Goal: Task Accomplishment & Management: Complete application form

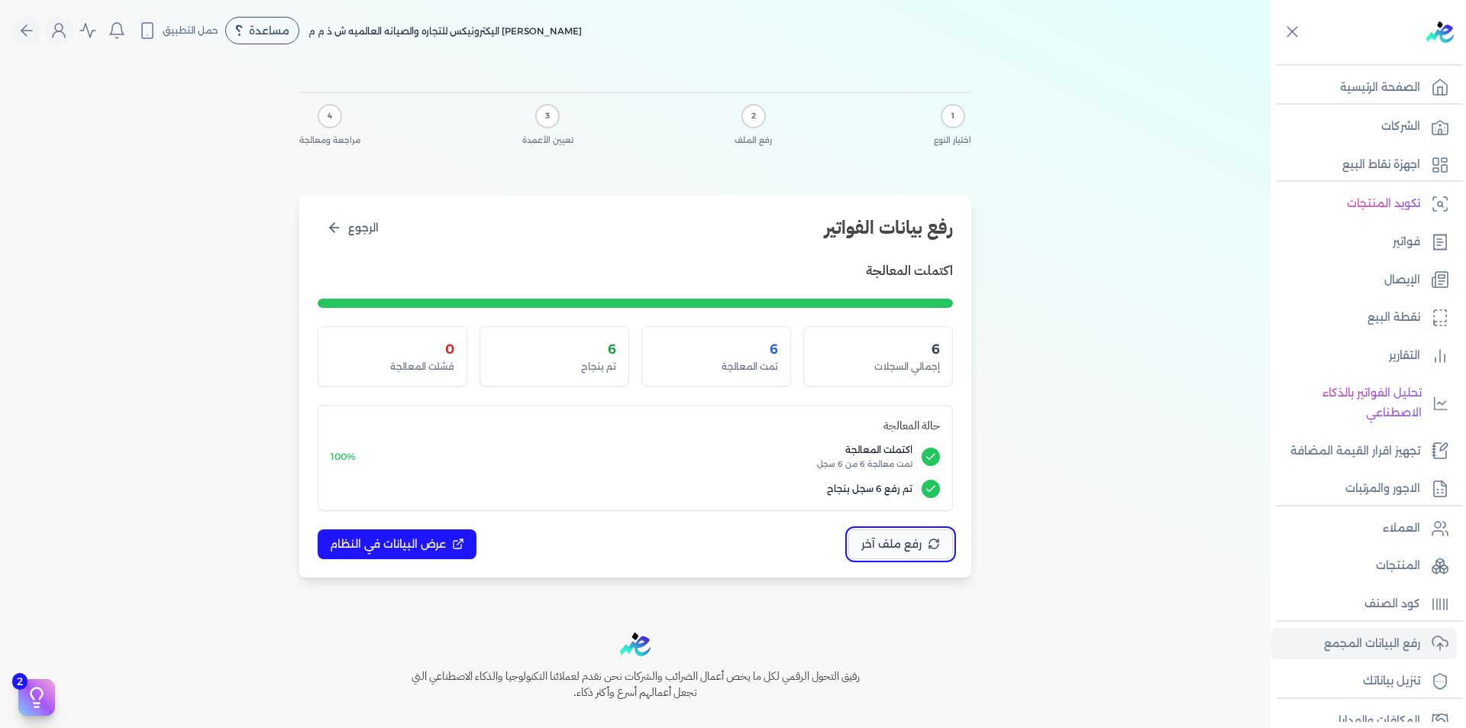
click at [892, 545] on span "رفع ملف آخر" at bounding box center [891, 544] width 60 height 16
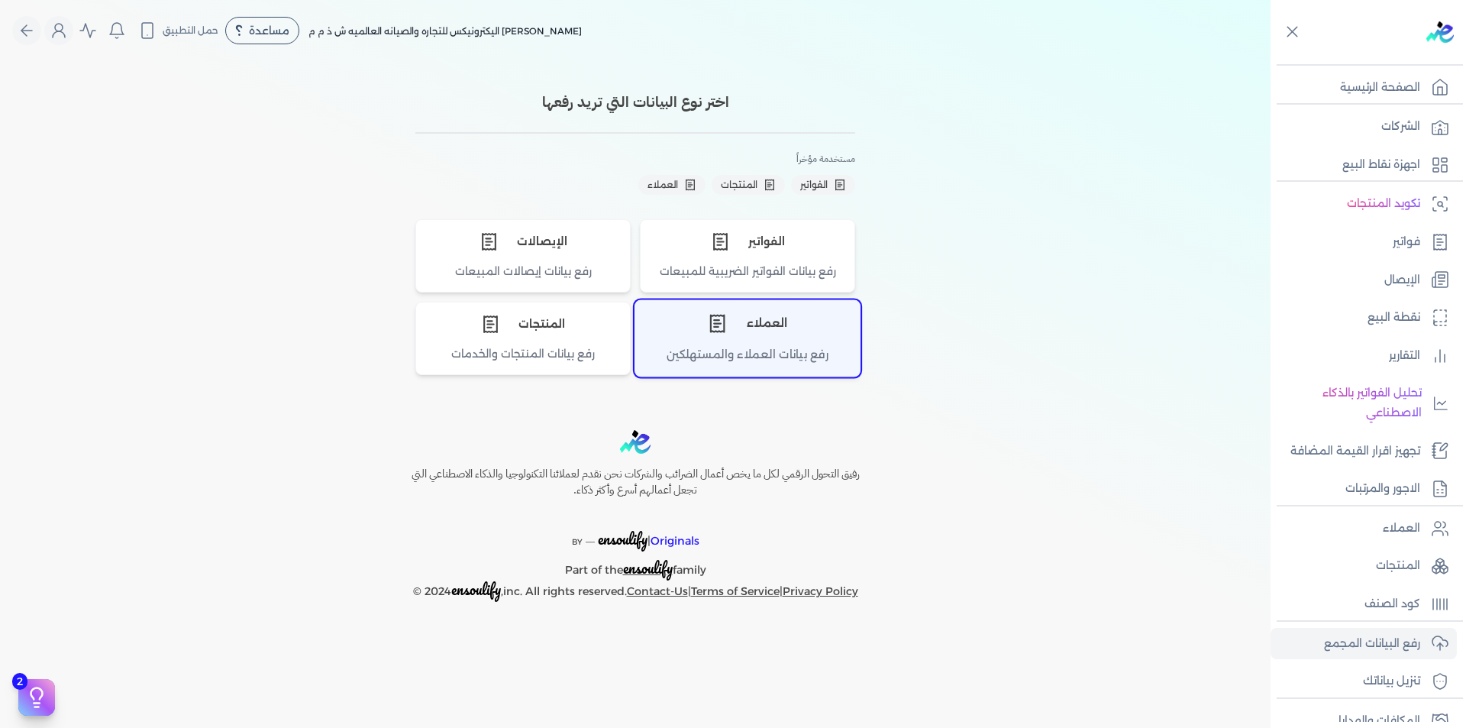
click at [769, 341] on div "العملاء" at bounding box center [747, 324] width 225 height 46
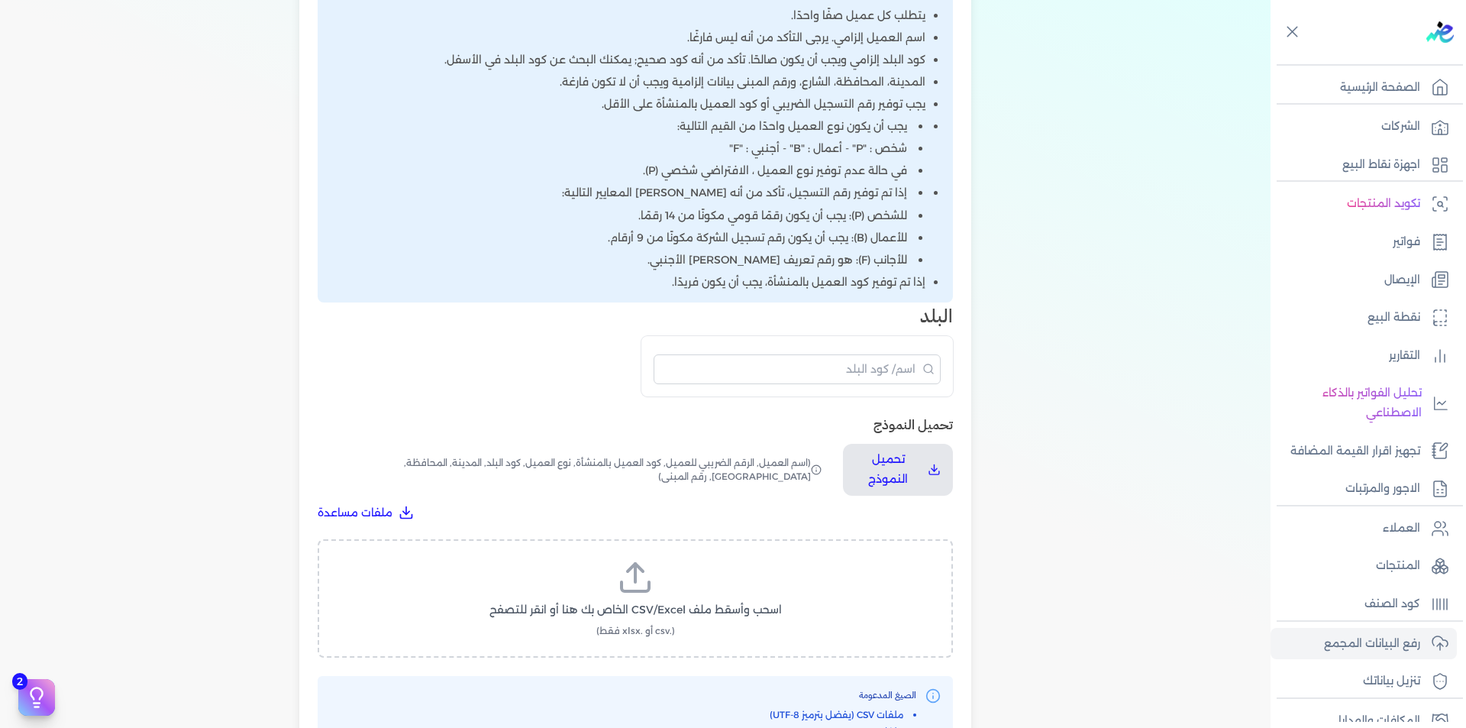
scroll to position [611, 0]
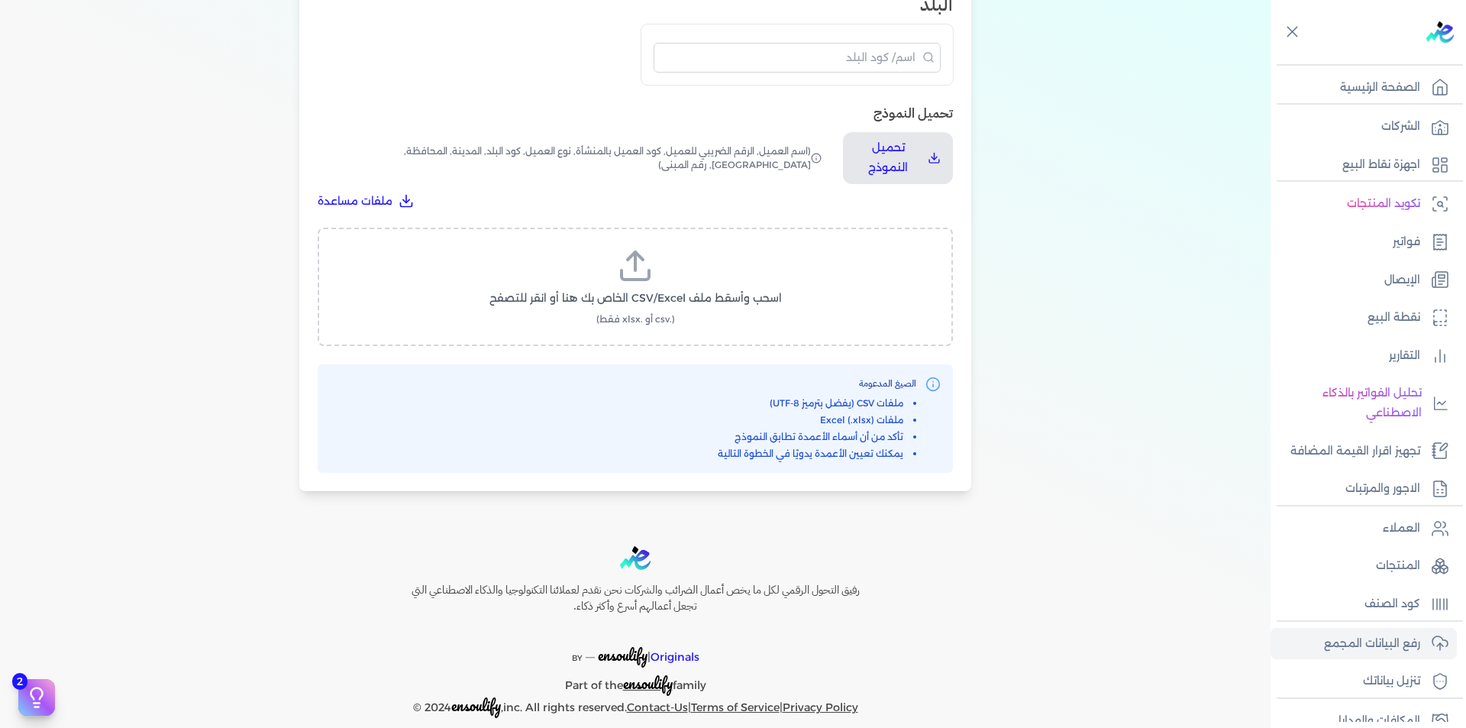
click at [658, 279] on label "اسحب وأسقط ملف CSV/Excel الخاص بك هنا أو انقر للتصفح (.csv أو .xlsx فقط)" at bounding box center [636, 286] width 596 height 79
click at [0, 0] on input "اسحب وأسقط ملف CSV/Excel الخاص بك هنا أو انقر للتصفح (.csv أو .xlsx فقط)" at bounding box center [0, 0] width 0 height 0
click at [695, 321] on span "تحميل الملف" at bounding box center [681, 313] width 64 height 16
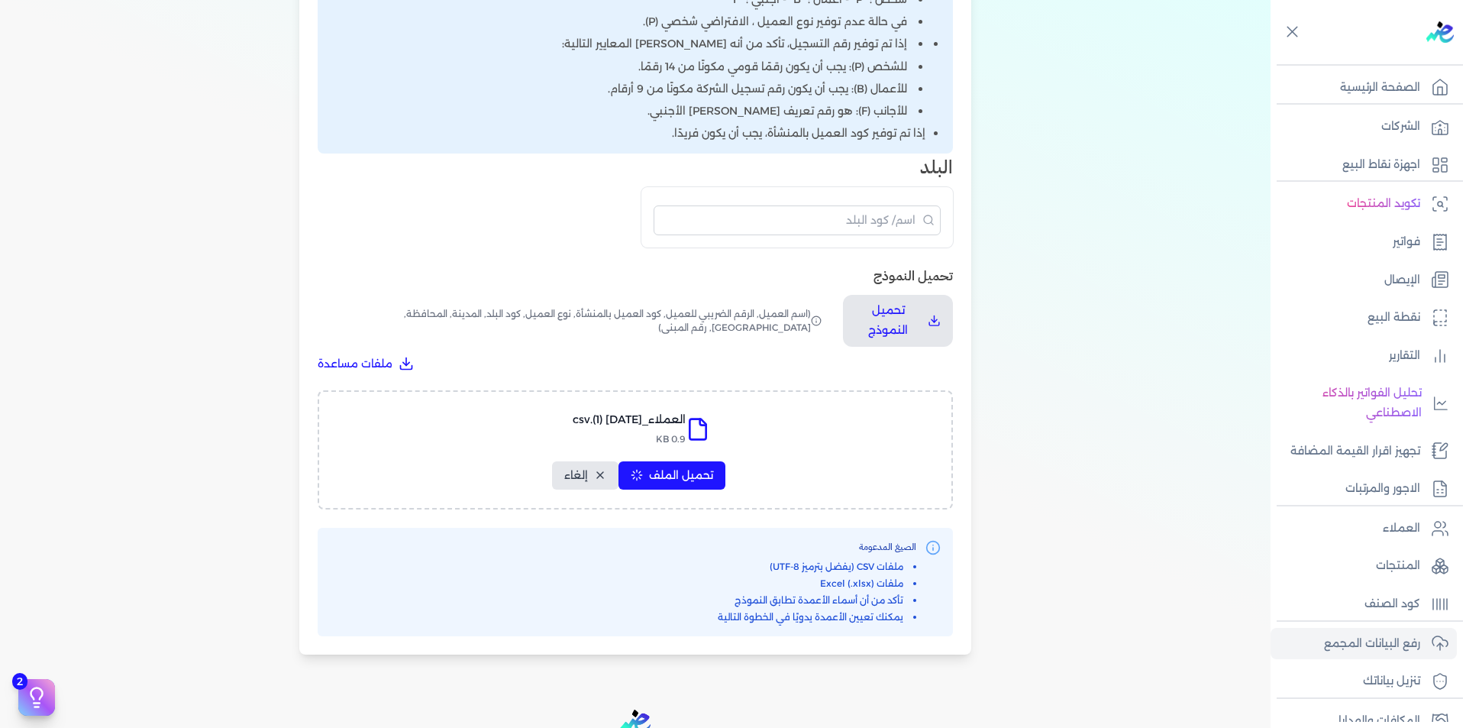
select select "أسم العميل"
select select "الرقم الضريبي"
select select "الرقم التسلسلي الداخلي"
select select "نوع العميل"
select select "كود البلد"
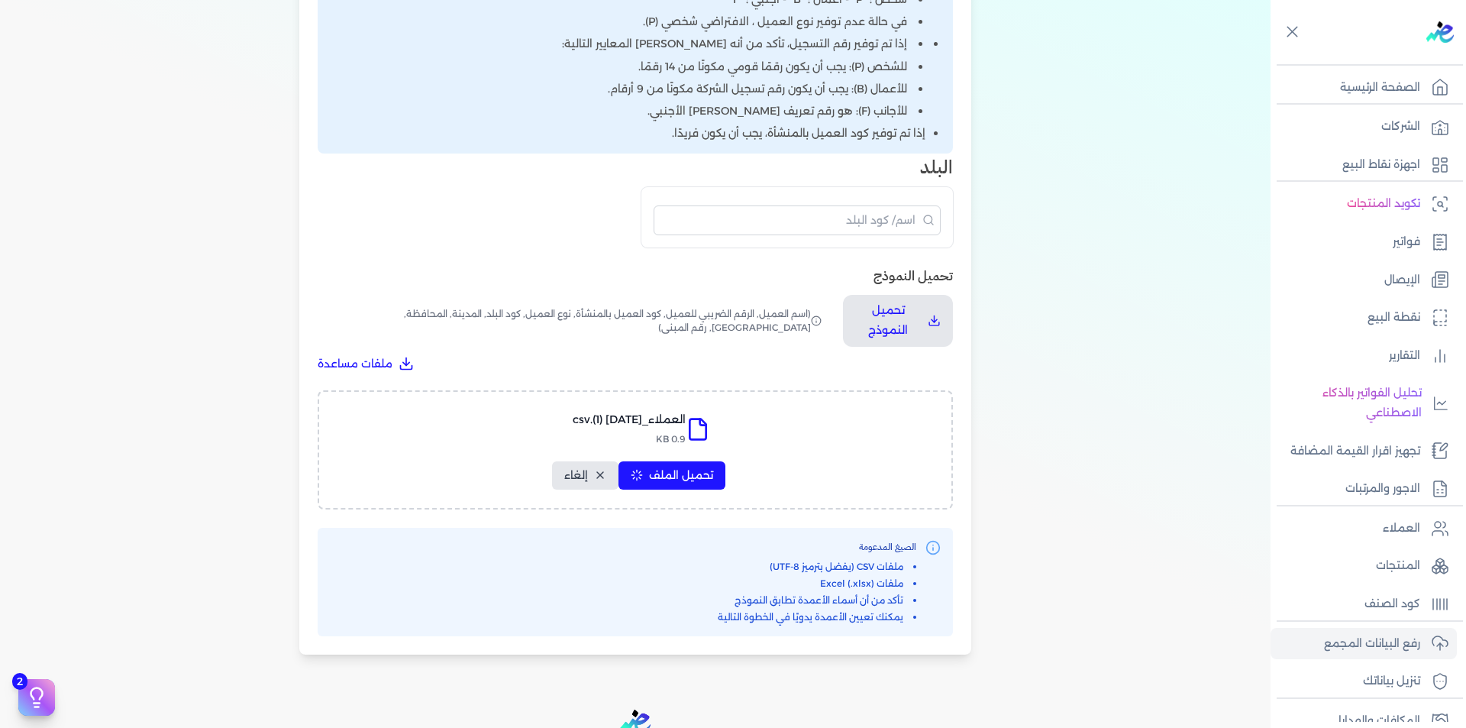
select select "city"
select select "المحافظة"
select select "الشارع"
select select "رقم المبنى"
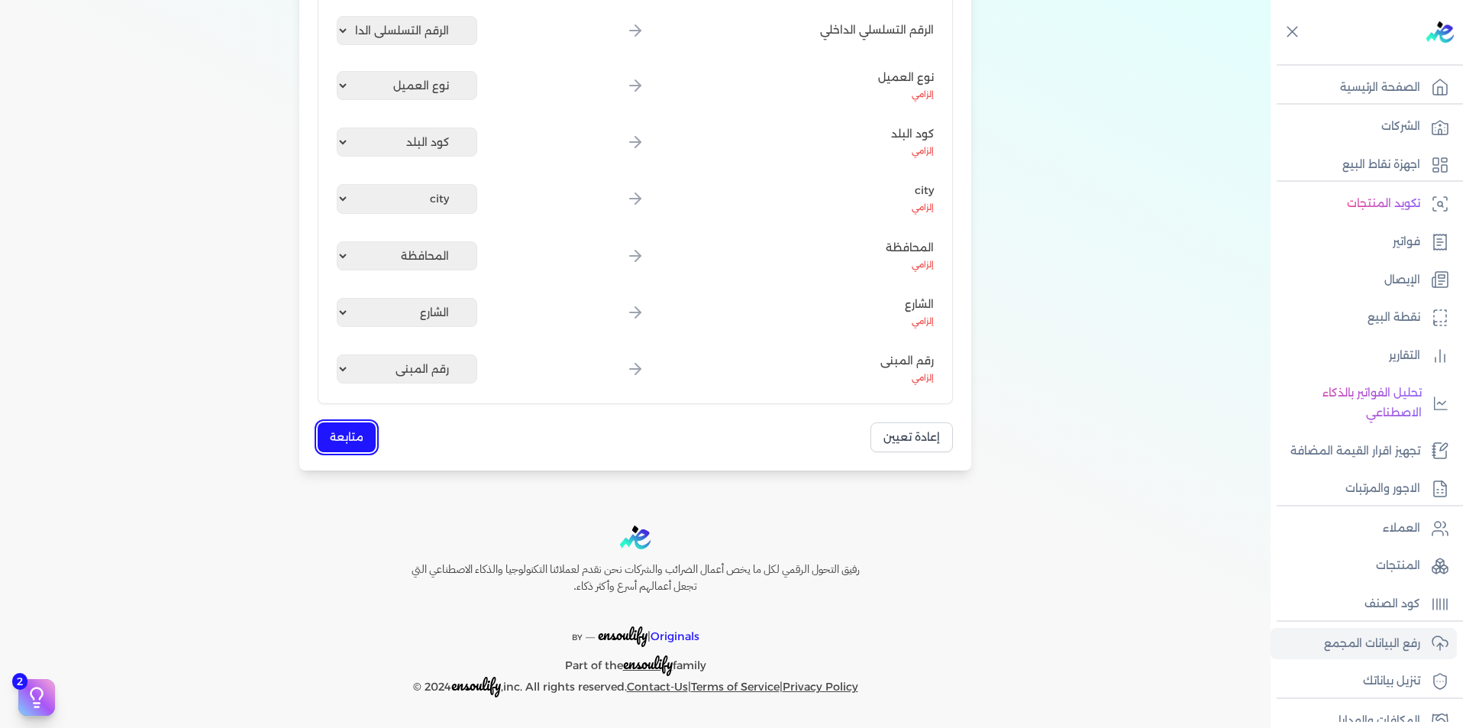
click at [375, 440] on button "متابعة" at bounding box center [347, 437] width 58 height 30
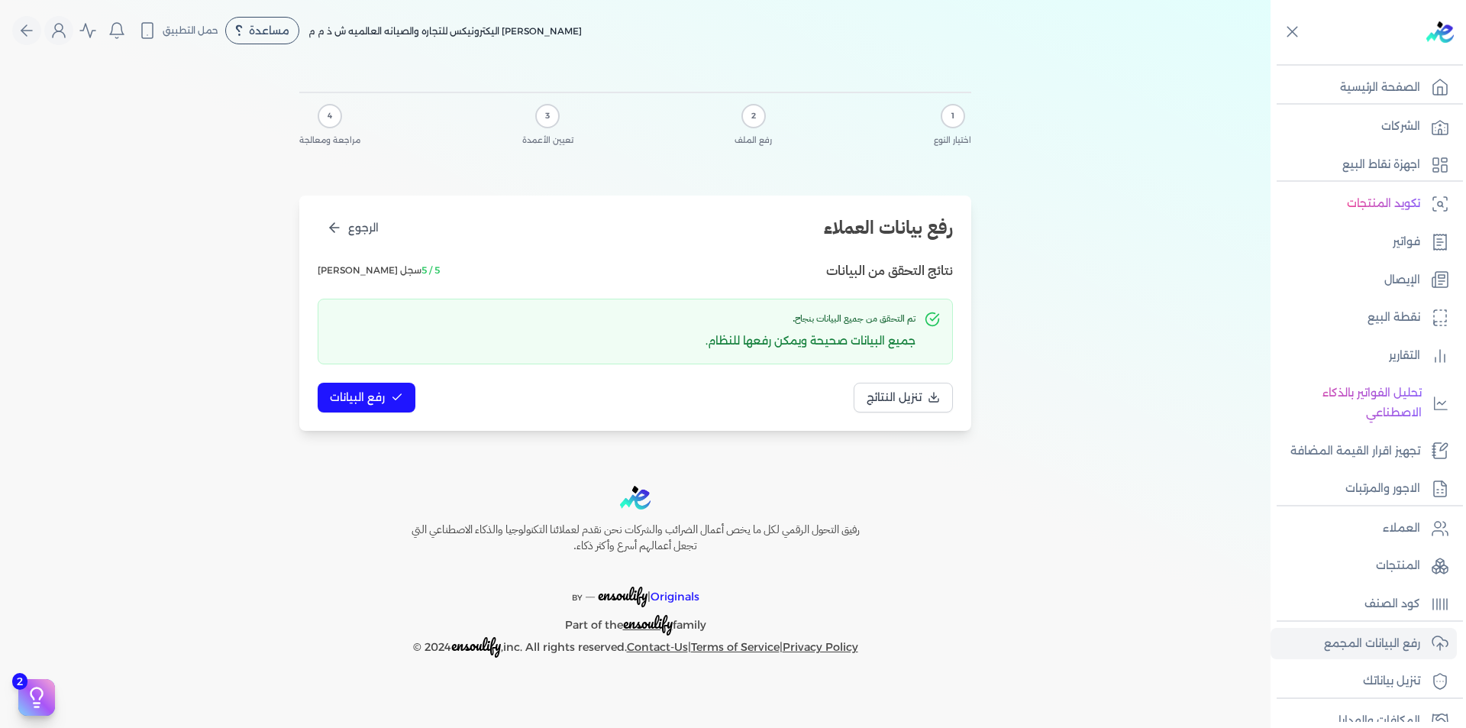
scroll to position [0, 0]
click at [370, 407] on button "رفع البيانات" at bounding box center [367, 398] width 98 height 30
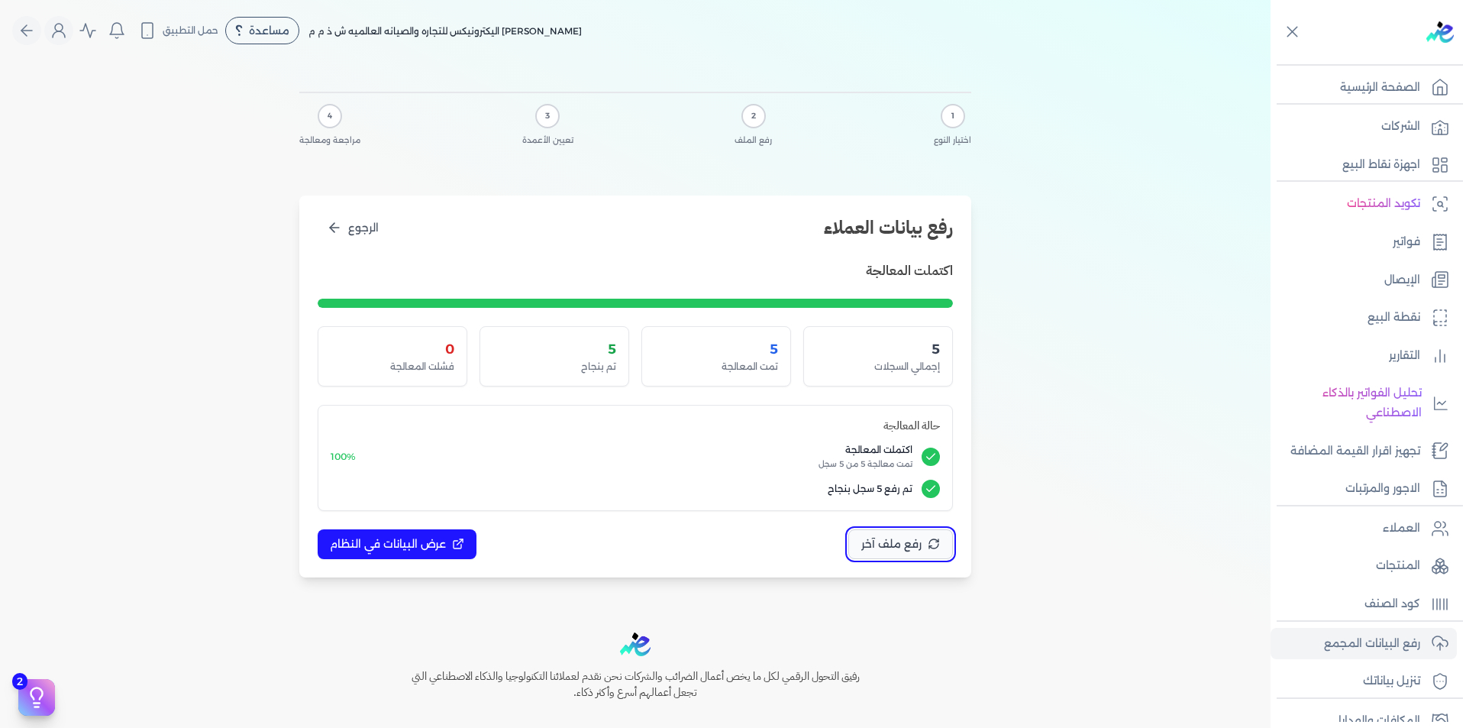
click at [922, 542] on span "رفع ملف آخر" at bounding box center [891, 544] width 60 height 16
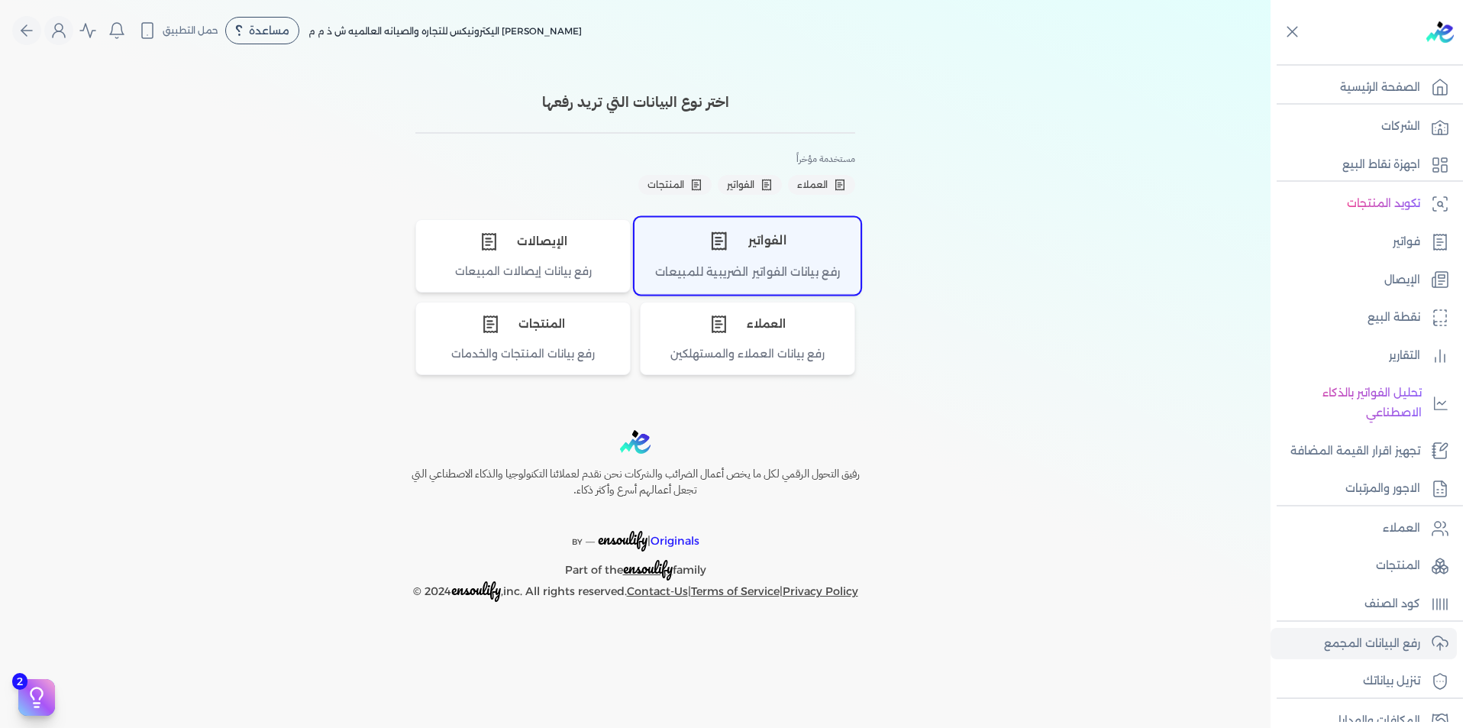
click at [751, 263] on div "الفواتير" at bounding box center [747, 241] width 225 height 46
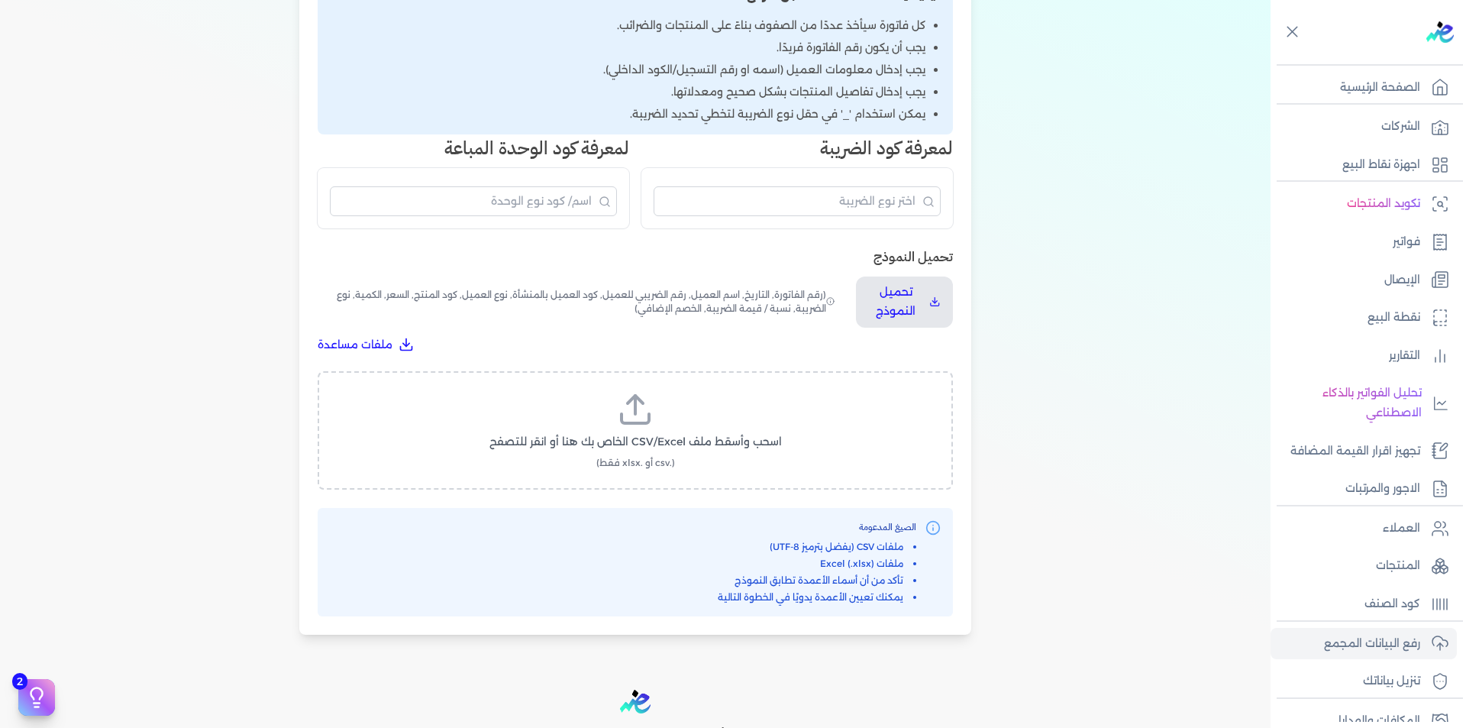
scroll to position [454, 0]
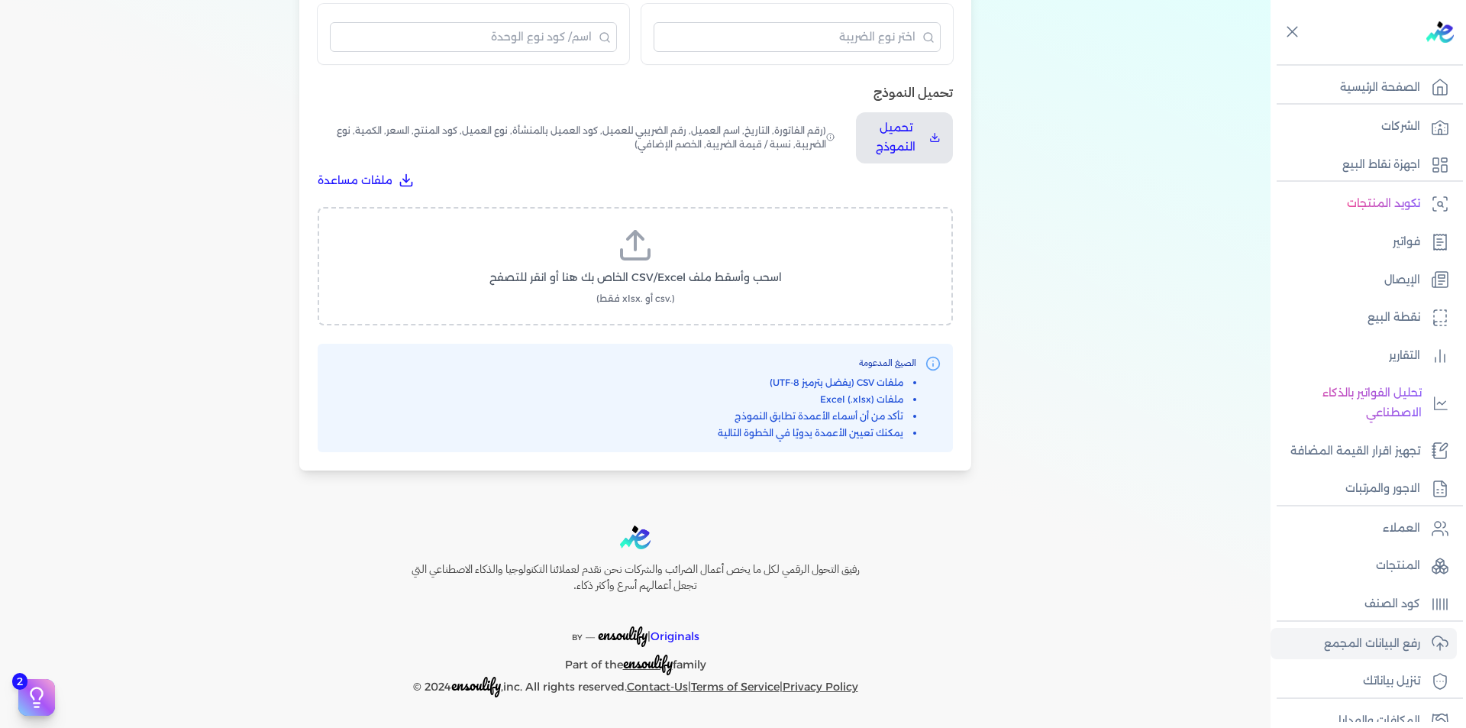
click at [659, 256] on label "اسحب وأسقط ملف CSV/Excel الخاص بك هنا أو انقر للتصفح (.csv أو .xlsx فقط)" at bounding box center [636, 266] width 596 height 79
click at [0, 0] on input "اسحب وأسقط ملف CSV/Excel الخاص بك هنا أو انقر للتصفح (.csv أو .xlsx فقط)" at bounding box center [0, 0] width 0 height 0
click at [681, 299] on span "تحميل الملف" at bounding box center [681, 292] width 64 height 16
select select "رقم الفاتورة"
select select "التاريخ"
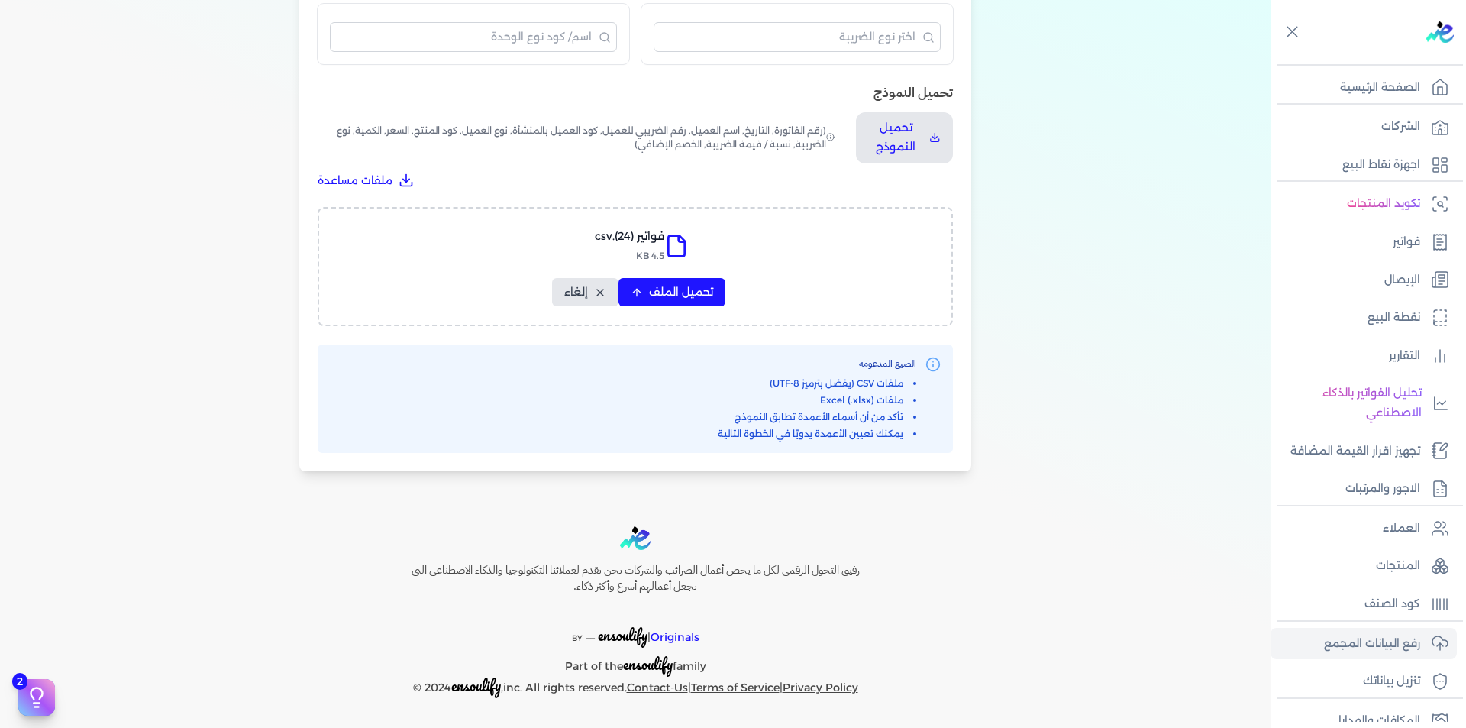
select select "أسم العميل"
select select "الرقم الضريبي"
select select "نوع العميل"
select select "الرقم التسلسلي الداخلي"
select select "وصف البند"
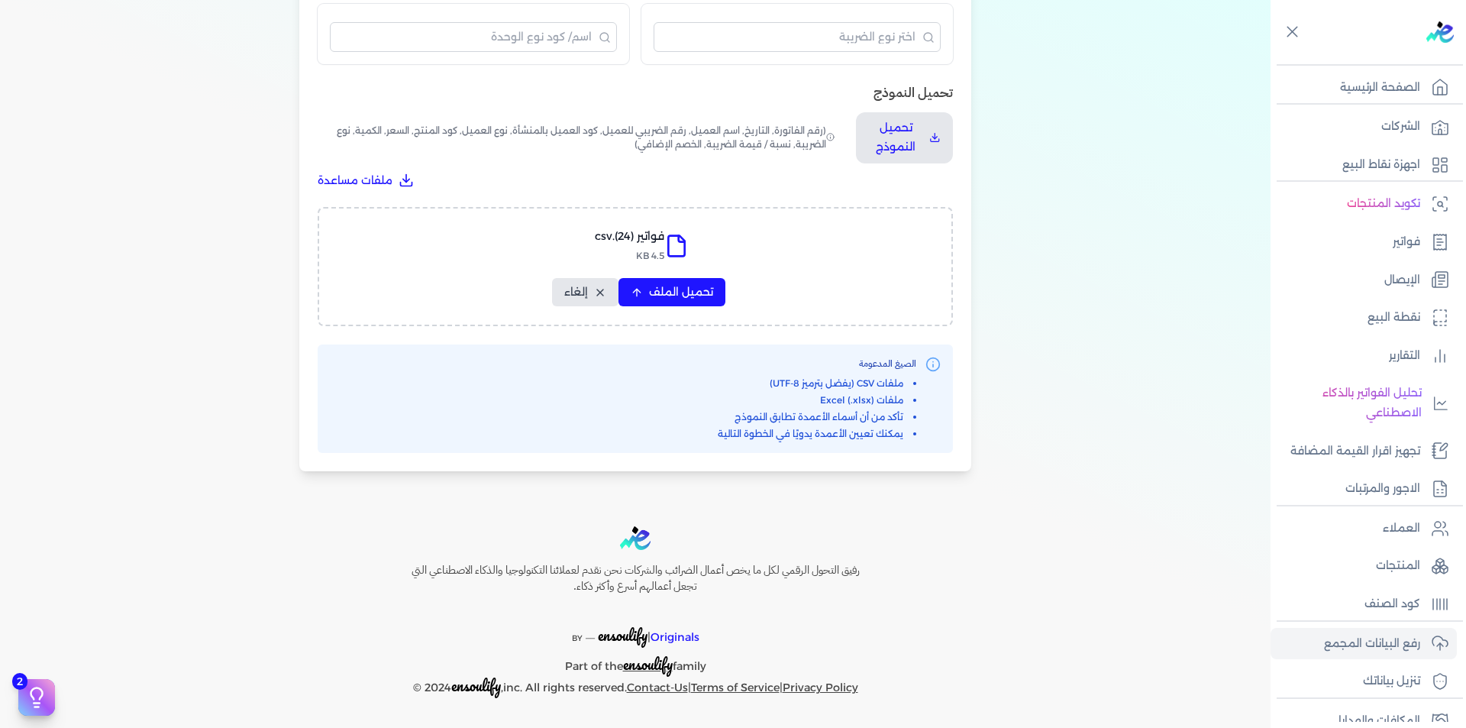
select select "سيريال المنتج"
select select "السعر"
select select "الكمية"
select select "نوع الضريبة"
select select "نسبة / قيمة الضريبة"
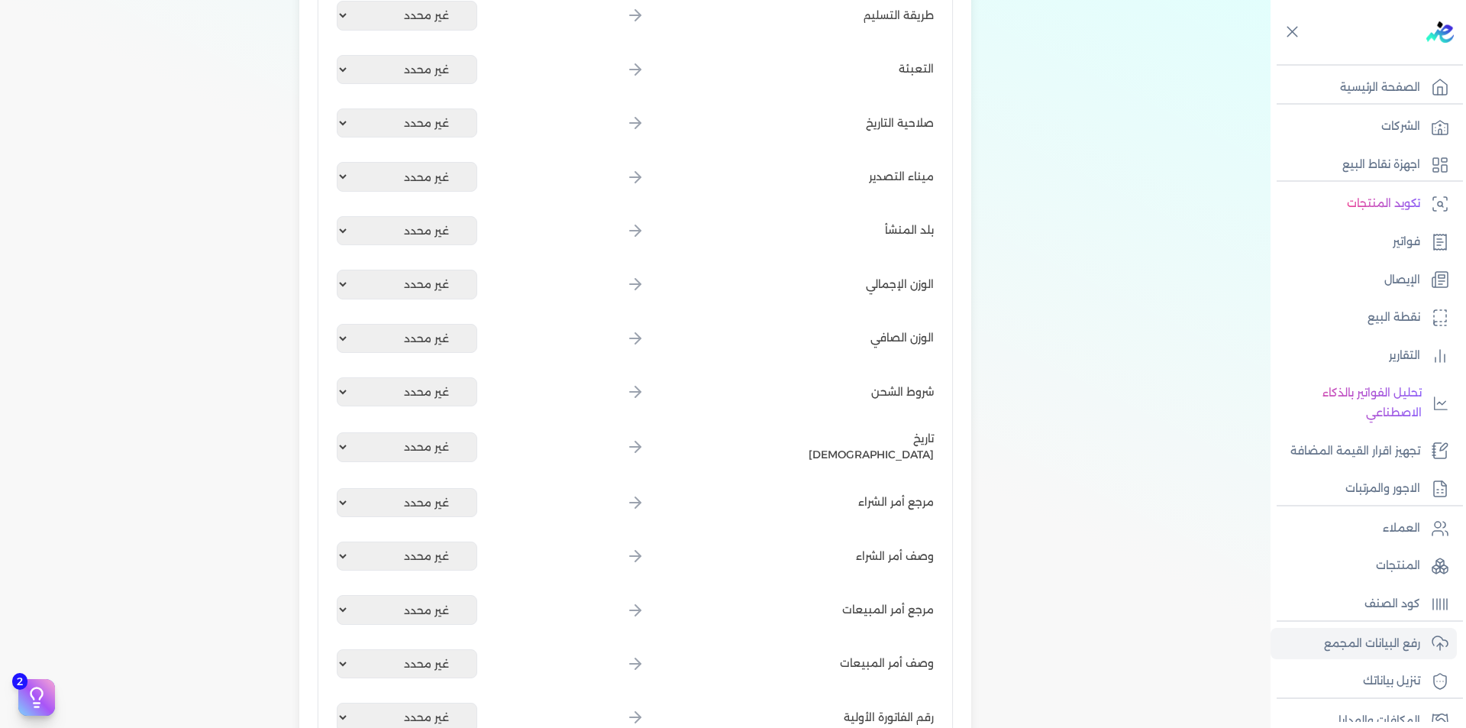
scroll to position [1752, 0]
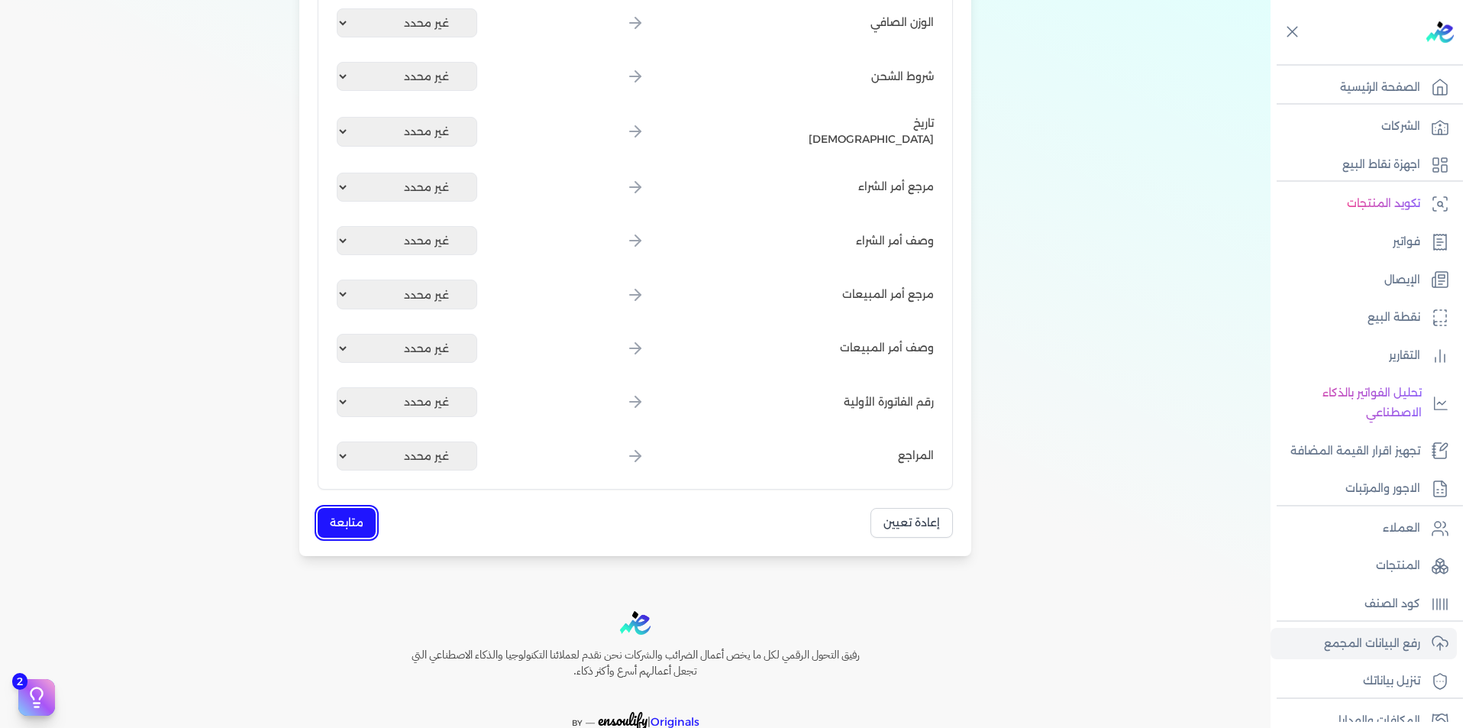
click at [364, 525] on button "متابعة" at bounding box center [347, 523] width 58 height 30
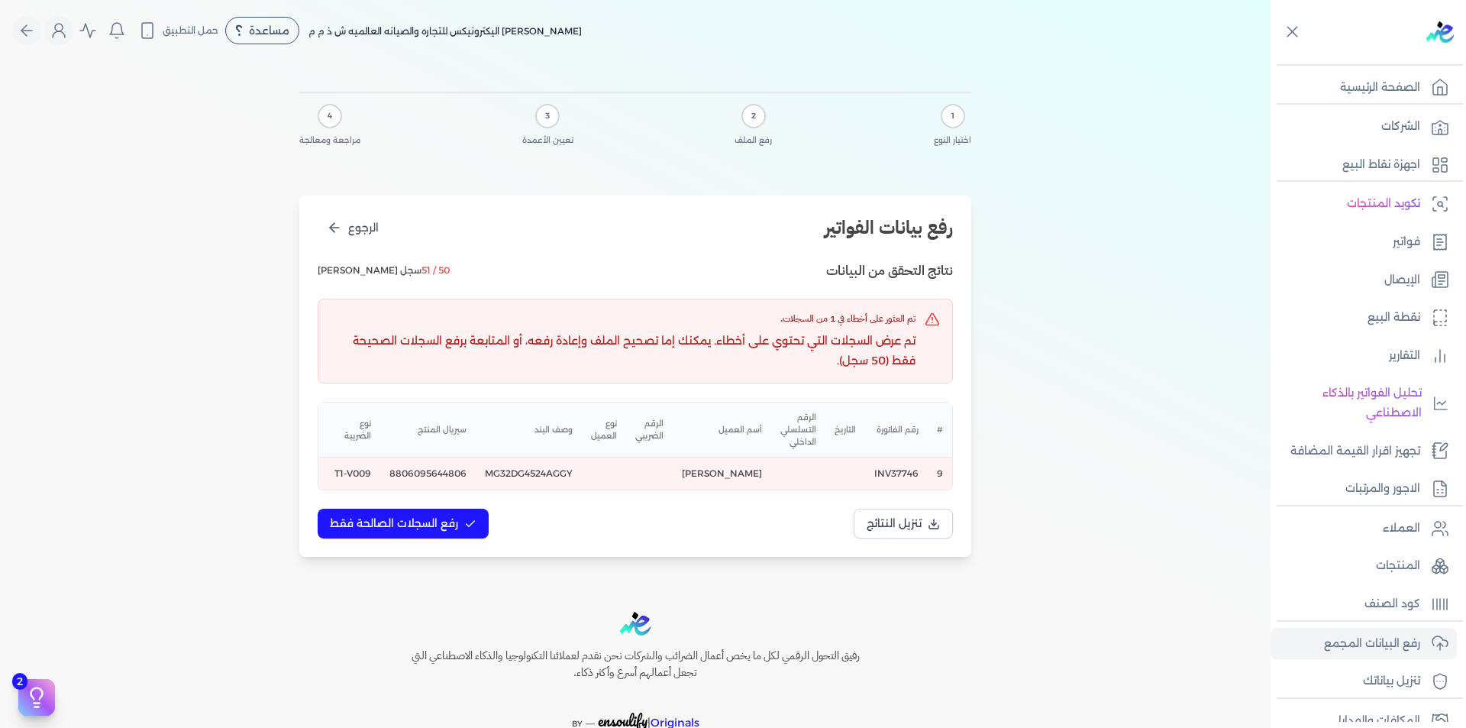
scroll to position [0, -306]
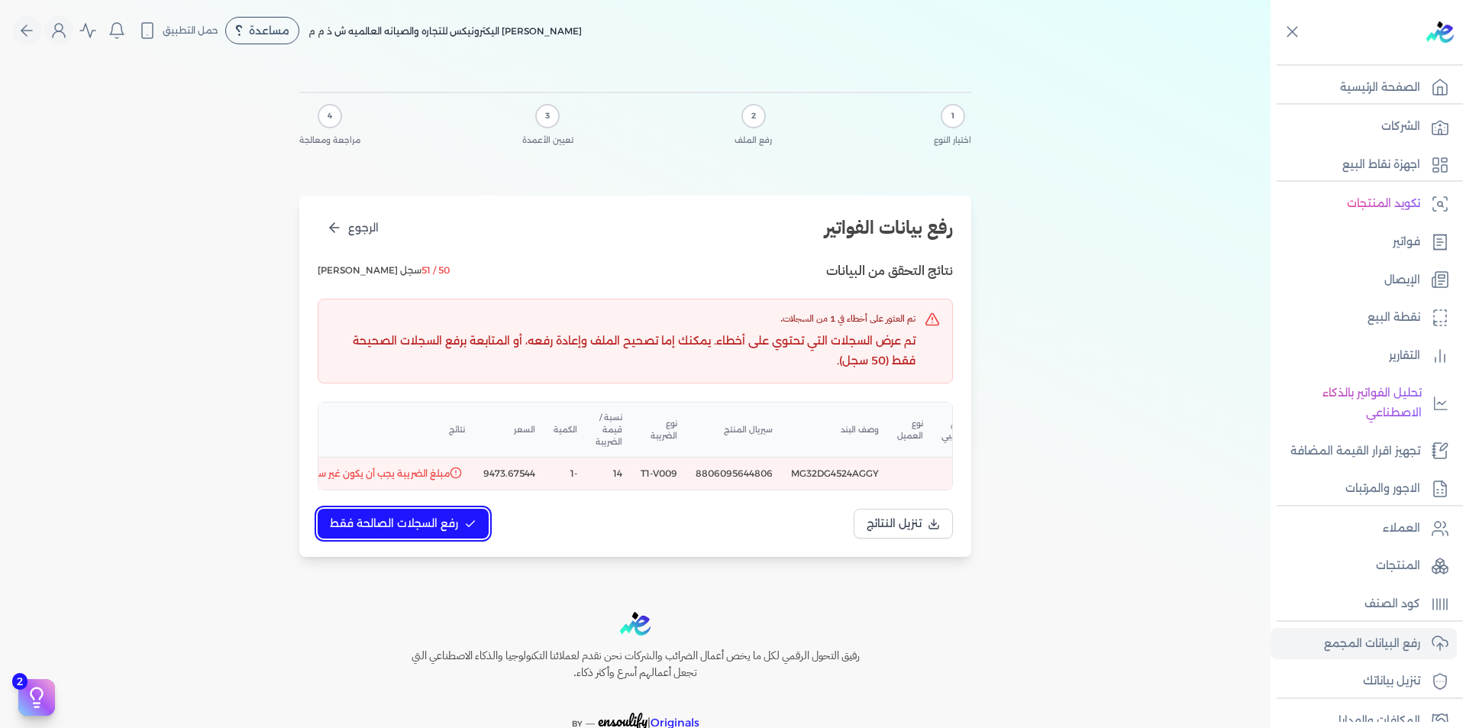
drag, startPoint x: 448, startPoint y: 540, endPoint x: 467, endPoint y: 606, distance: 69.1
click at [467, 606] on div "Toggle Navigation الاسعار العمولات مساعدة خدمة العملاء دليل المستخدم تسجيل الدخ…" at bounding box center [635, 364] width 1271 height 728
click at [447, 532] on span "رفع السجلات الصالحة فقط" at bounding box center [394, 524] width 128 height 16
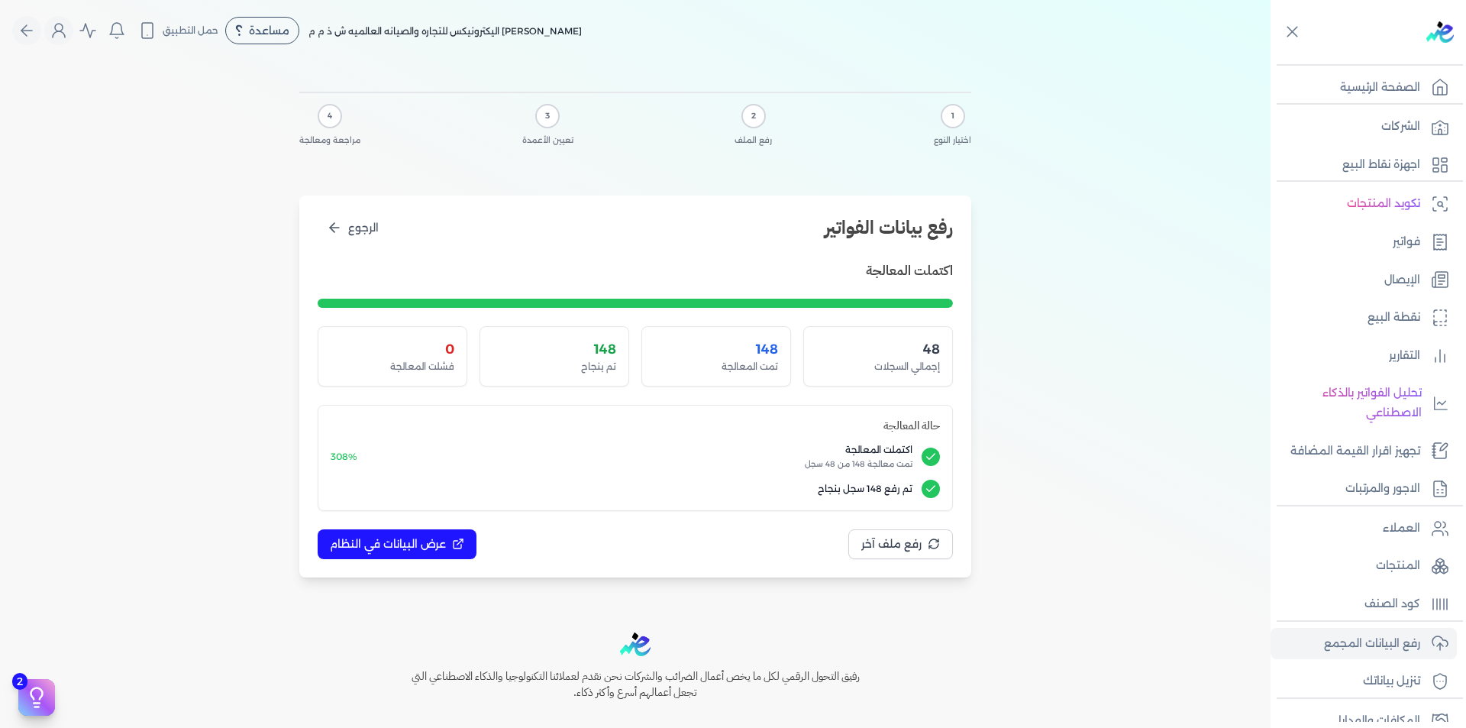
click at [616, 3] on nav "Toggle Navigation الاسعار العمولات مساعدة خدمة العملاء دليل المستخدم تسجيل الدخ…" at bounding box center [635, 30] width 1271 height 61
click at [425, 552] on button "عرض البيانات في النظام" at bounding box center [397, 544] width 159 height 30
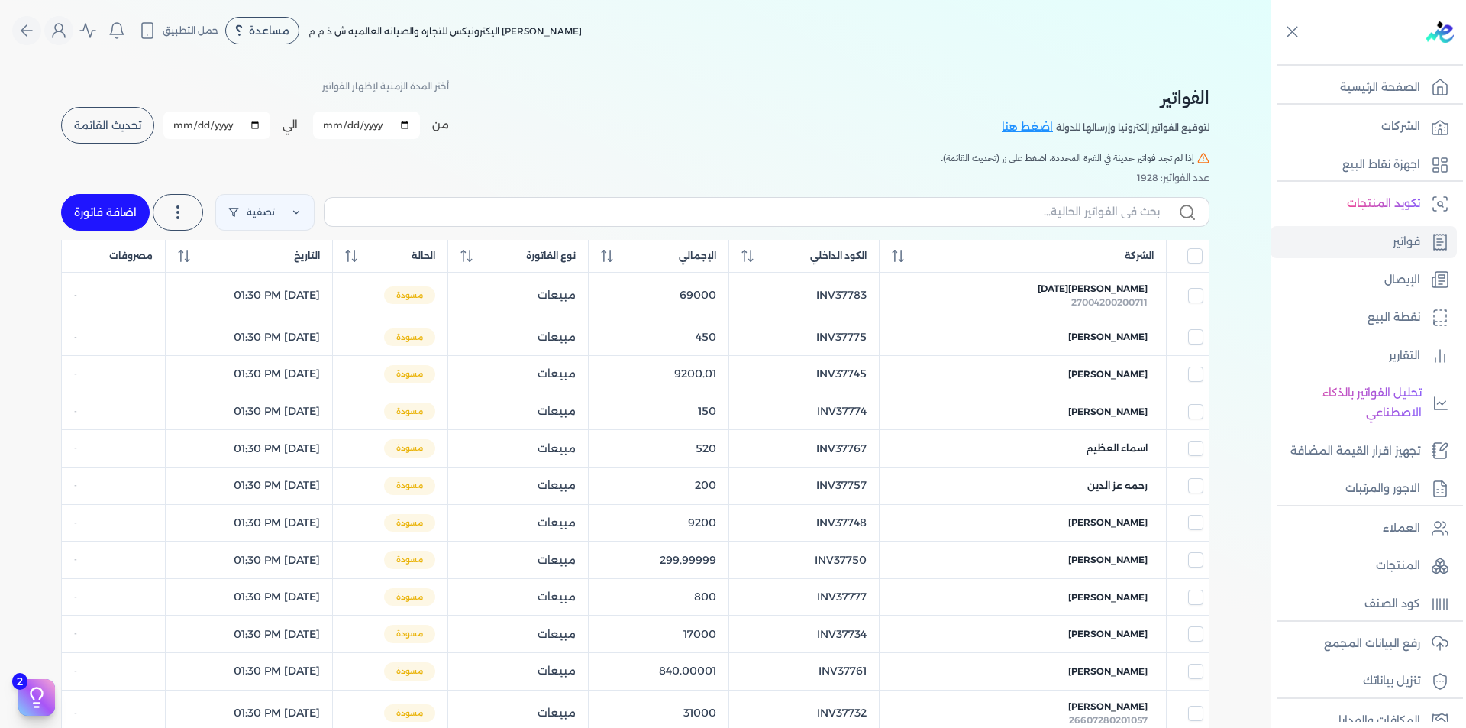
click at [130, 128] on span "تحديث القائمة" at bounding box center [107, 125] width 67 height 11
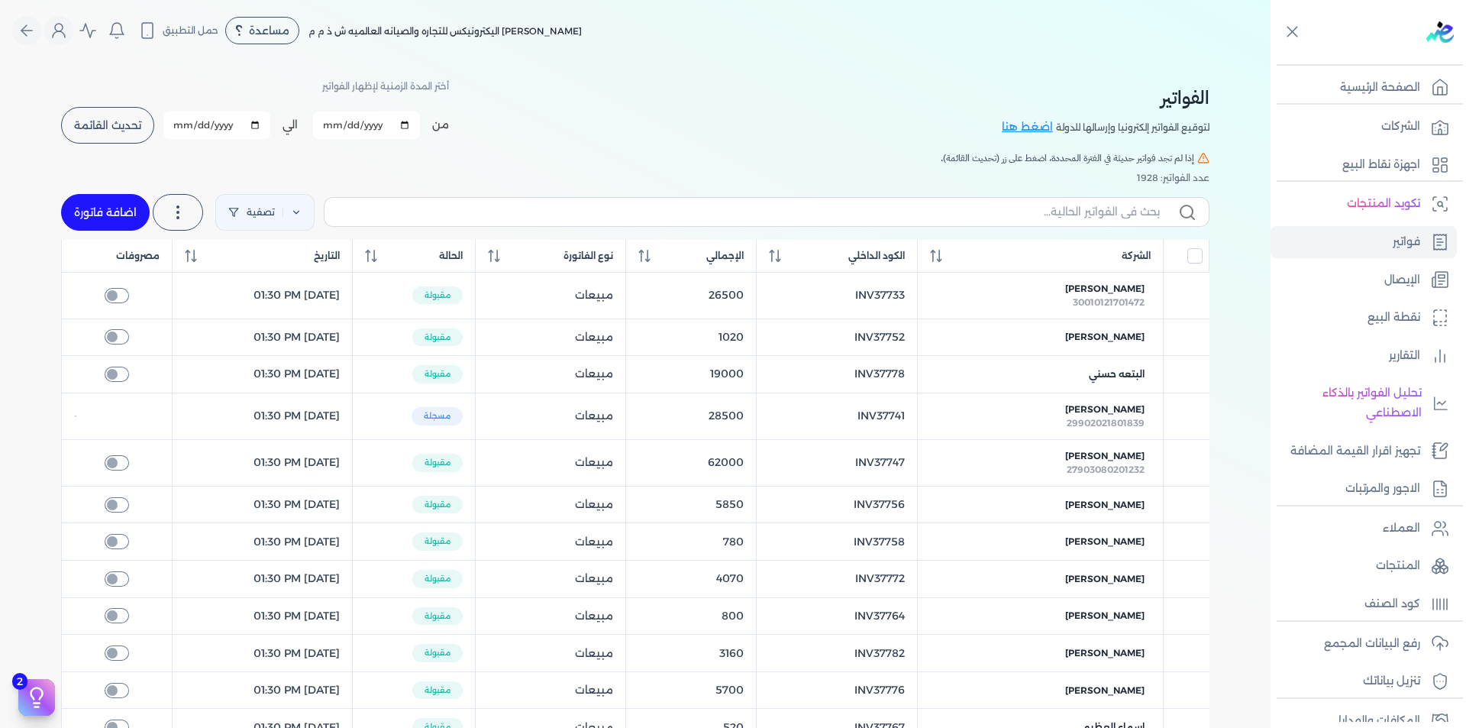
click at [902, 415] on table "الشركة الكود الداخلي الإجمالي نوع الفاتورة الحالة التاريخ مصروفات احمد عبدالغنى…" at bounding box center [635, 646] width 1149 height 813
copy td "INV37741"
click at [121, 123] on span "تحديث القائمة" at bounding box center [107, 125] width 67 height 11
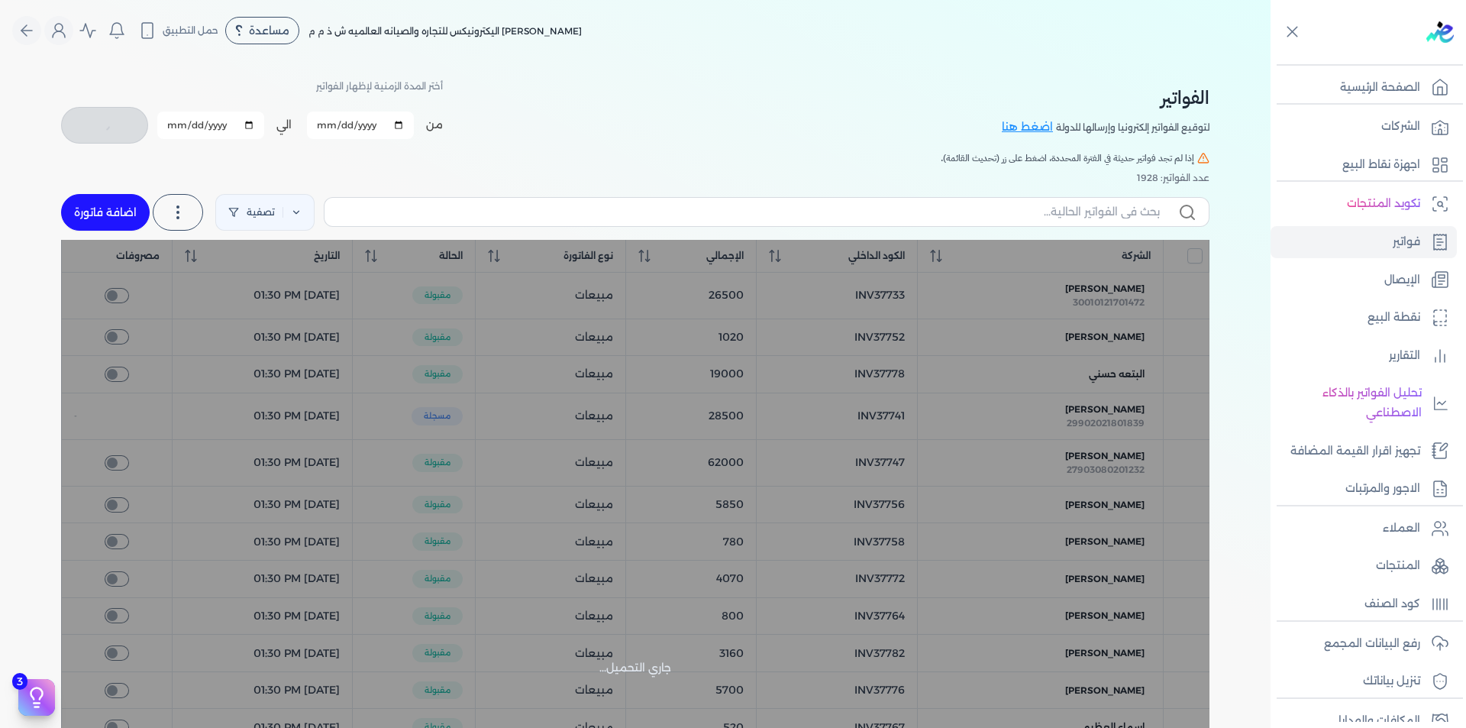
checkbox input "false"
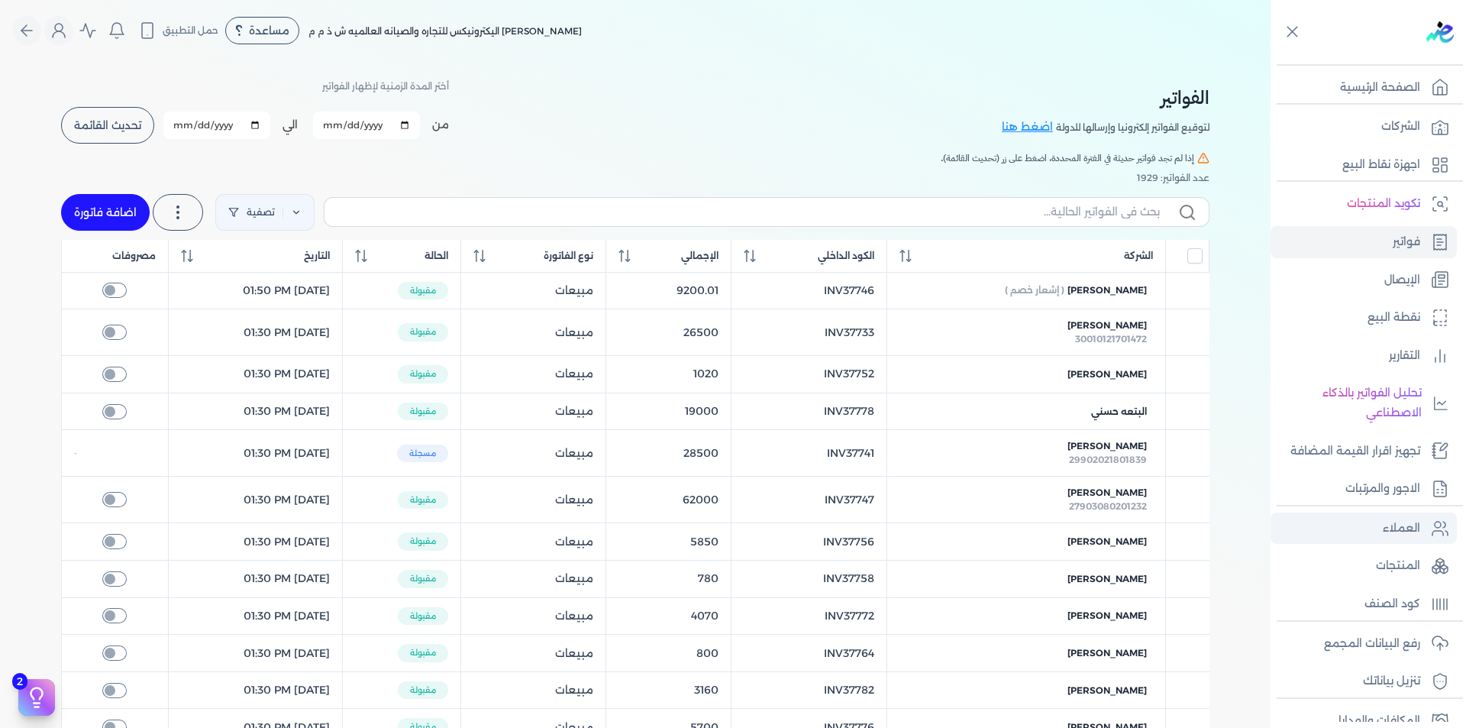
click at [1412, 529] on p "العملاء" at bounding box center [1401, 529] width 37 height 20
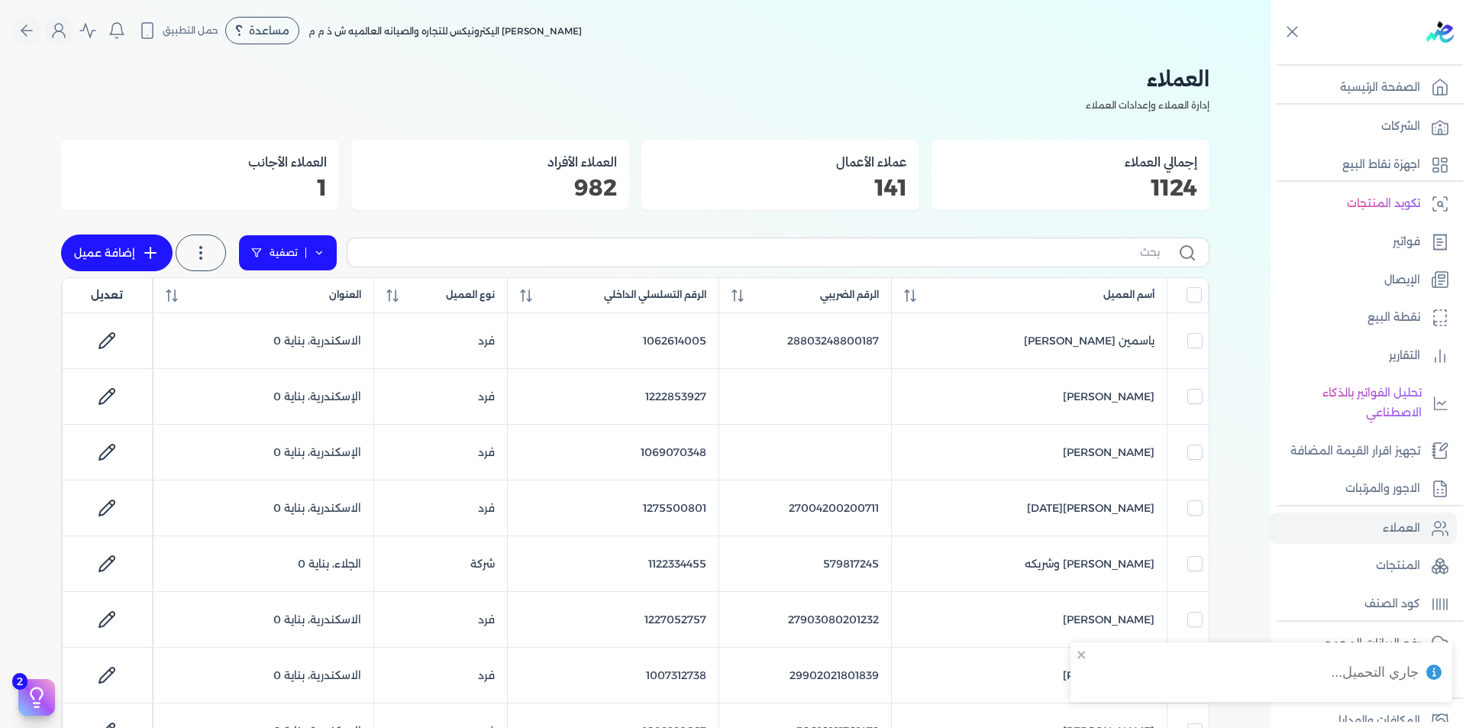
click at [327, 253] on link "تصفية" at bounding box center [287, 252] width 99 height 37
click at [307, 302] on button "اضافة تصفية" at bounding box center [299, 302] width 92 height 18
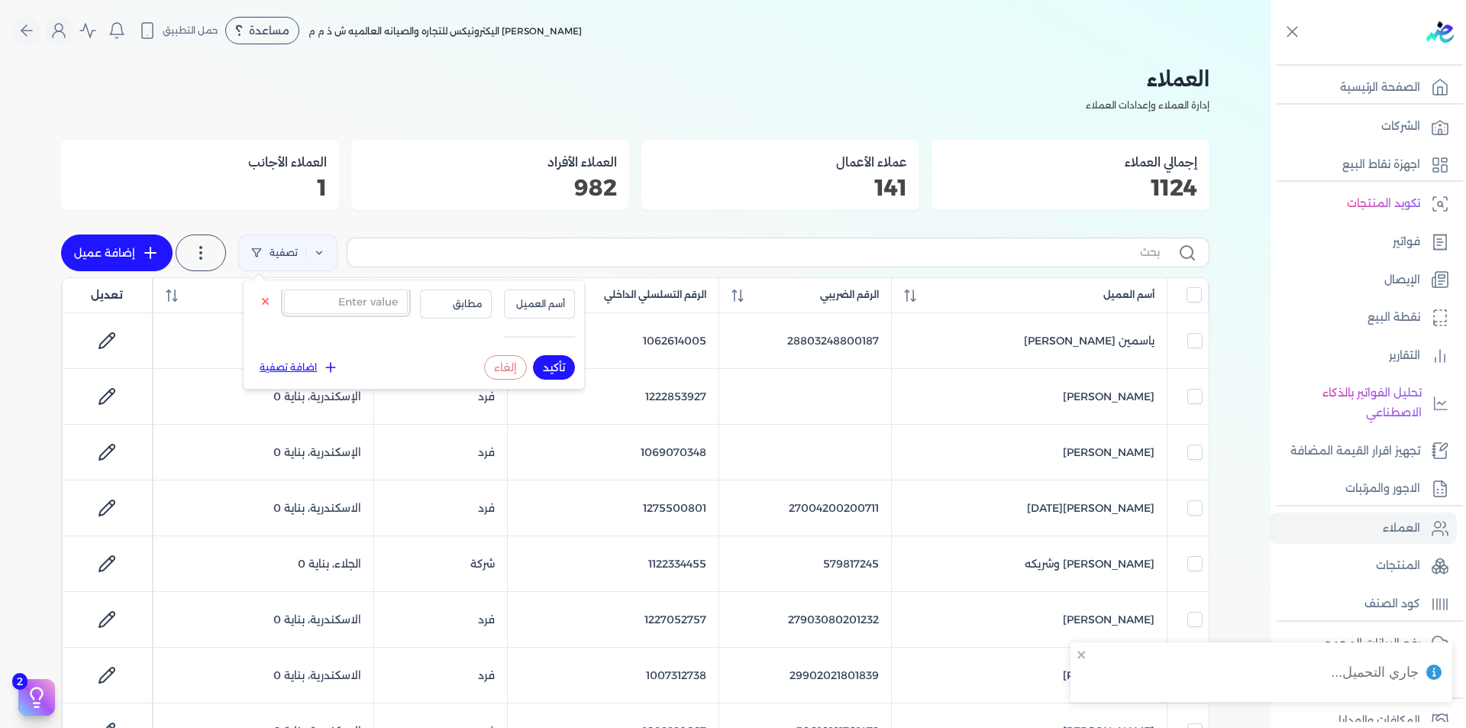
click at [338, 303] on input "text" at bounding box center [346, 301] width 124 height 24
paste input "521315999"
type input "521315999"
click at [542, 305] on span "أسم العميل" at bounding box center [540, 304] width 52 height 14
click at [548, 355] on li "الرقم الضريبي" at bounding box center [508, 351] width 116 height 14
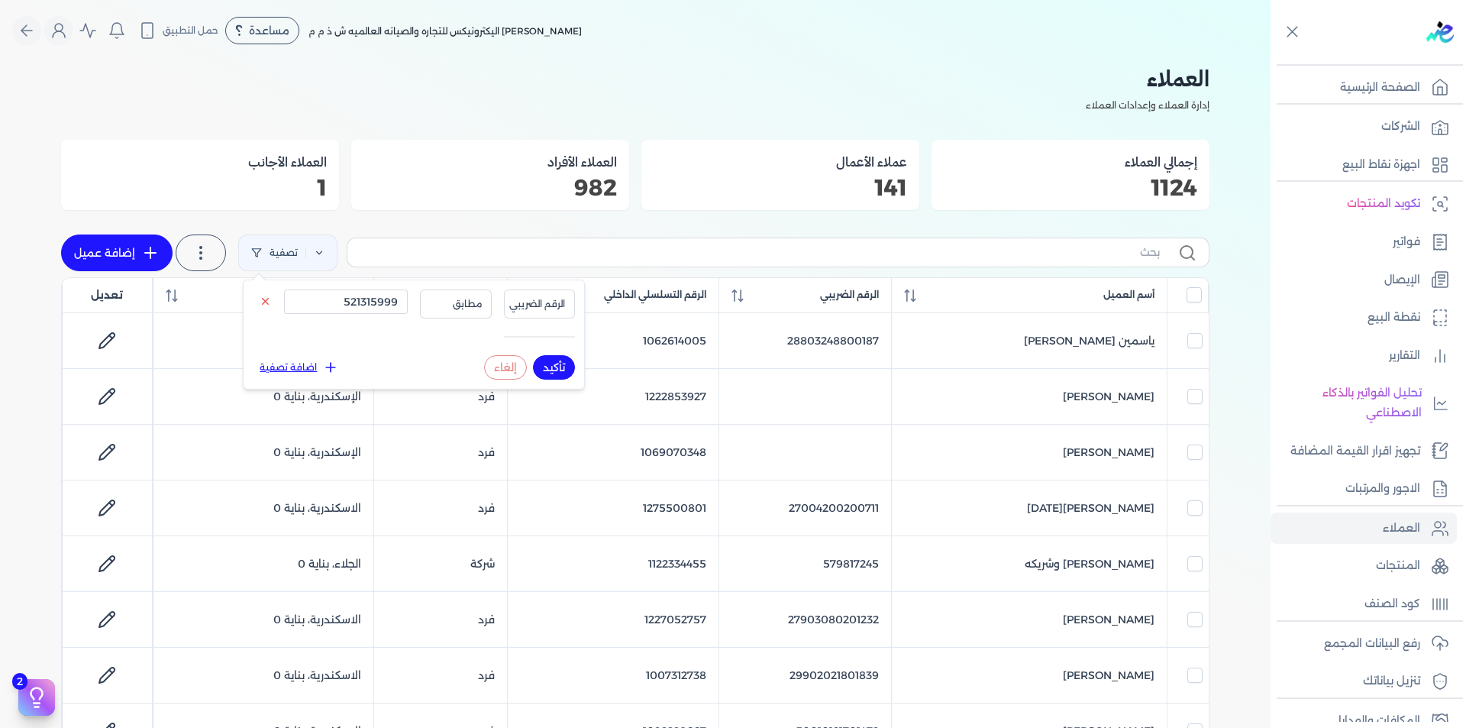
click at [563, 358] on button "تأكيد" at bounding box center [554, 367] width 42 height 24
checkbox input "false"
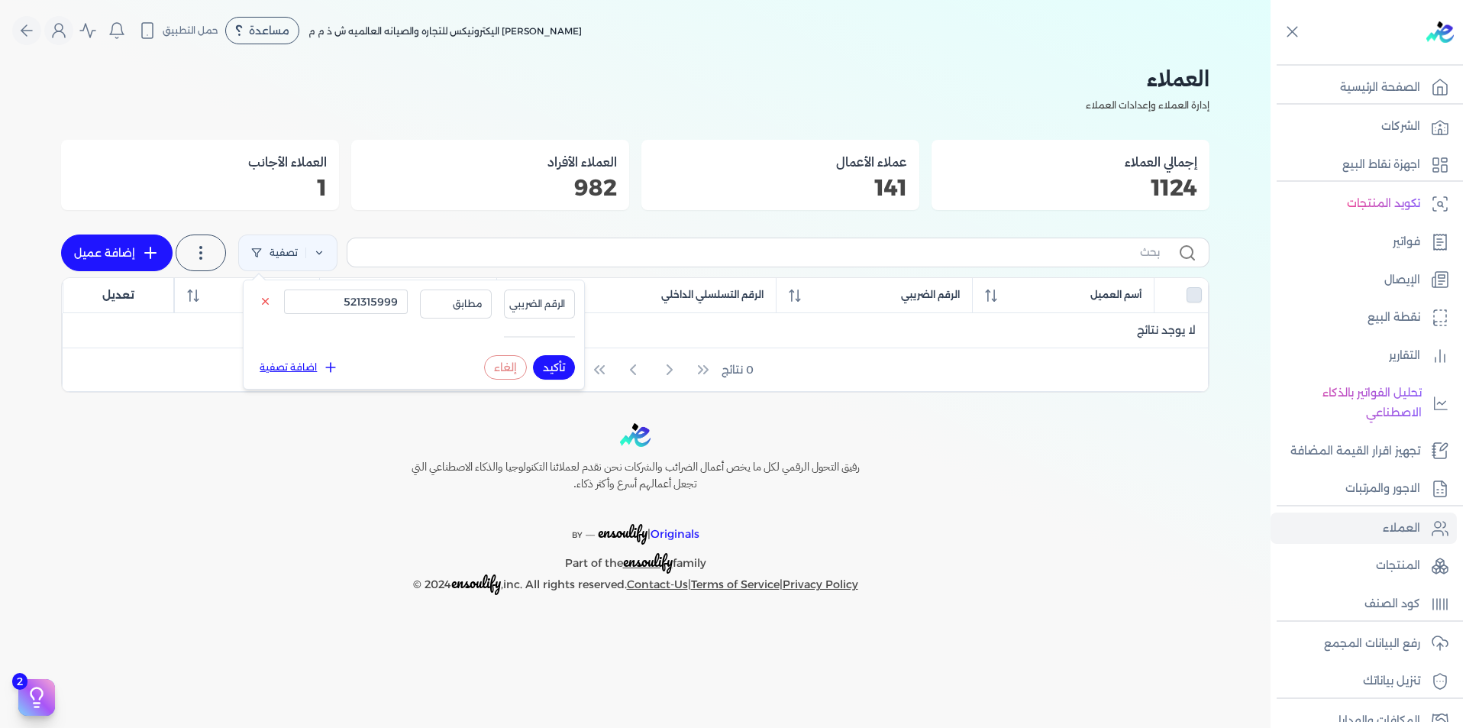
click at [684, 103] on p "إدارة العملاء وإعدادات العملاء" at bounding box center [635, 105] width 1149 height 20
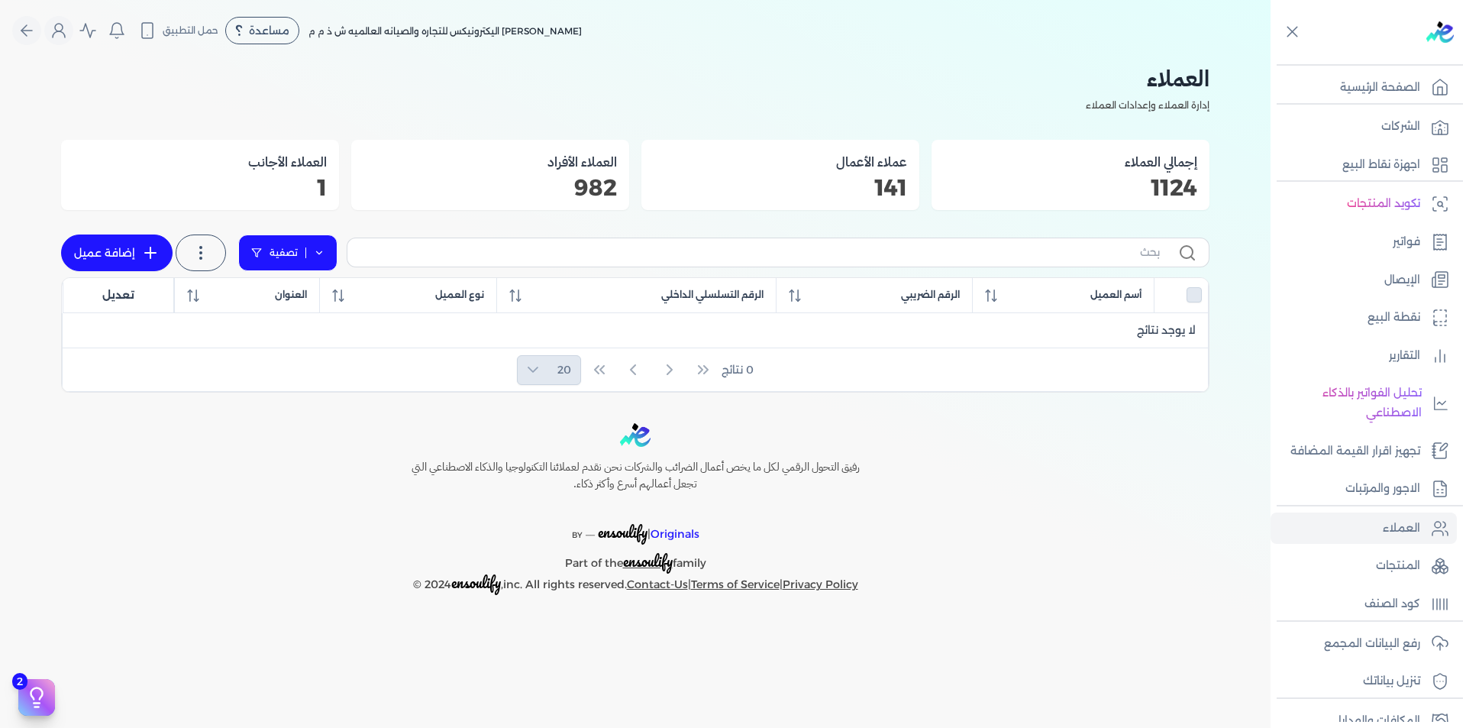
click at [317, 250] on icon at bounding box center [319, 252] width 11 height 11
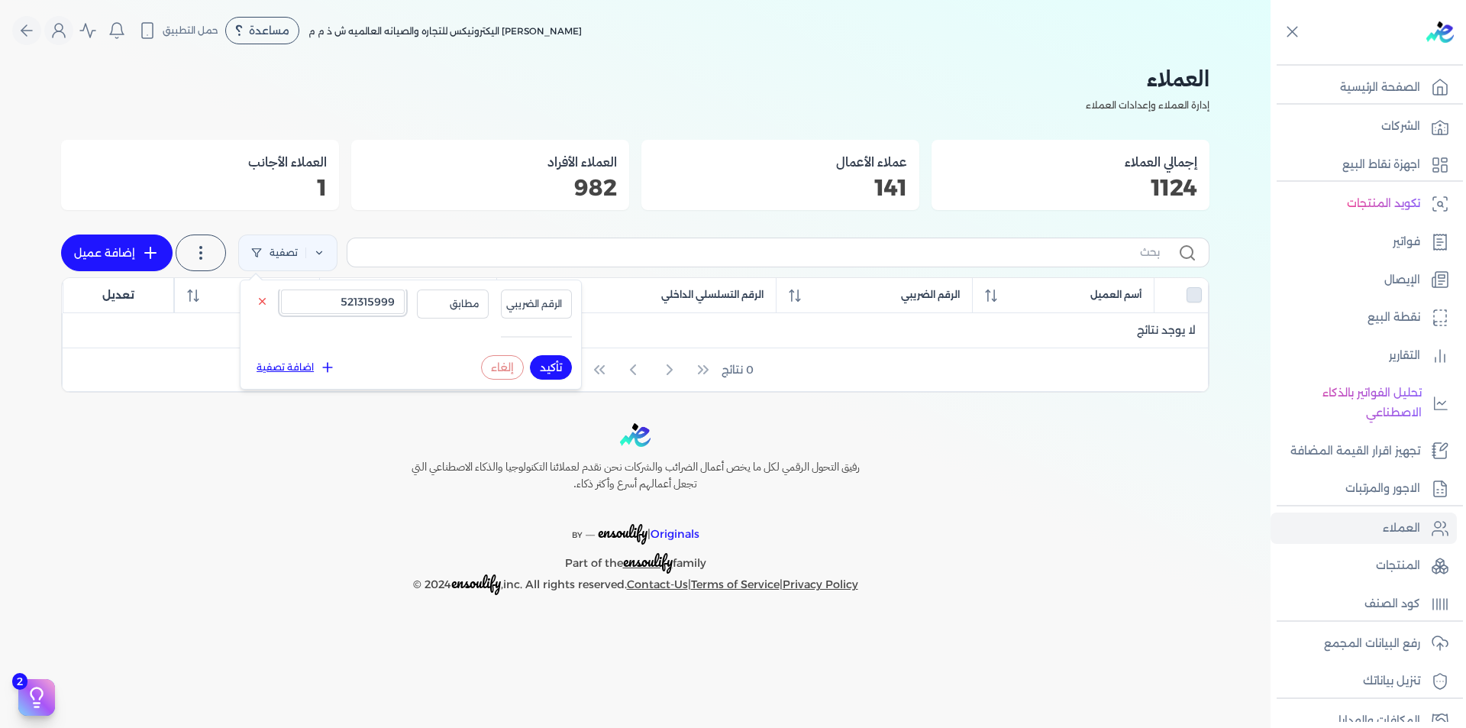
click at [343, 306] on input "521315999" at bounding box center [343, 301] width 124 height 24
click at [344, 306] on input "521315999" at bounding box center [343, 301] width 124 height 24
paste input "122330723"
type input "1223307239"
click at [531, 302] on span "الرقم الضريبي" at bounding box center [534, 304] width 56 height 14
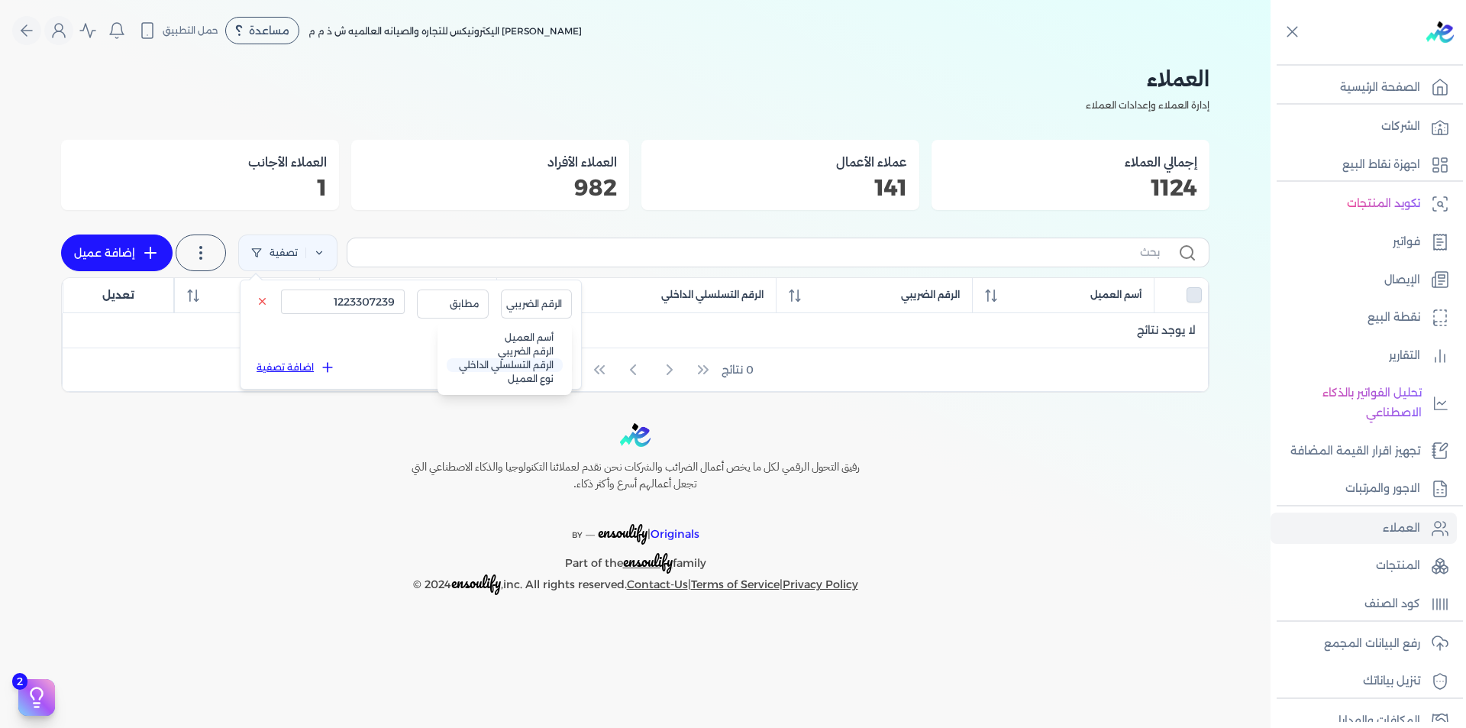
click at [544, 364] on li "الرقم التسلسلي الداخلي" at bounding box center [505, 365] width 116 height 14
click at [556, 369] on button "تأكيد" at bounding box center [551, 367] width 42 height 24
checkbox input "false"
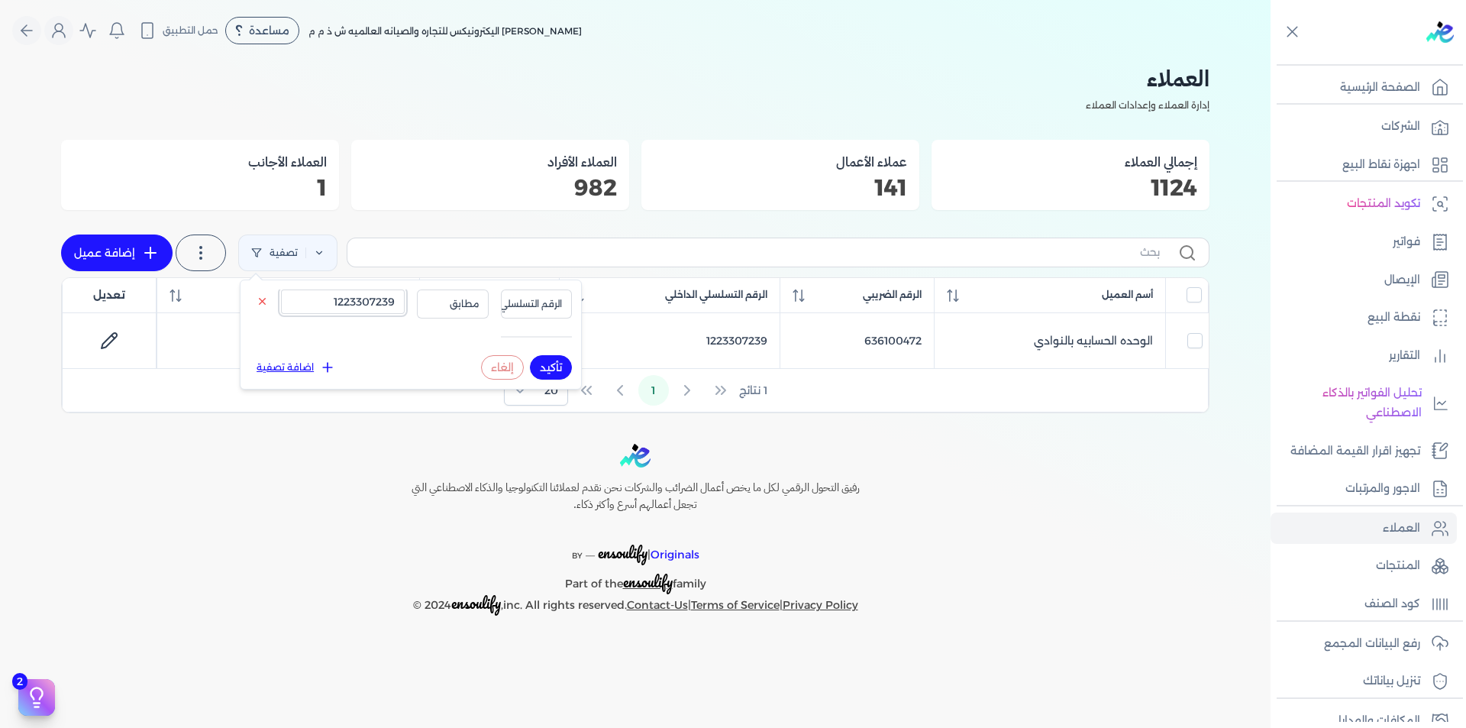
click at [374, 305] on input "1223307239" at bounding box center [343, 301] width 124 height 24
paste input "023730606"
click at [555, 364] on button "تأكيد" at bounding box center [551, 367] width 42 height 24
click at [378, 296] on input "1023730606" at bounding box center [343, 301] width 124 height 24
paste input "8047773"
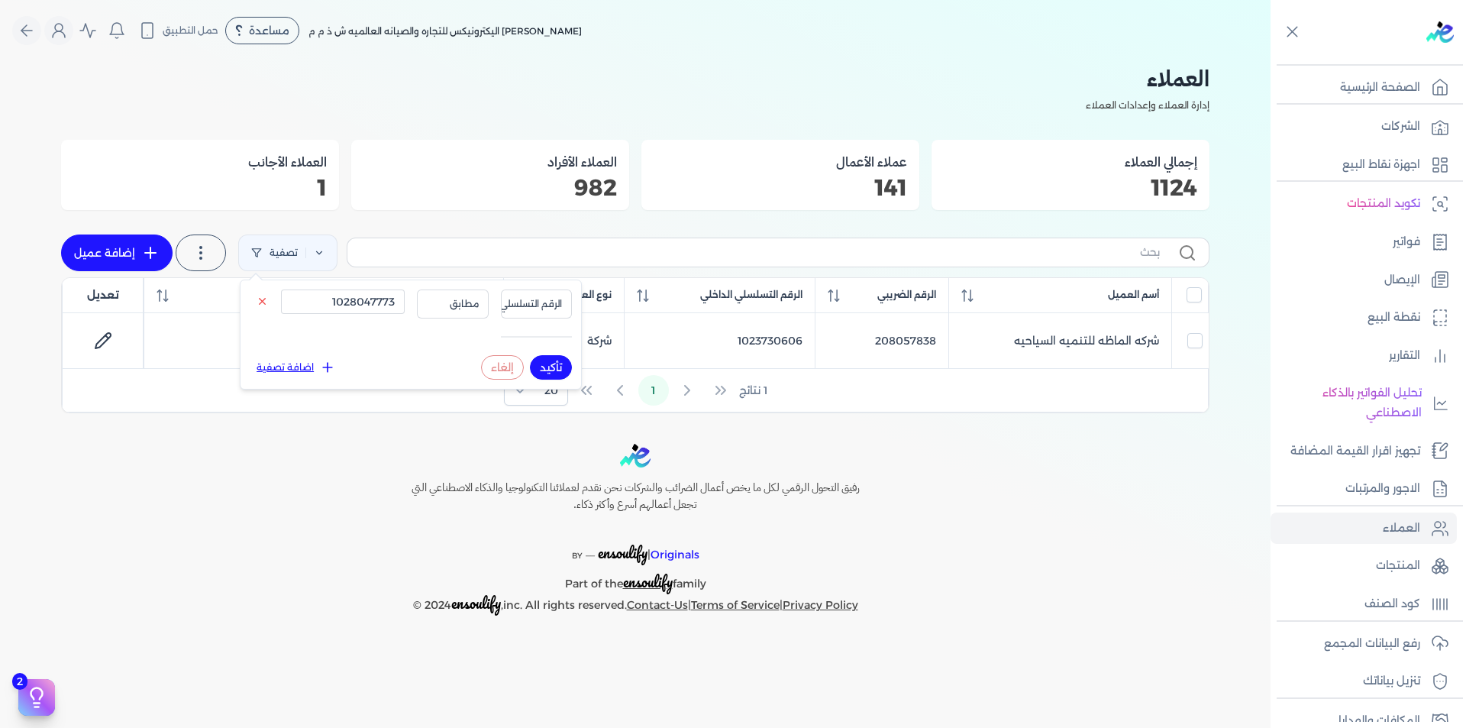
click at [558, 368] on button "تأكيد" at bounding box center [551, 367] width 42 height 24
click at [330, 301] on input "1028047773" at bounding box center [343, 301] width 124 height 24
paste input "19046807"
type input "1019046807"
click at [557, 366] on button "تأكيد" at bounding box center [551, 367] width 42 height 24
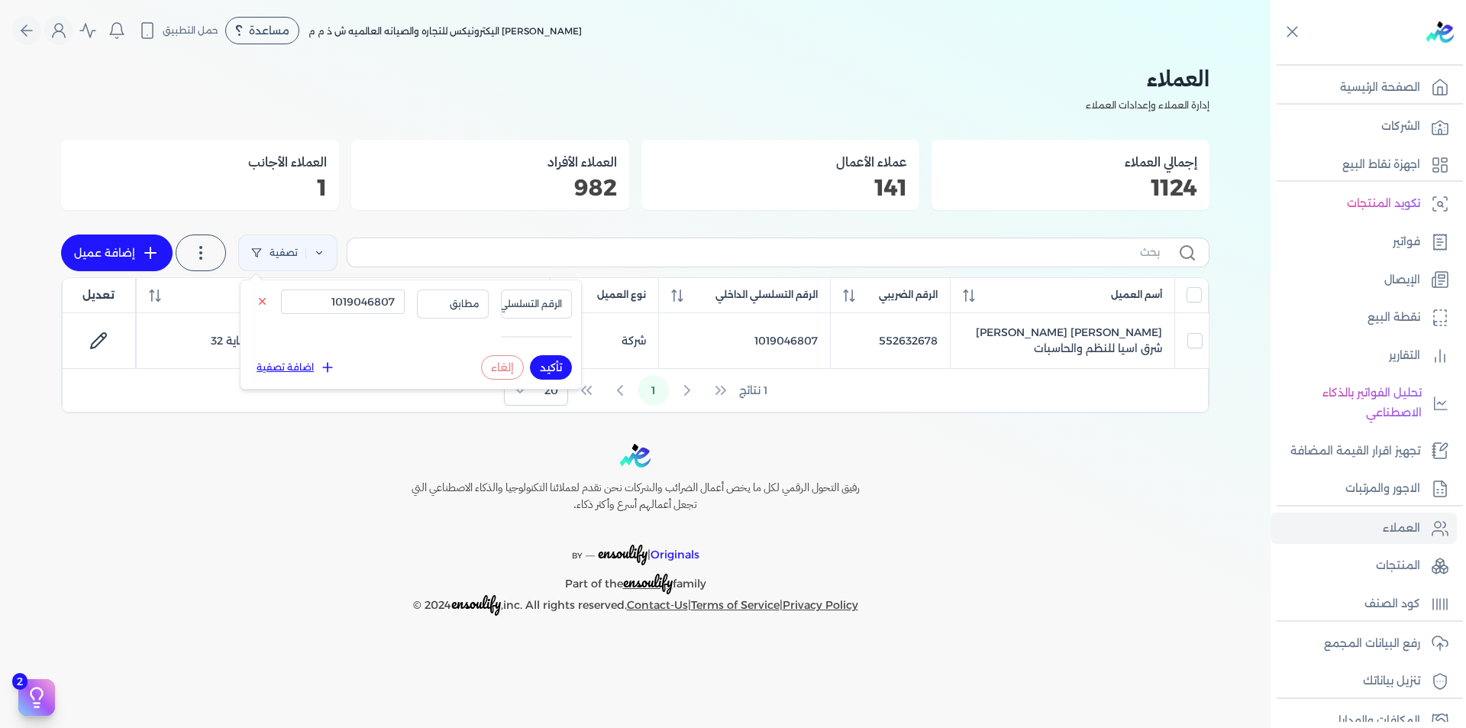
click at [144, 244] on icon at bounding box center [150, 253] width 18 height 18
select select "B"
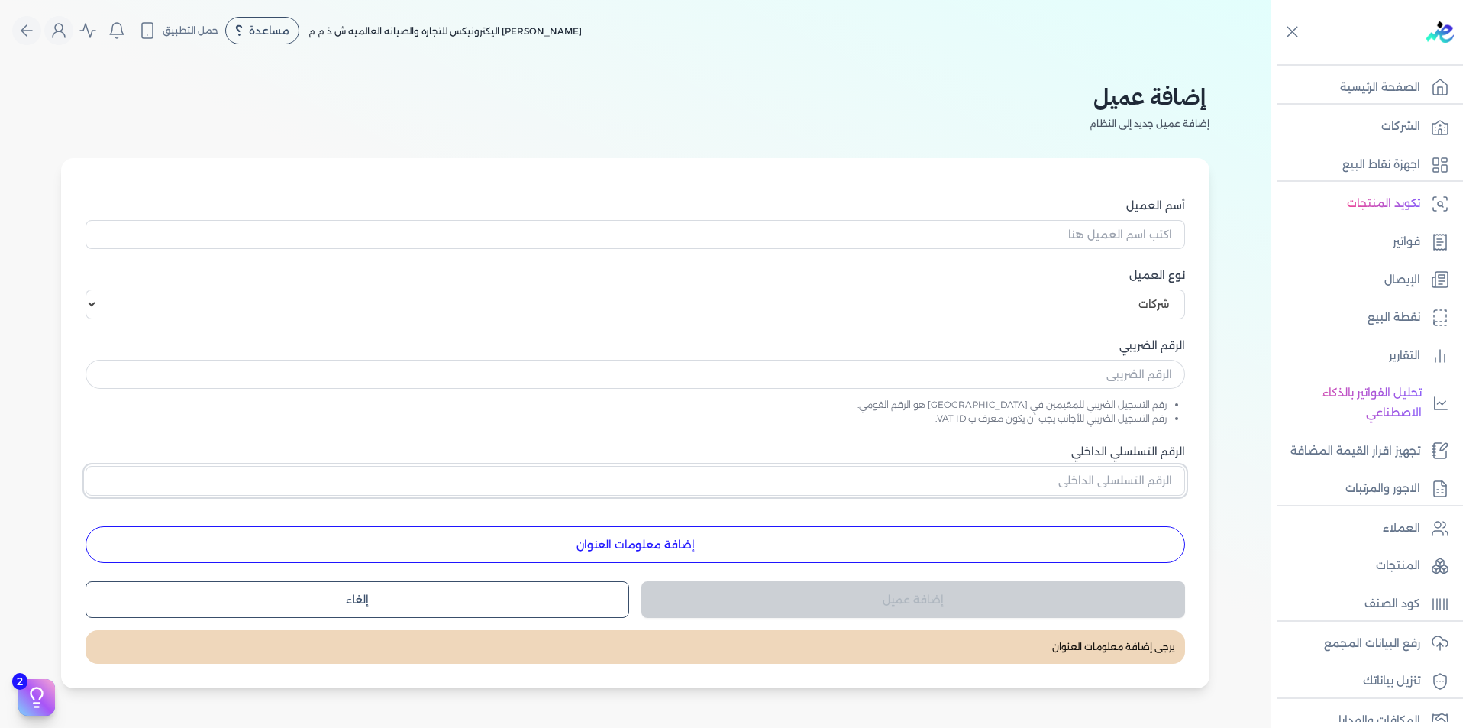
click at [1124, 469] on input "الرقم التسلسلي الداخلي" at bounding box center [636, 480] width 1100 height 29
paste input "1285864417"
type input "1285864417"
click at [1112, 383] on input "text" at bounding box center [636, 374] width 1100 height 29
paste input "521315999"
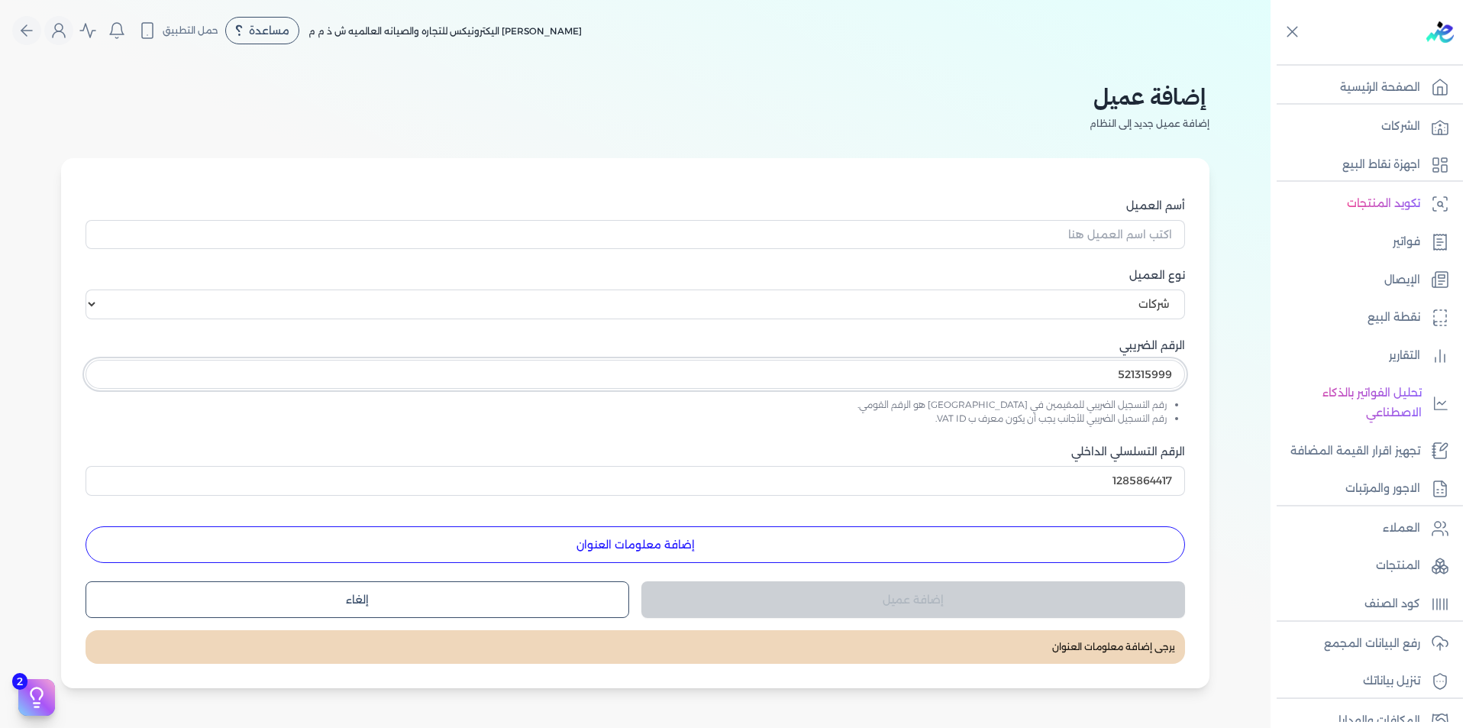
type input "521315999"
click at [1081, 303] on select "اختر نوع العميل شركات أفراد أجنبي" at bounding box center [636, 303] width 1100 height 29
click at [1107, 225] on input "أسم العميل" at bounding box center [636, 234] width 1100 height 29
paste input "البترجية الطبية المستشفي السعودي الالماني الاسكندريه"
type input "البترجية الطبية المستشفي السعودي الالماني الاسكندريه"
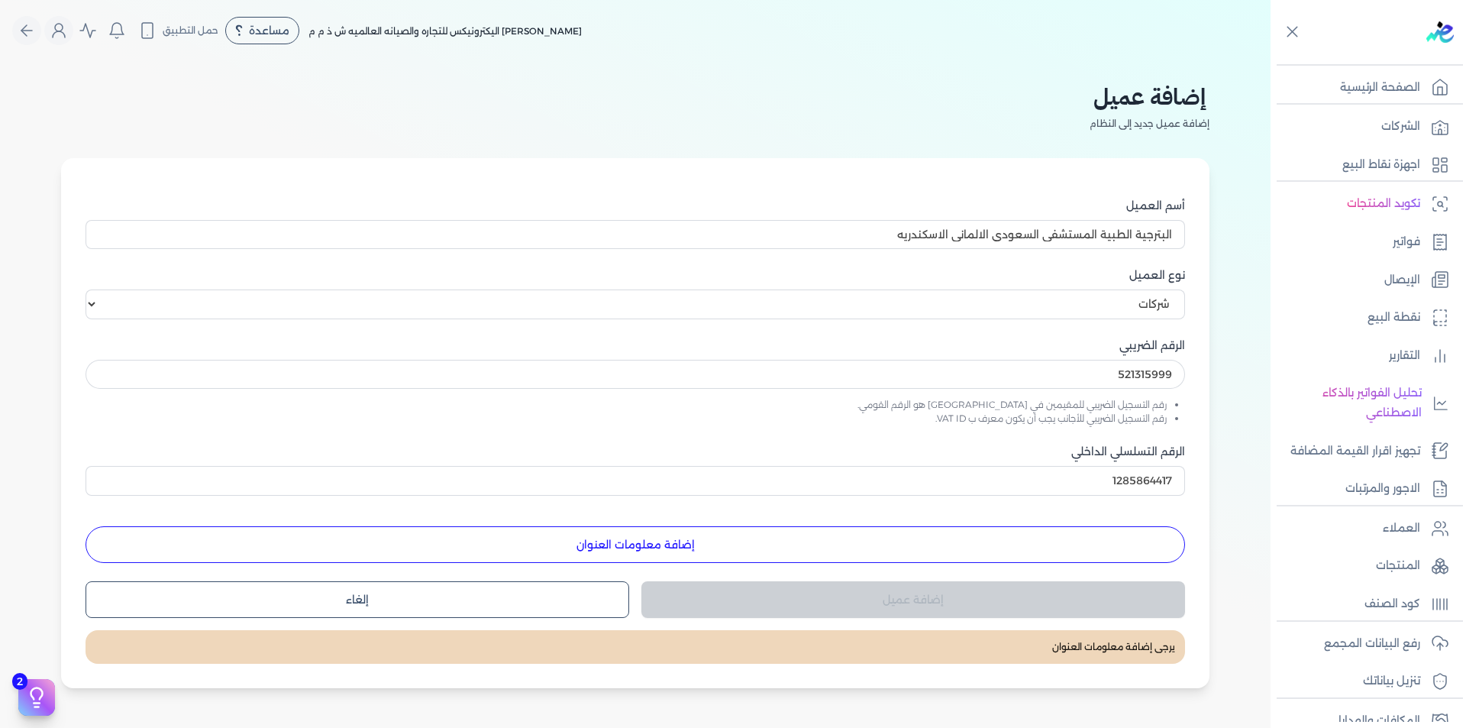
click at [858, 549] on button "إضافة معلومات العنوان" at bounding box center [636, 544] width 1100 height 37
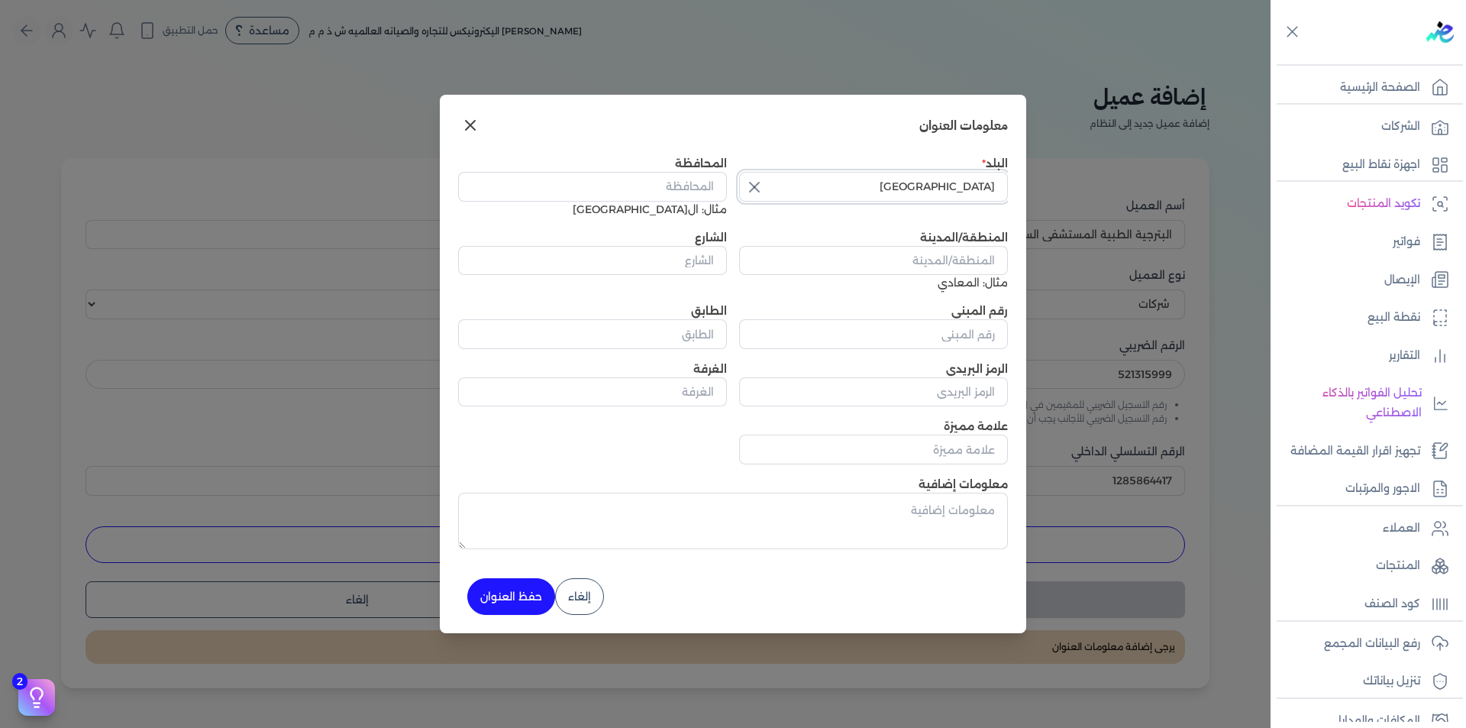
click at [793, 185] on input "[GEOGRAPHIC_DATA]" at bounding box center [873, 186] width 269 height 29
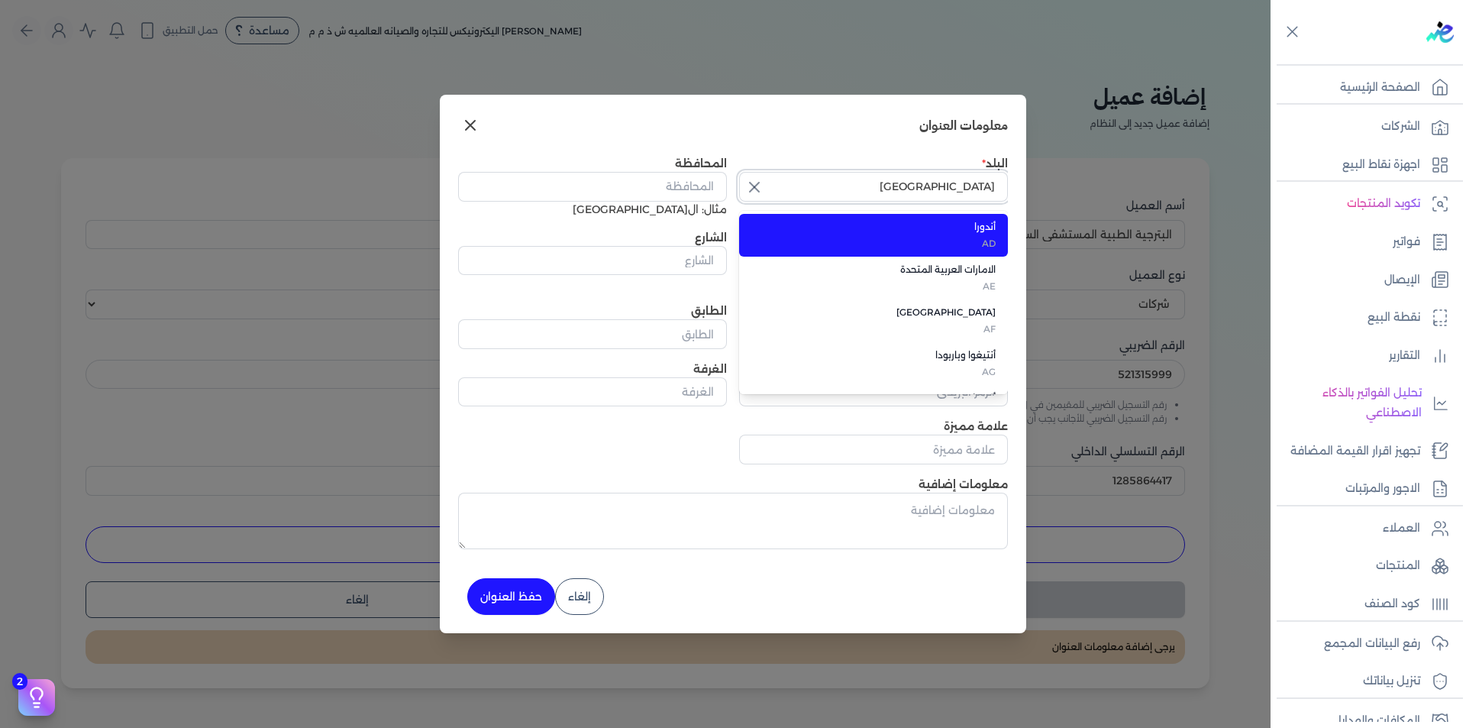
click at [794, 184] on input "[GEOGRAPHIC_DATA]" at bounding box center [873, 186] width 269 height 29
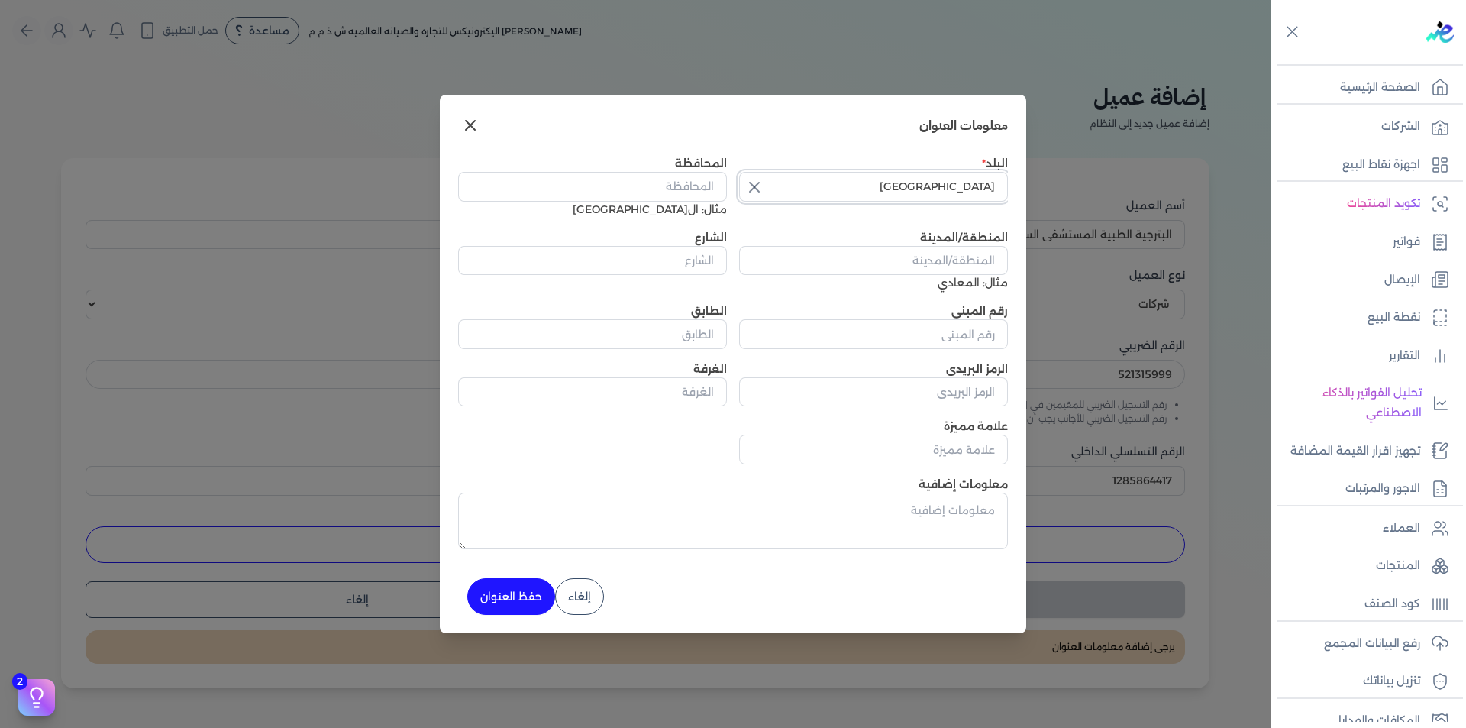
click at [794, 184] on input "[GEOGRAPHIC_DATA]" at bounding box center [873, 186] width 269 height 29
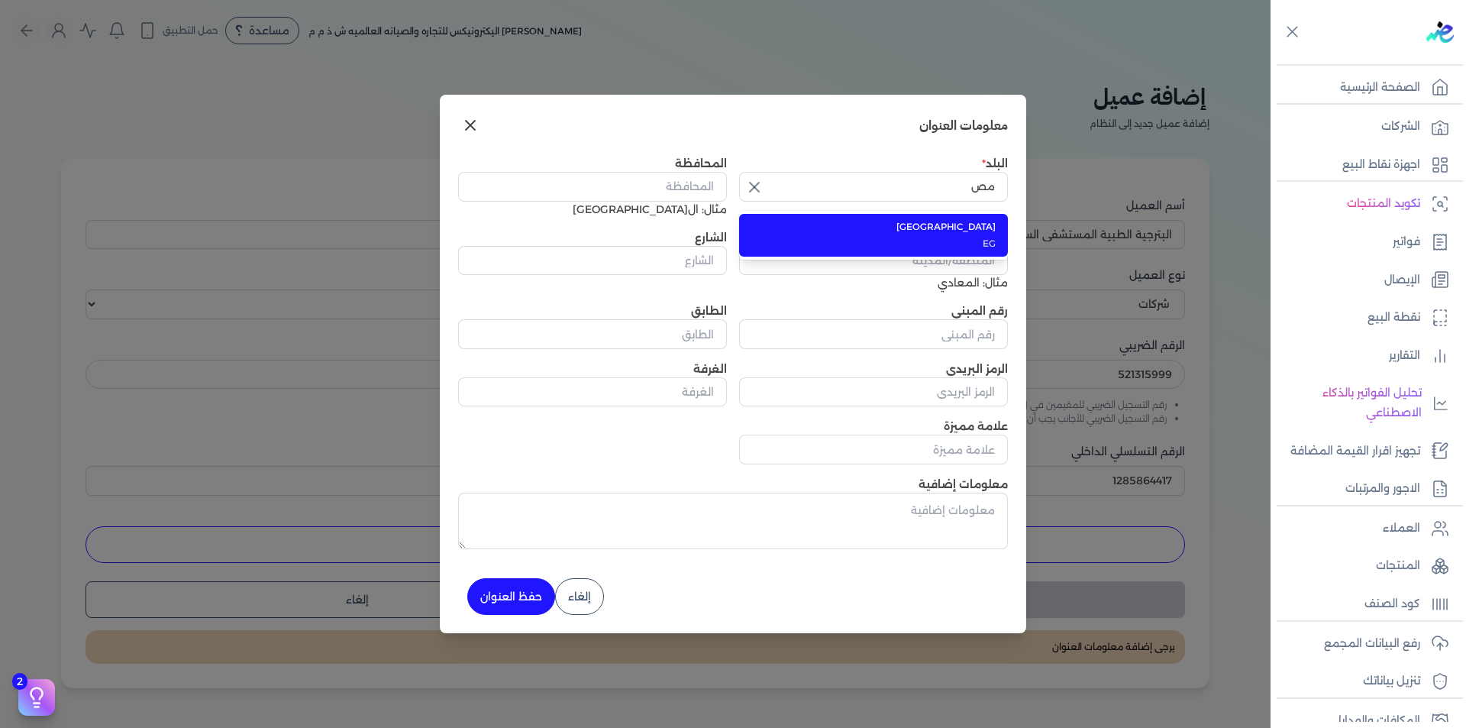
click at [971, 246] on span "EG" at bounding box center [883, 244] width 226 height 14
type input "[GEOGRAPHIC_DATA]"
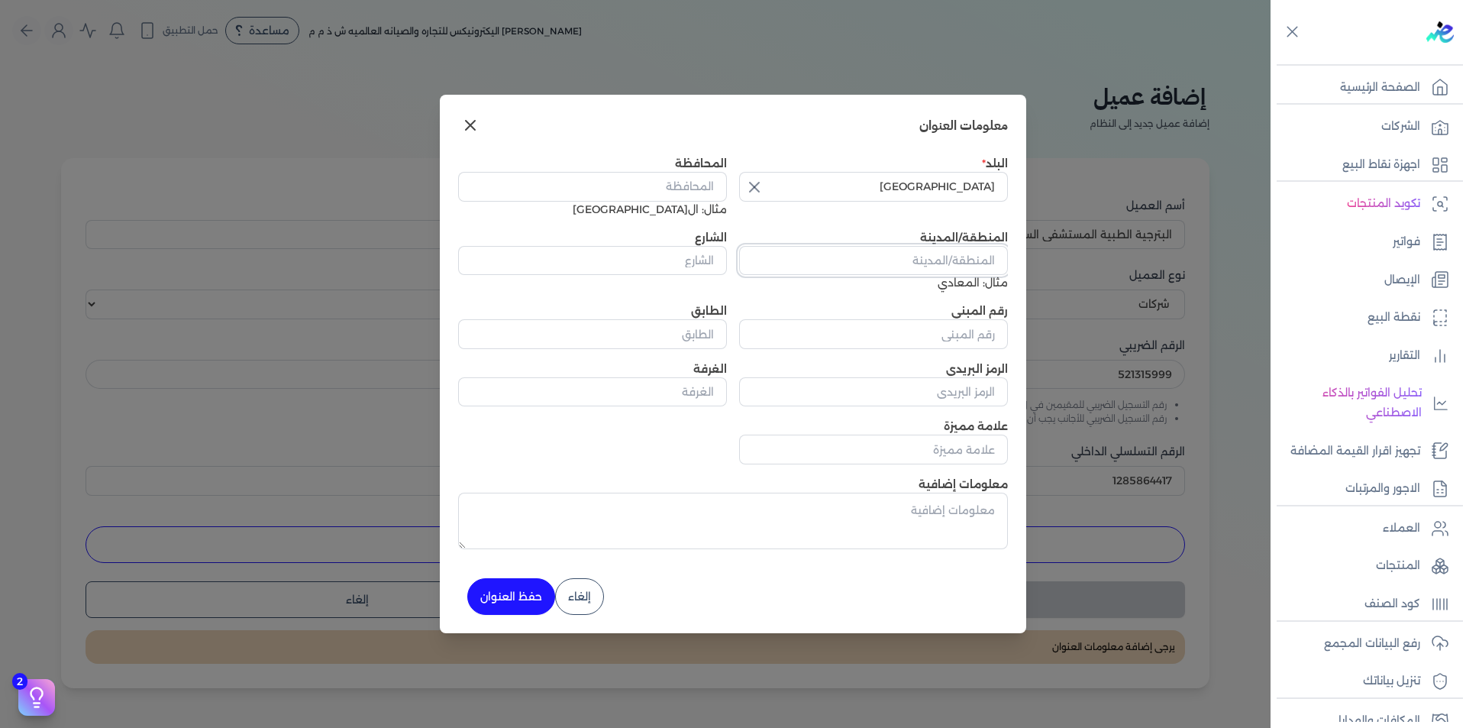
click at [899, 246] on input "المنطقة/المدينة" at bounding box center [873, 260] width 269 height 29
paste input "النزهه الجديده"
type input "النزهه الجديده"
click at [613, 180] on input "المحافظة" at bounding box center [592, 186] width 269 height 29
type input "ال[GEOGRAPHIC_DATA]"
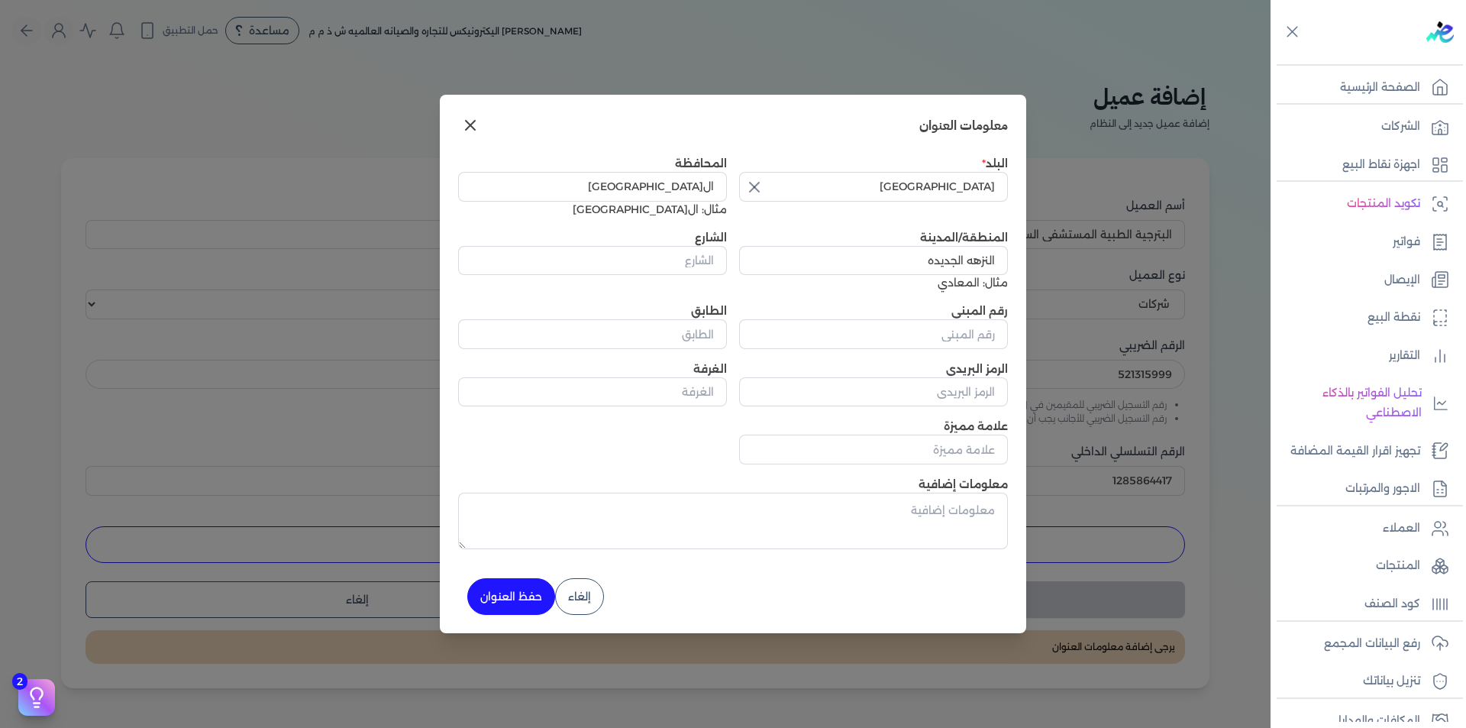
click at [775, 143] on div "معلومات العنوان" at bounding box center [733, 131] width 550 height 37
click at [641, 269] on input "الشارع" at bounding box center [592, 260] width 269 height 29
paste input "شارع [PERSON_NAME]"
type input "شارع [PERSON_NAME]"
click at [969, 333] on input "رقم المبنى" at bounding box center [873, 333] width 269 height 29
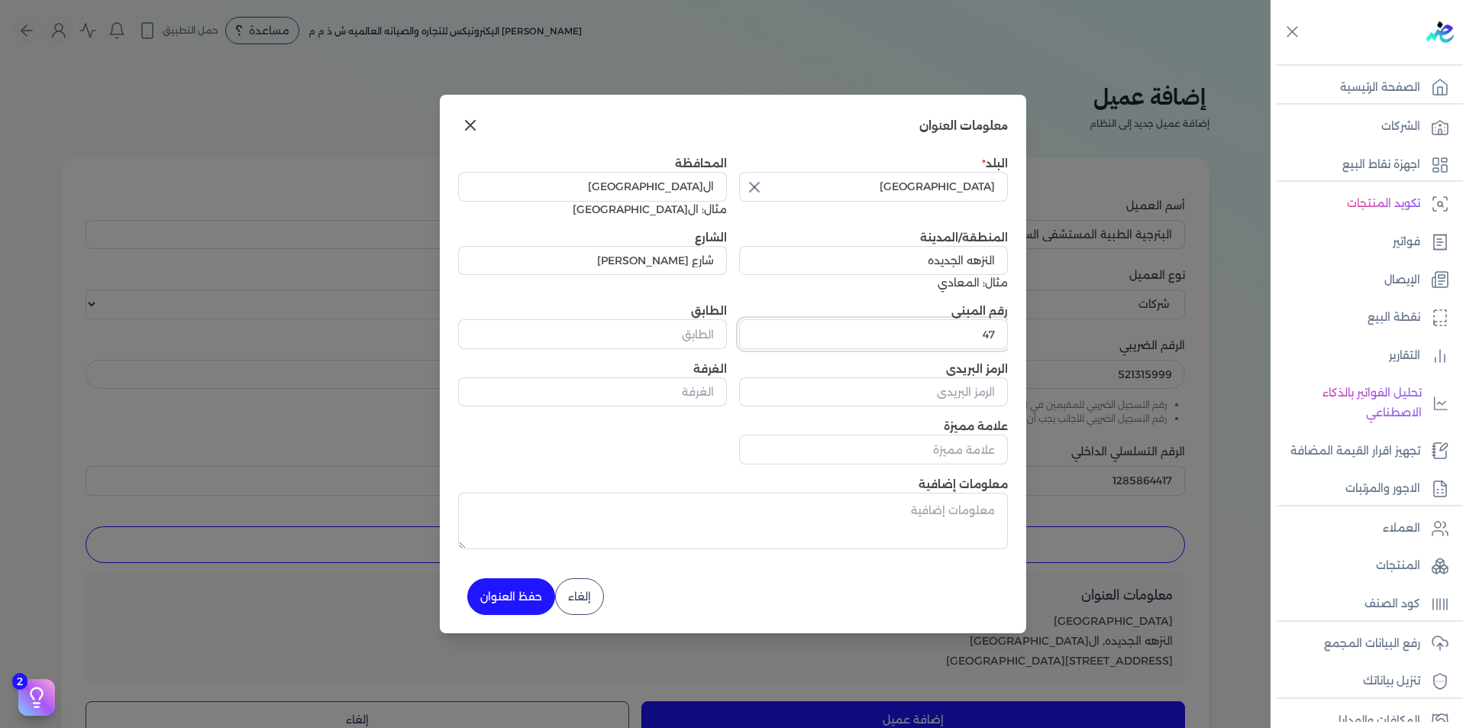
type input "47"
click at [526, 591] on button "حفظ العنوان" at bounding box center [511, 596] width 88 height 37
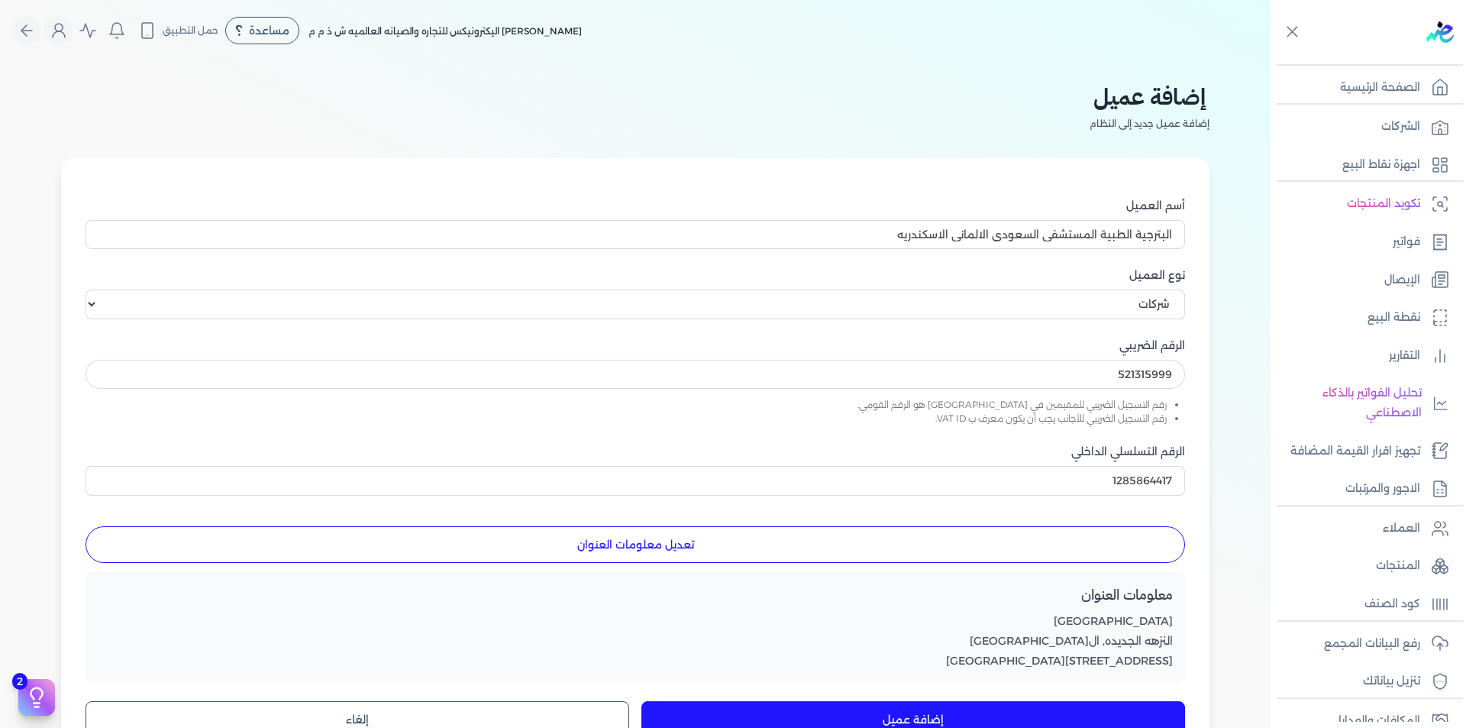
scroll to position [286, 0]
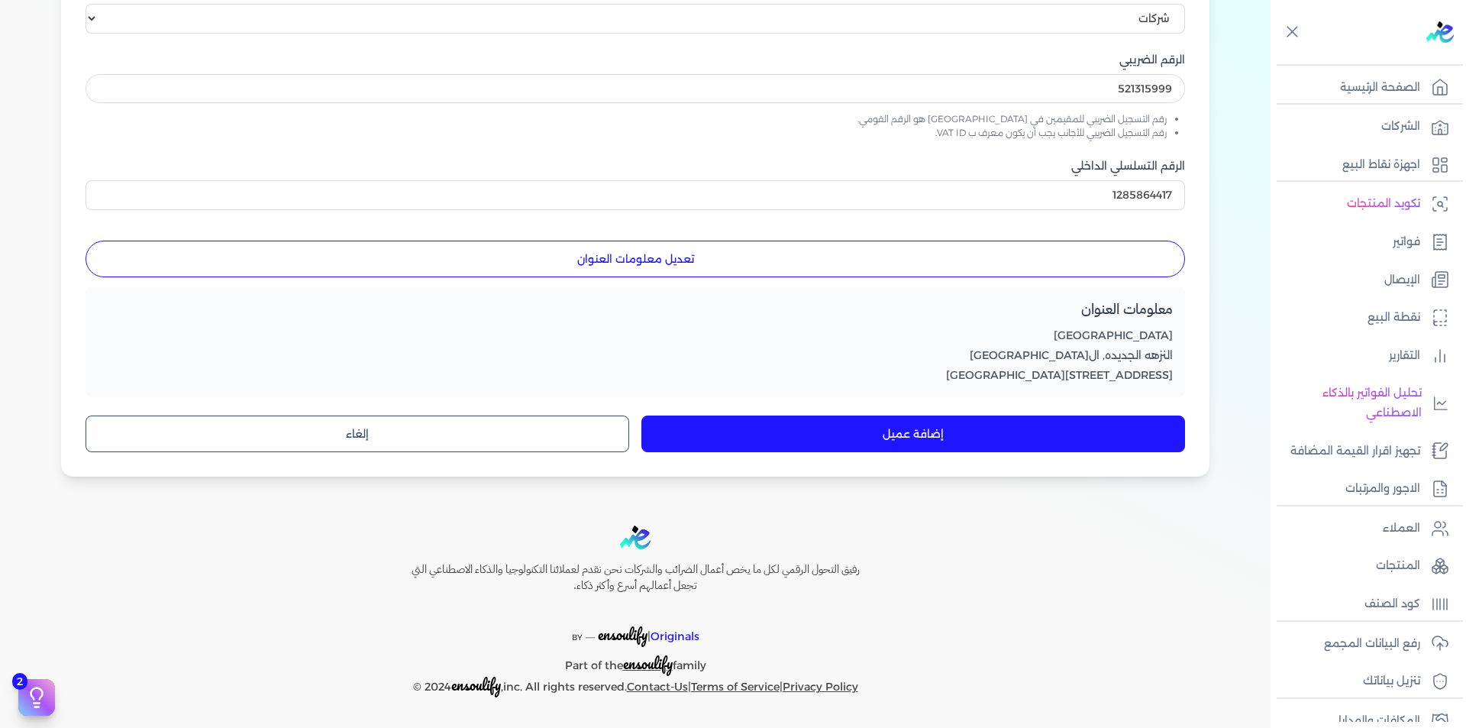
click at [920, 429] on button "إضافة عميل" at bounding box center [914, 433] width 544 height 37
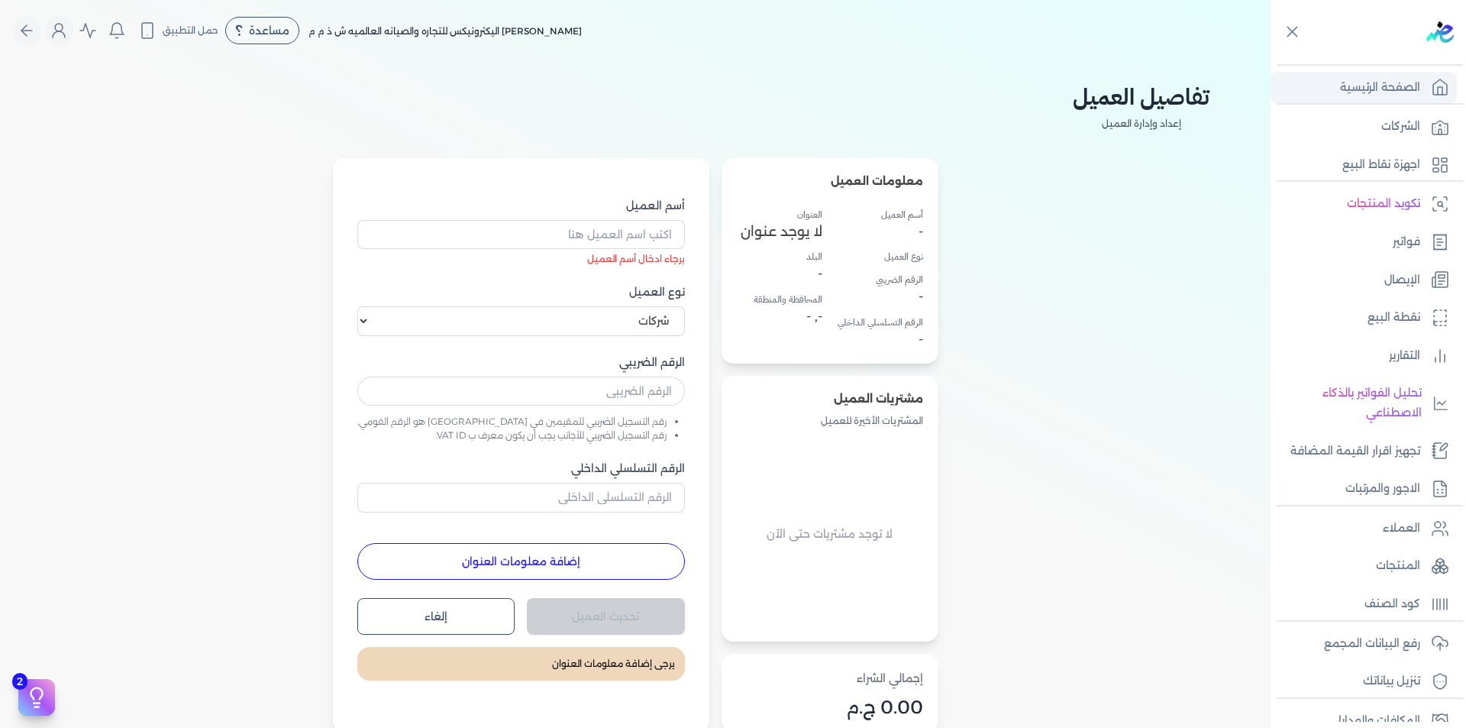
click at [1425, 92] on link "الصفحة الرئيسية" at bounding box center [1364, 88] width 186 height 32
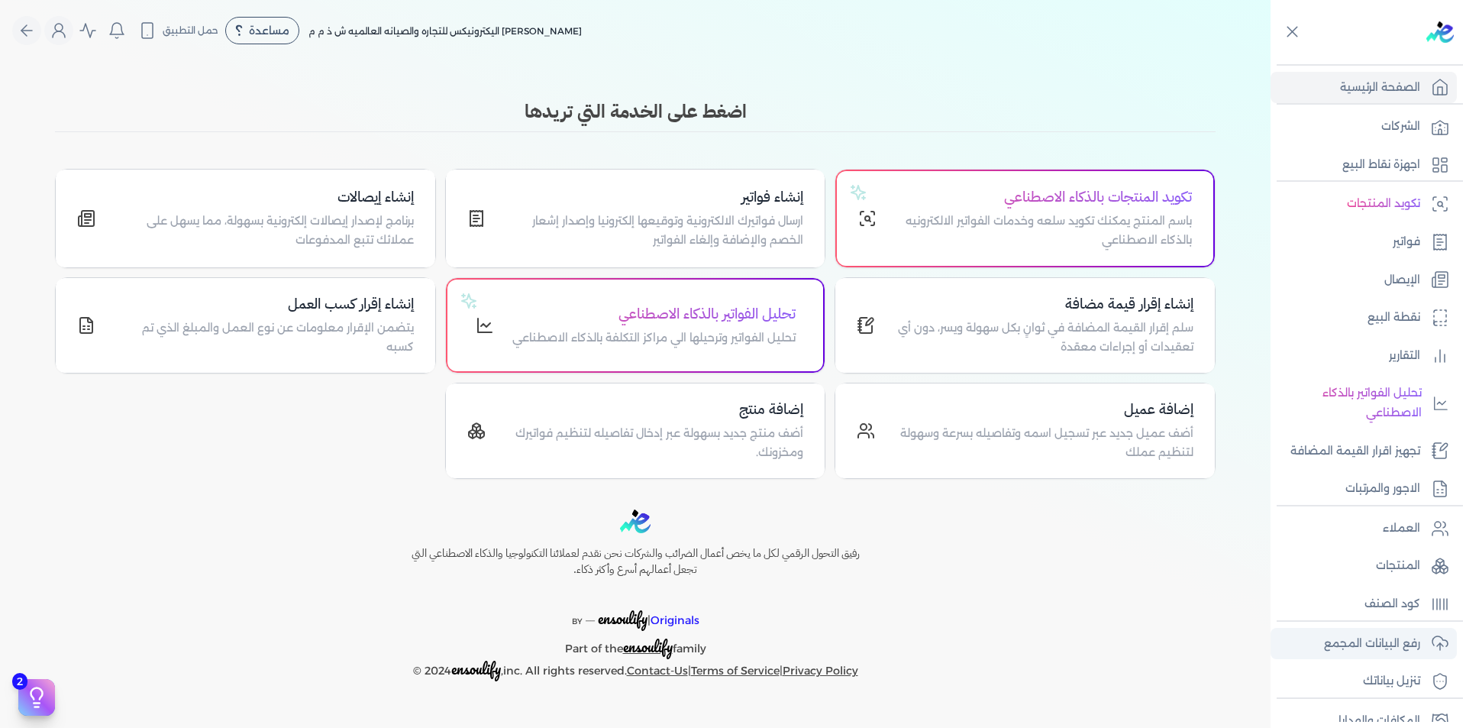
click at [1379, 647] on p "رفع البيانات المجمع" at bounding box center [1372, 644] width 96 height 20
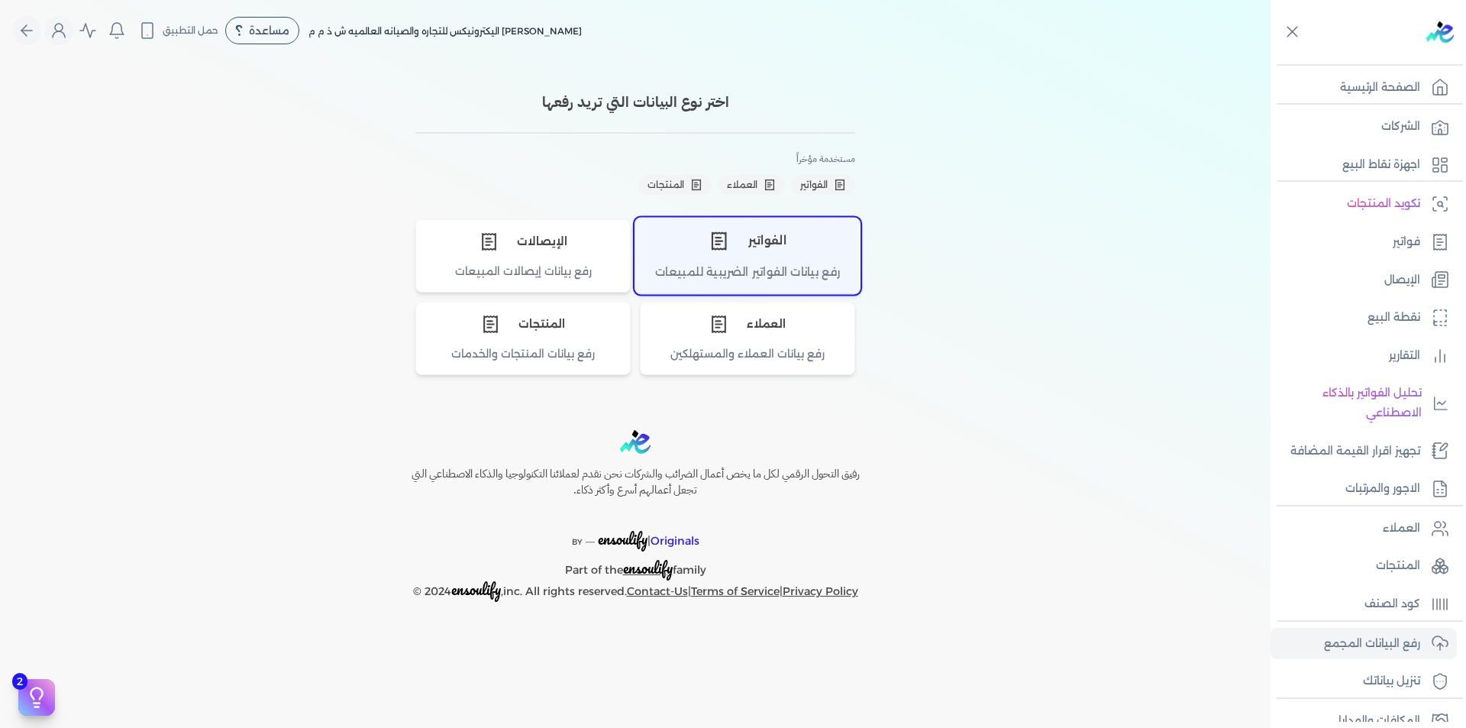
click at [760, 252] on div "الفواتير" at bounding box center [747, 241] width 225 height 46
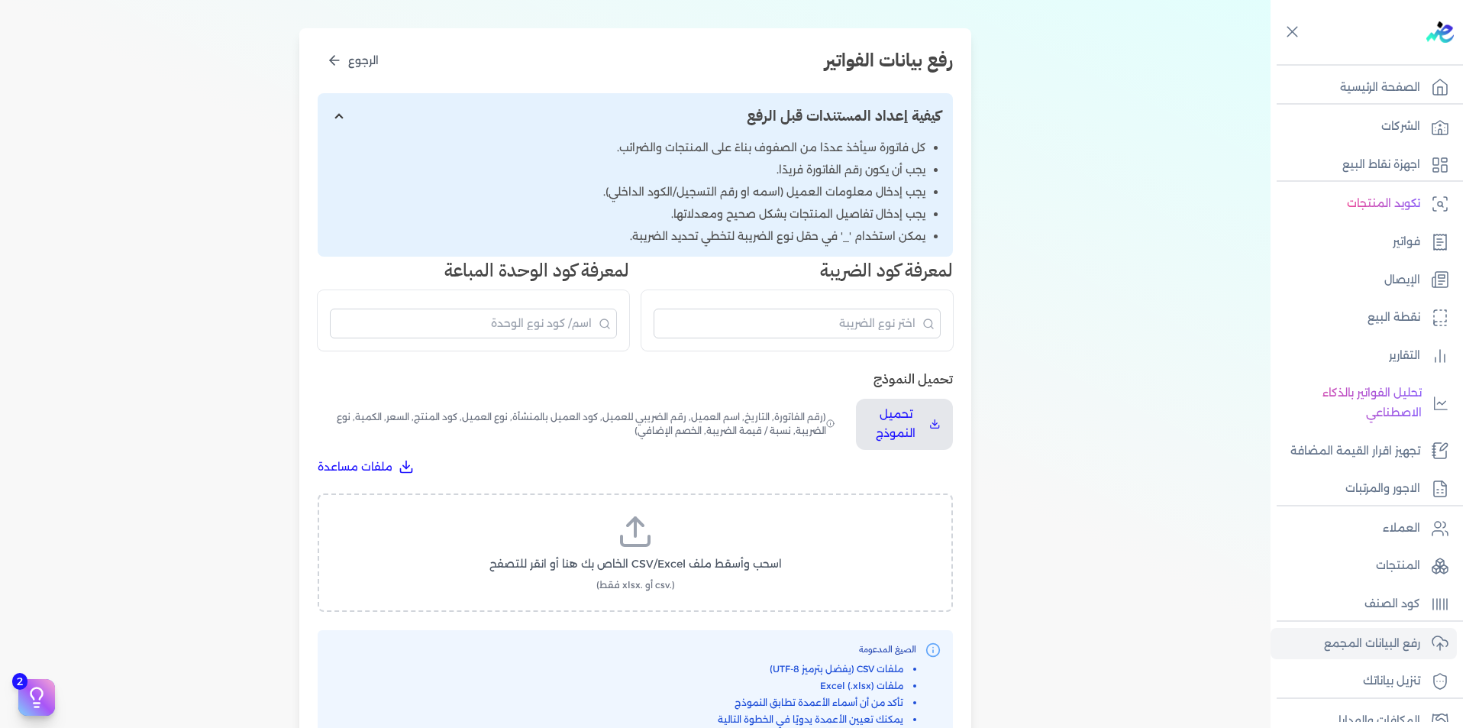
scroll to position [305, 0]
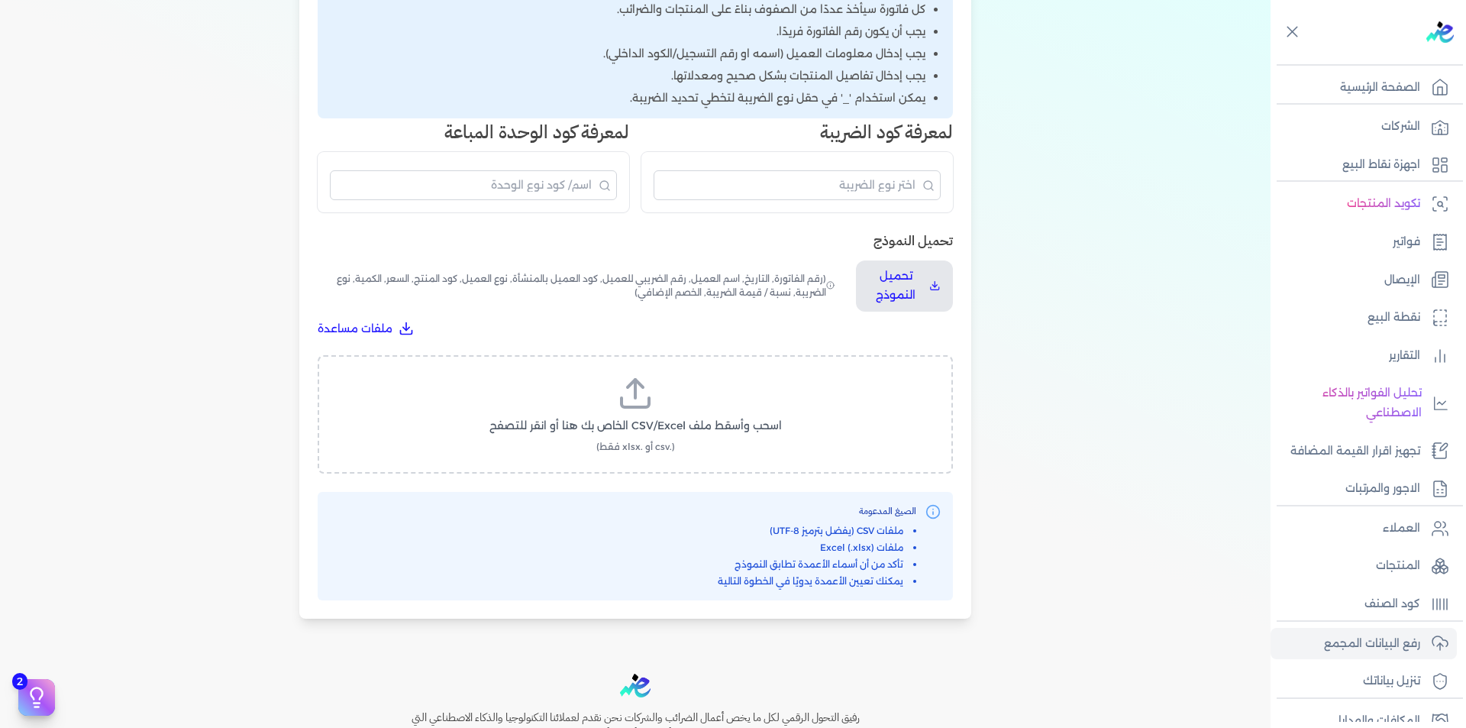
click at [658, 392] on label "اسحب وأسقط ملف CSV/Excel الخاص بك هنا أو انقر للتصفح (.csv أو .xlsx فقط)" at bounding box center [636, 414] width 596 height 79
click at [0, 0] on input "اسحب وأسقط ملف CSV/Excel الخاص بك هنا أو انقر للتصفح (.csv أو .xlsx فقط)" at bounding box center [0, 0] width 0 height 0
click at [677, 441] on span "تحميل الملف" at bounding box center [681, 440] width 64 height 16
select select "رقم الفاتورة"
select select "التاريخ"
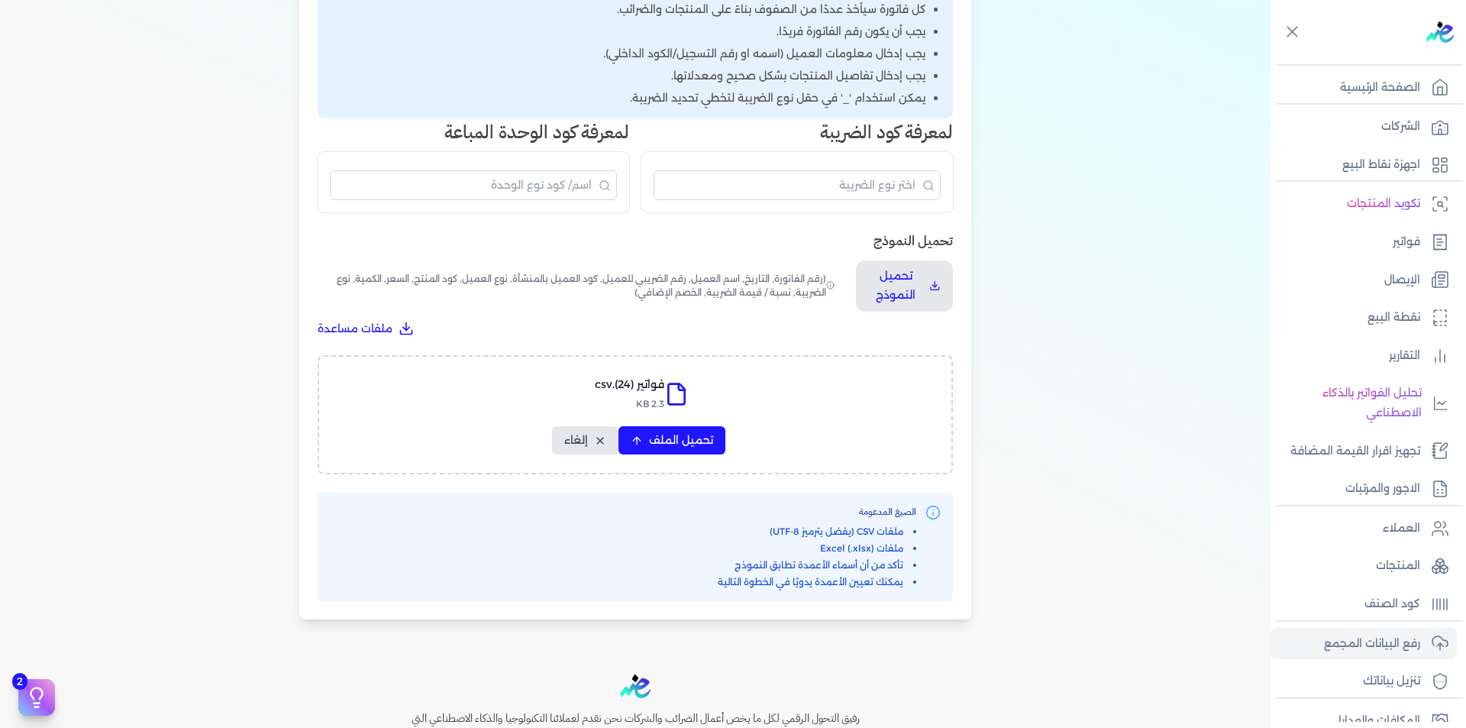
select select "أسم العميل"
select select "الرقم الضريبي"
select select "نوع العميل"
select select "الرقم التسلسلي الداخلي"
select select "وصف البند"
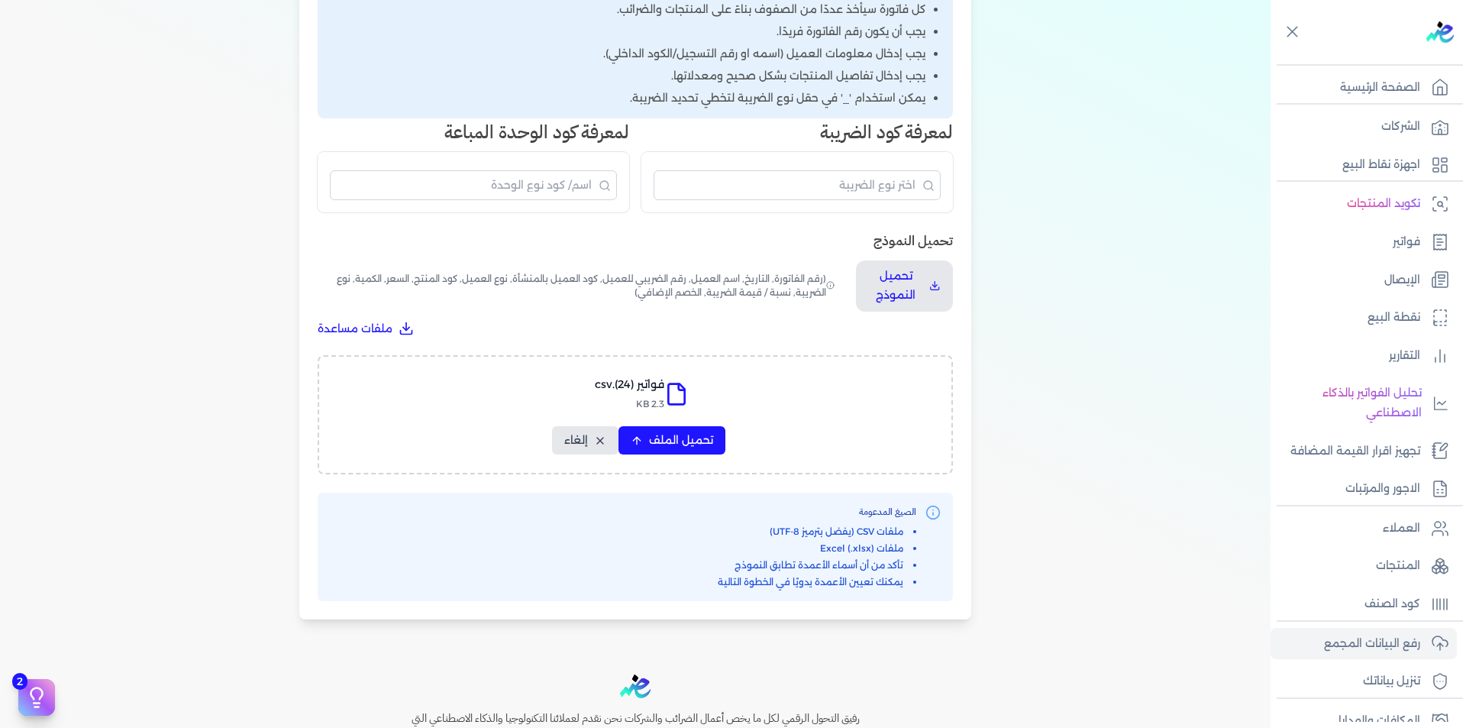
select select "سيريال المنتج"
select select "السعر"
select select "الكمية"
select select "نوع الضريبة"
select select "نسبة / قيمة الضريبة"
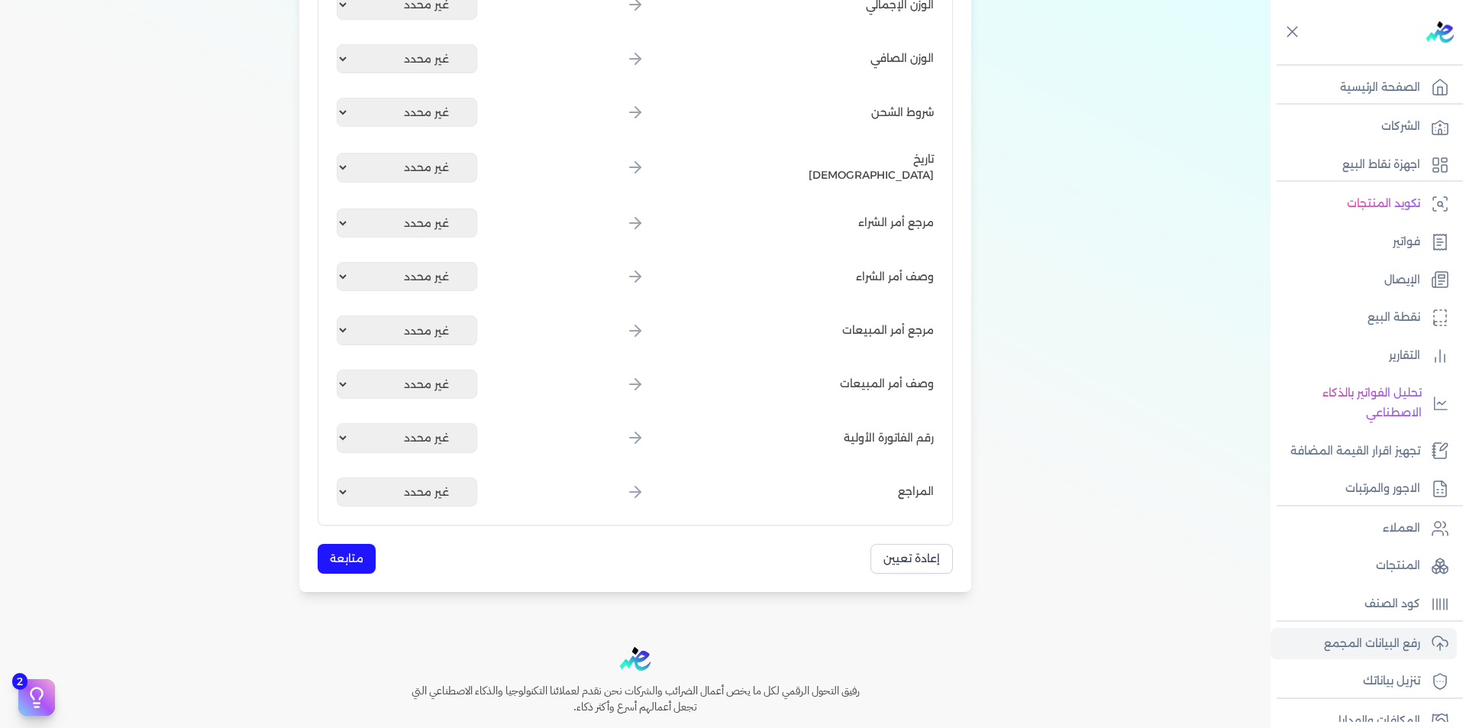
scroll to position [1834, 0]
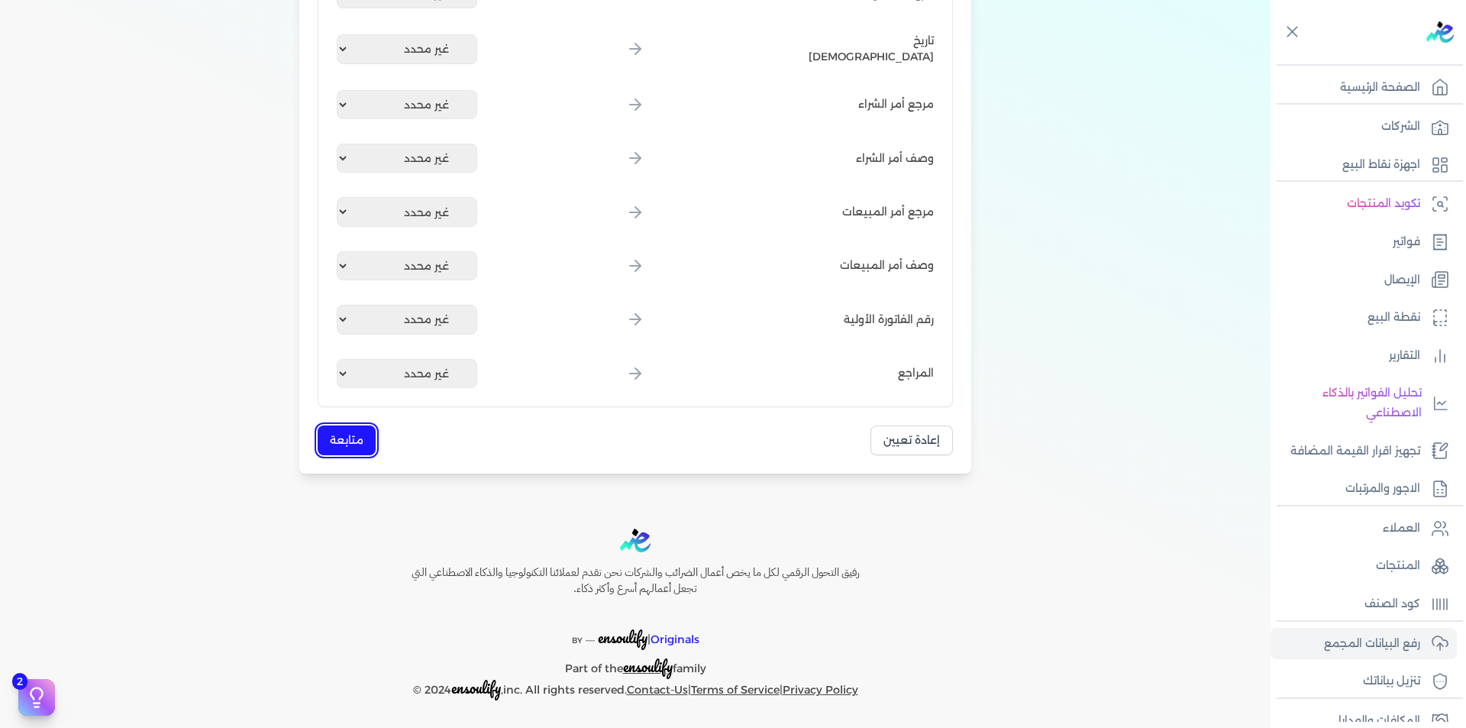
click at [351, 438] on button "متابعة" at bounding box center [347, 440] width 58 height 30
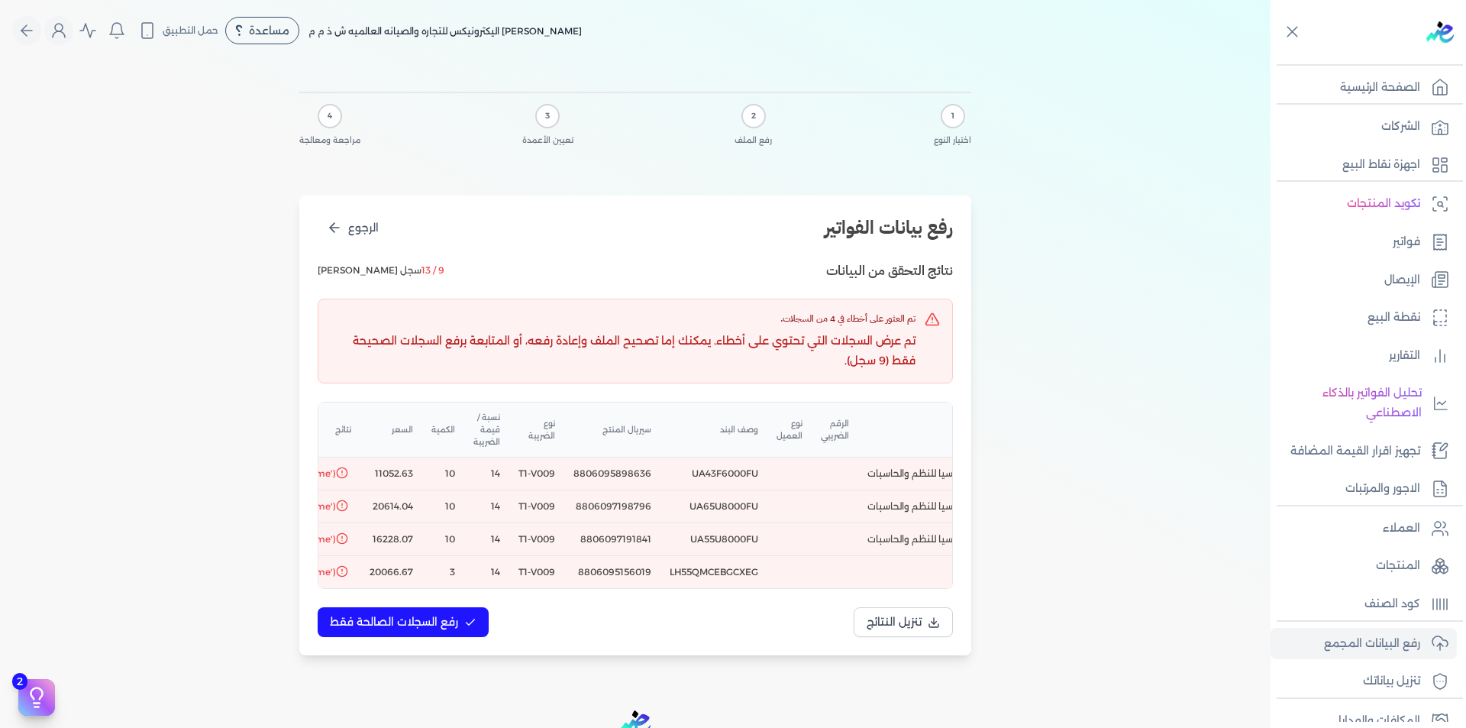
scroll to position [0, -390]
click at [920, 637] on button "تنزيل النتائج" at bounding box center [903, 622] width 99 height 30
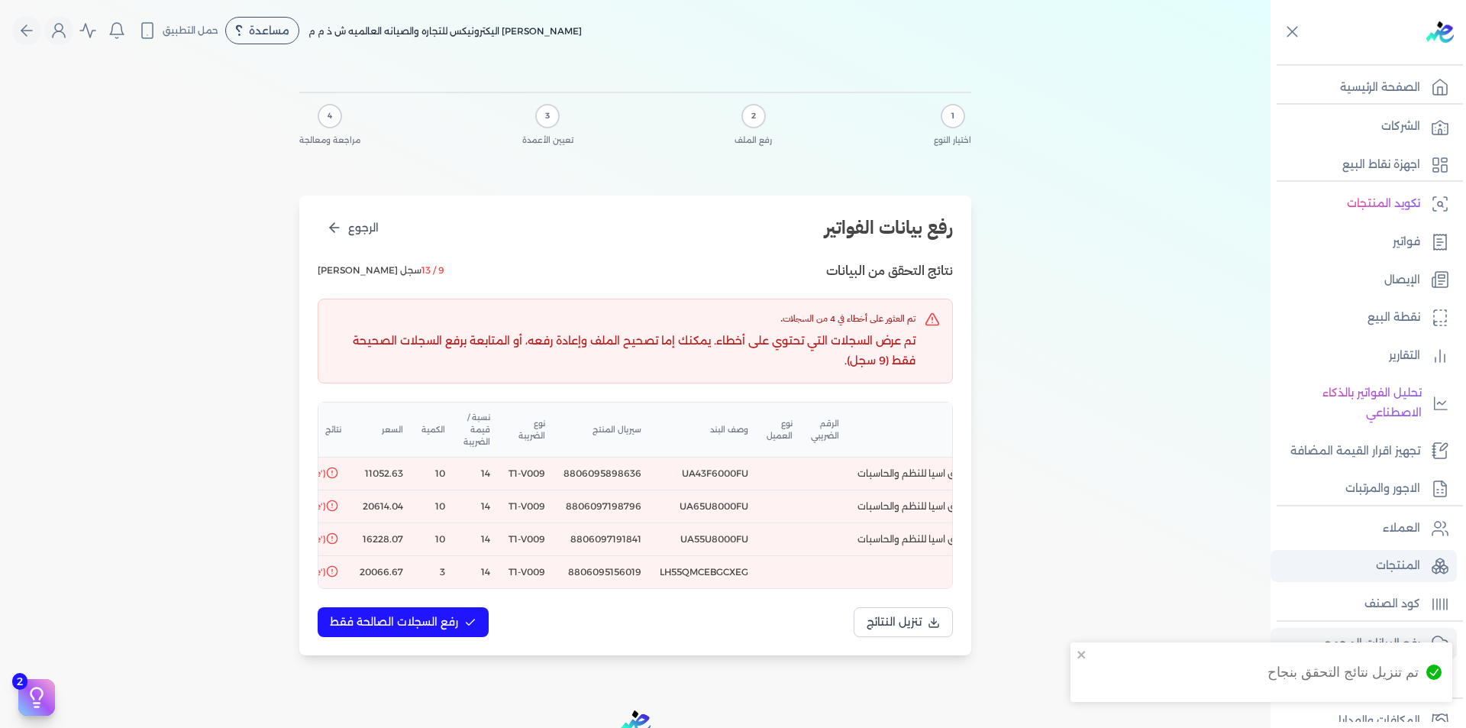
click at [1425, 560] on link "المنتجات" at bounding box center [1364, 566] width 186 height 32
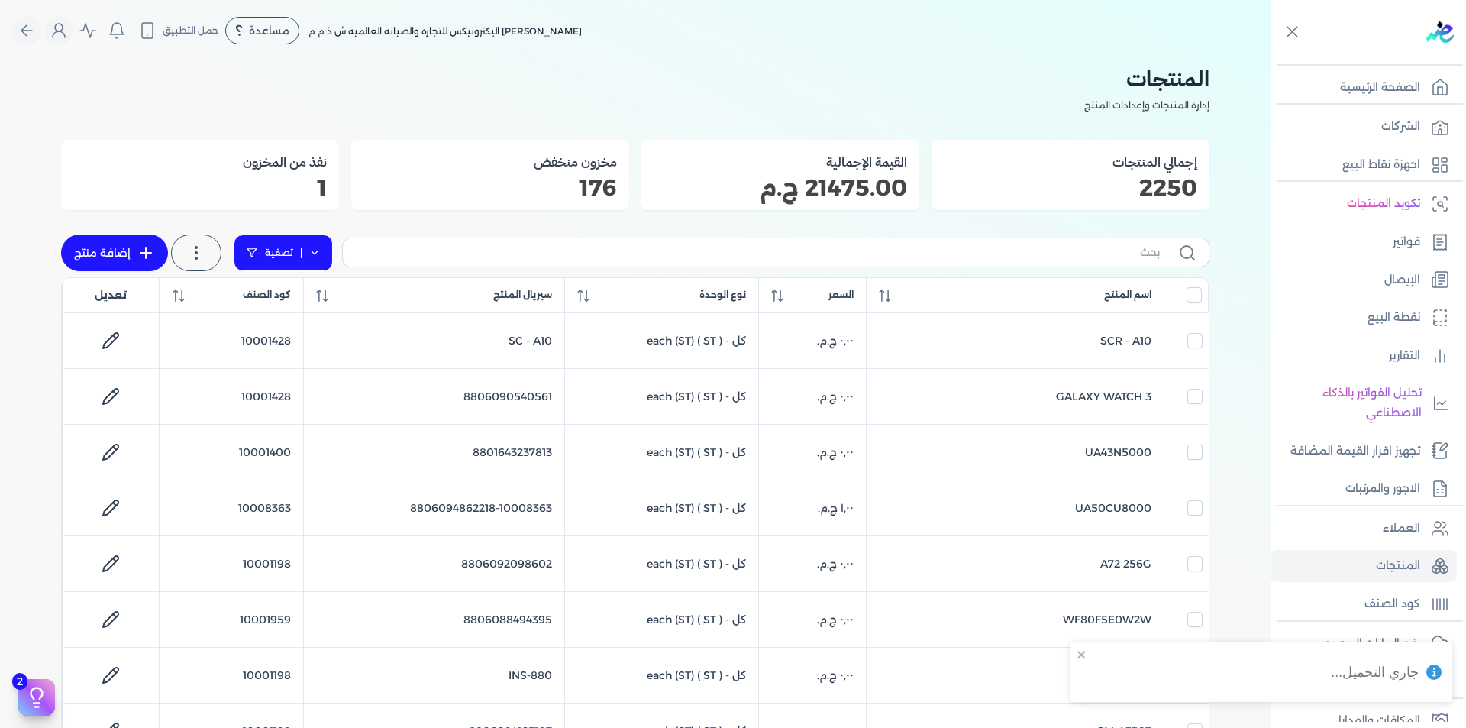
click at [318, 247] on link "تصفية" at bounding box center [283, 252] width 99 height 37
click at [311, 298] on button "اضافة تصفية" at bounding box center [295, 302] width 92 height 18
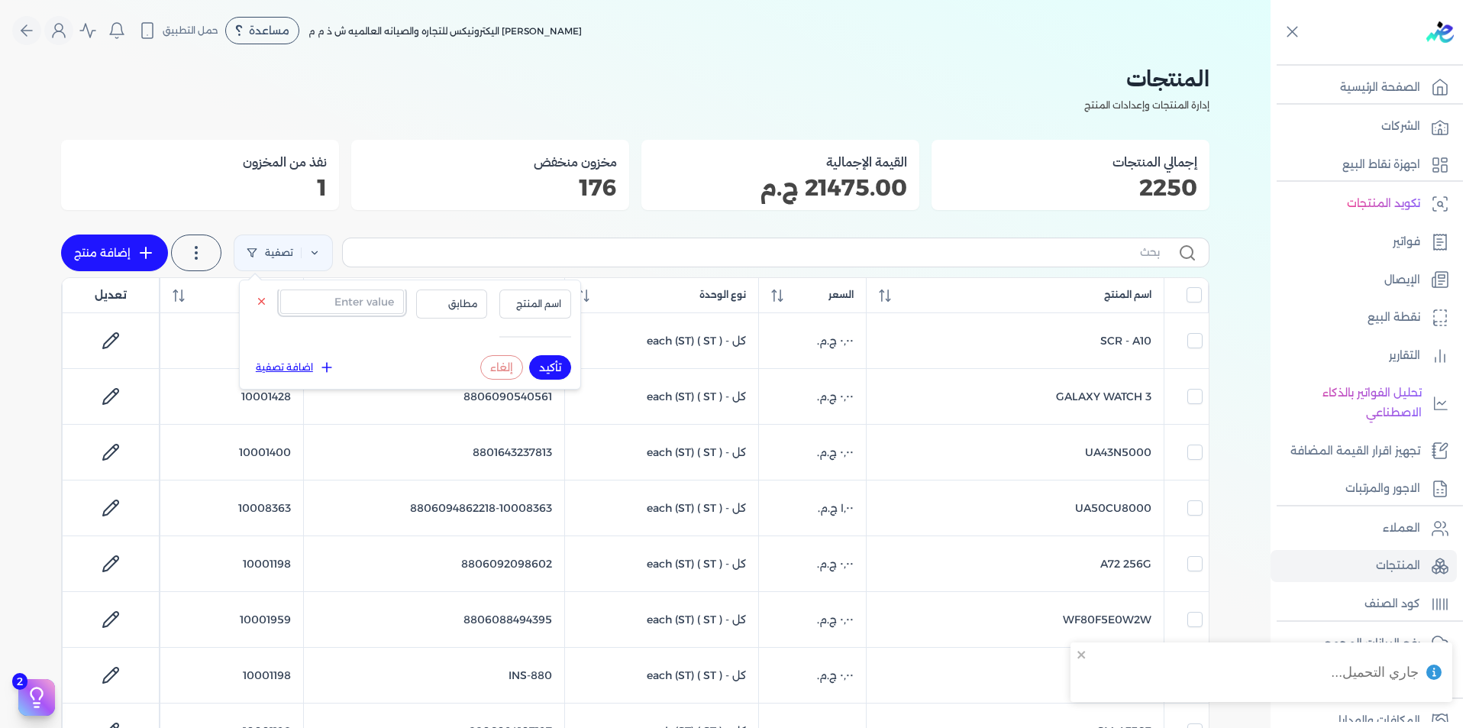
click at [350, 311] on input "text" at bounding box center [342, 301] width 124 height 24
paste input "8806095898636"
type input "8806095898636"
click at [512, 305] on span "اسم المنتج" at bounding box center [535, 304] width 52 height 14
click at [539, 354] on li "سيريال المنتج" at bounding box center [504, 351] width 116 height 14
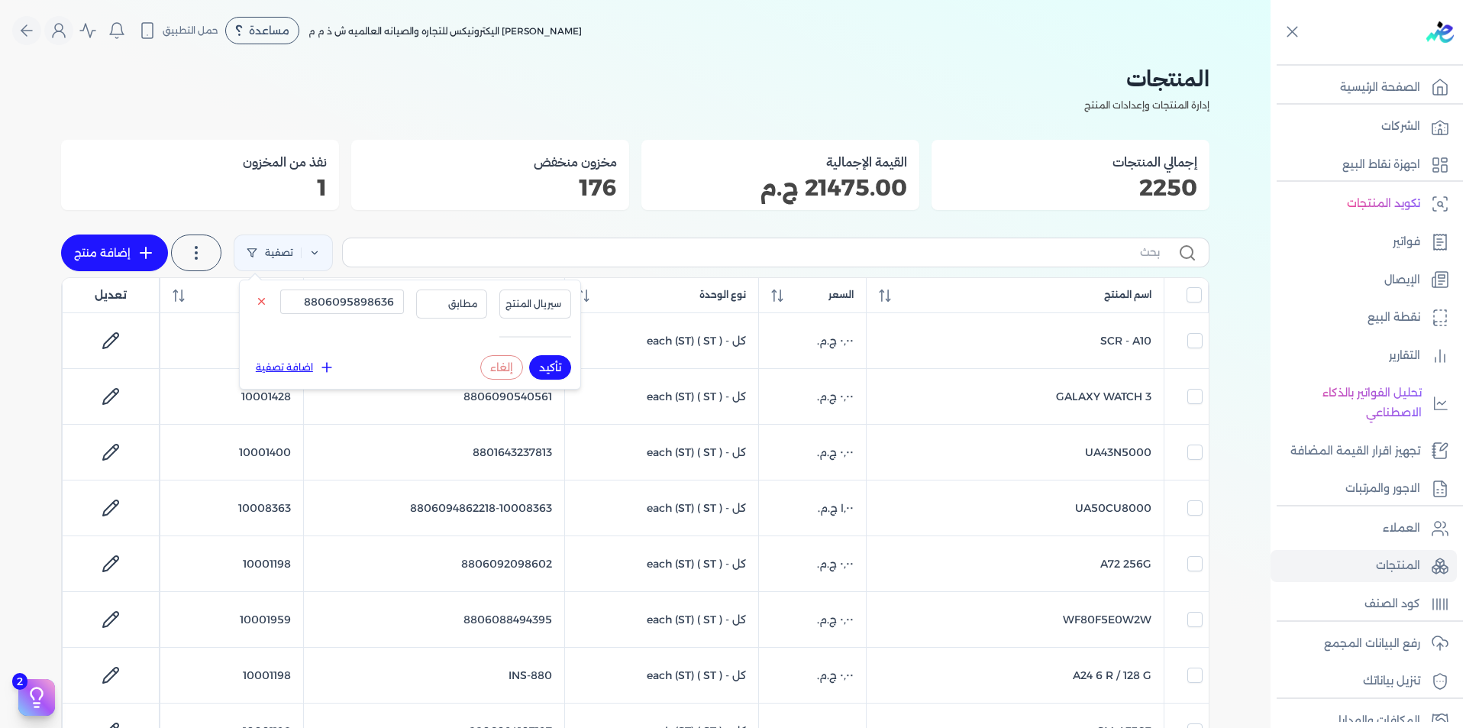
click at [545, 364] on button "تأكيد" at bounding box center [550, 367] width 42 height 24
checkbox input "false"
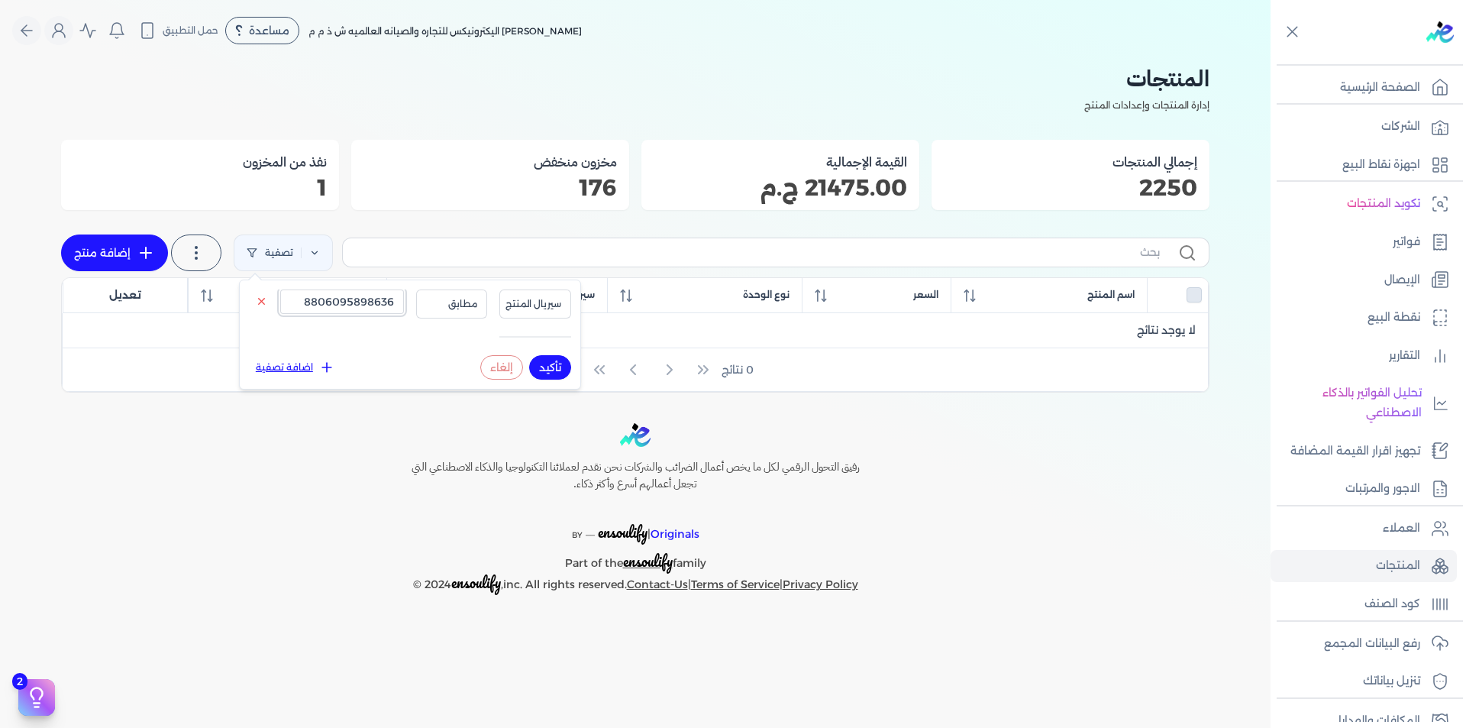
click at [383, 298] on input "8806095898636" at bounding box center [342, 301] width 124 height 24
paste input "719879"
type input "8806097198796"
click at [548, 358] on button "تأكيد" at bounding box center [550, 367] width 42 height 24
checkbox input "false"
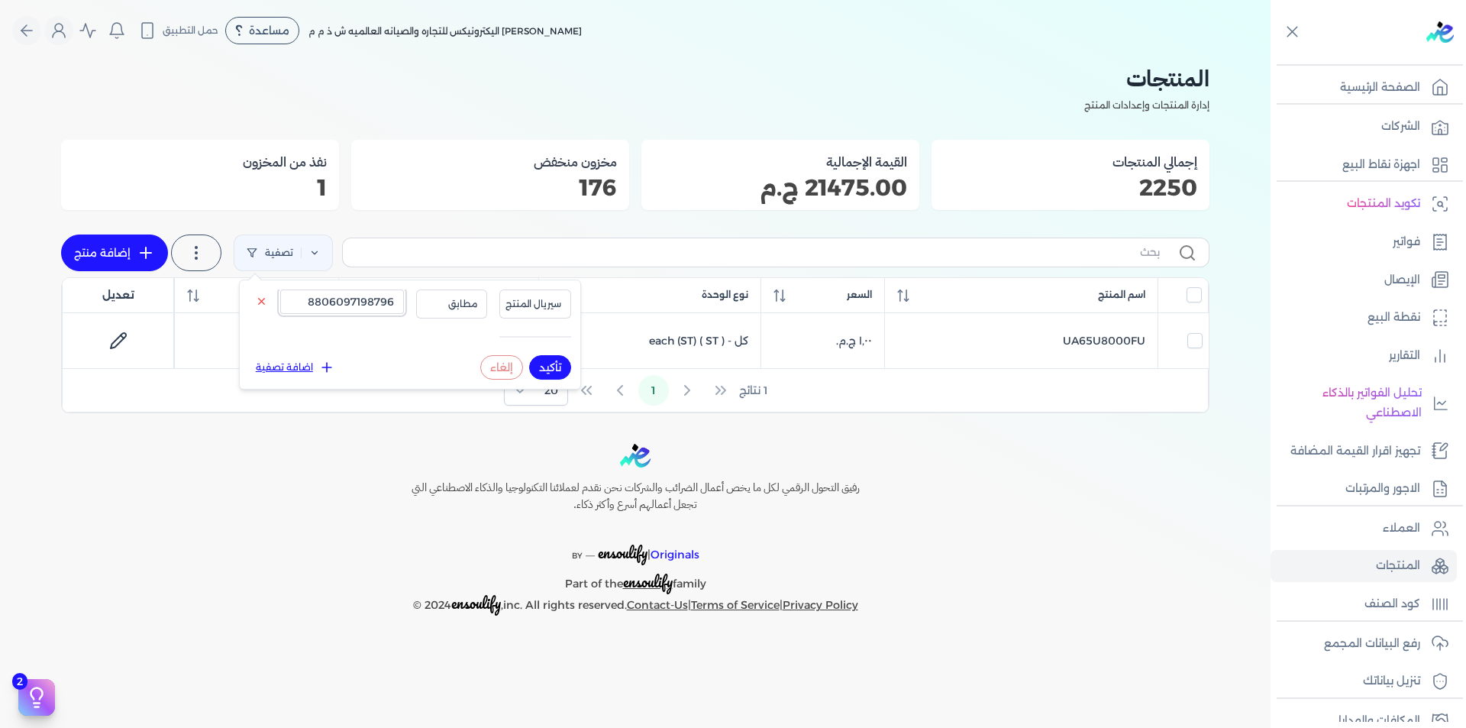
click at [376, 296] on input "8806097198796" at bounding box center [342, 301] width 124 height 24
paste input "1841"
type input "8806097191841"
click at [549, 360] on button "تأكيد" at bounding box center [550, 367] width 42 height 24
click at [1437, 650] on icon at bounding box center [1440, 643] width 18 height 18
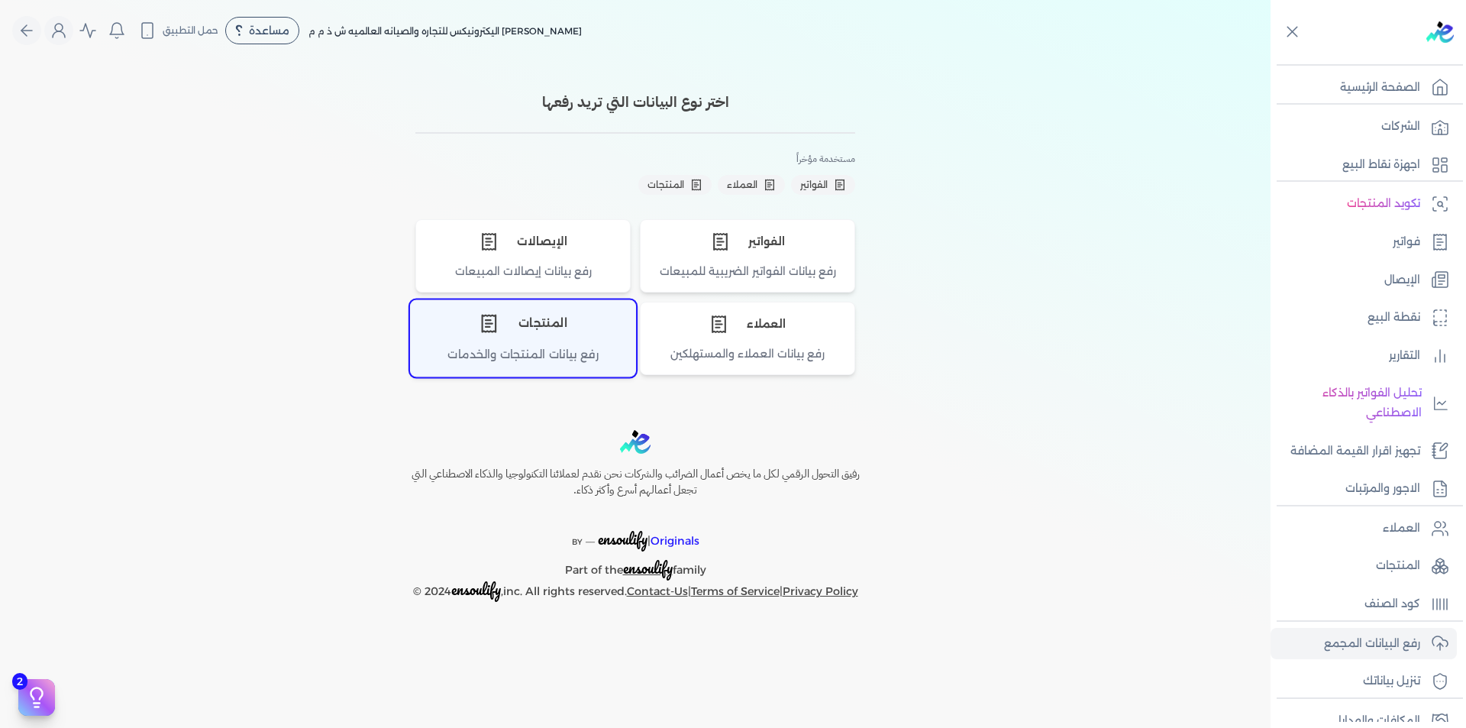
click at [582, 318] on div "المنتجات" at bounding box center [523, 324] width 225 height 46
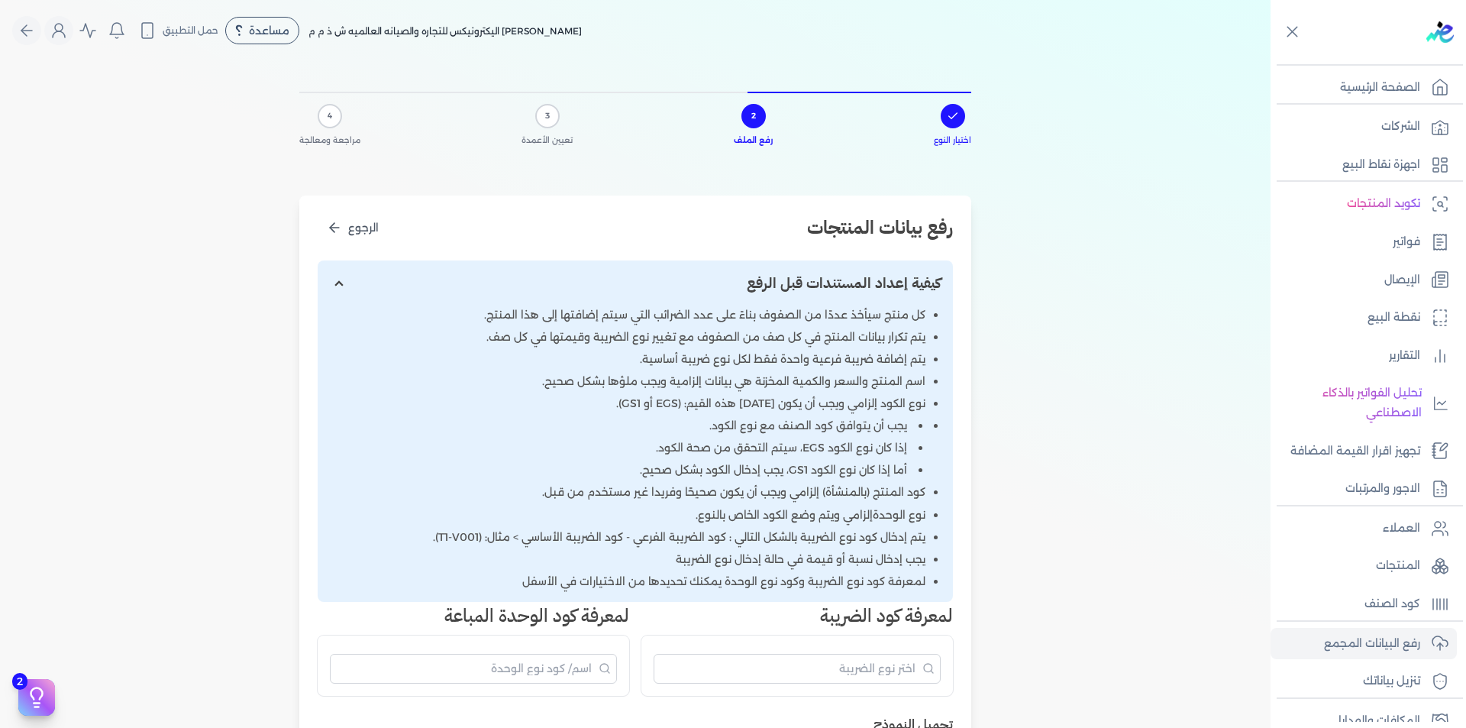
scroll to position [611, 0]
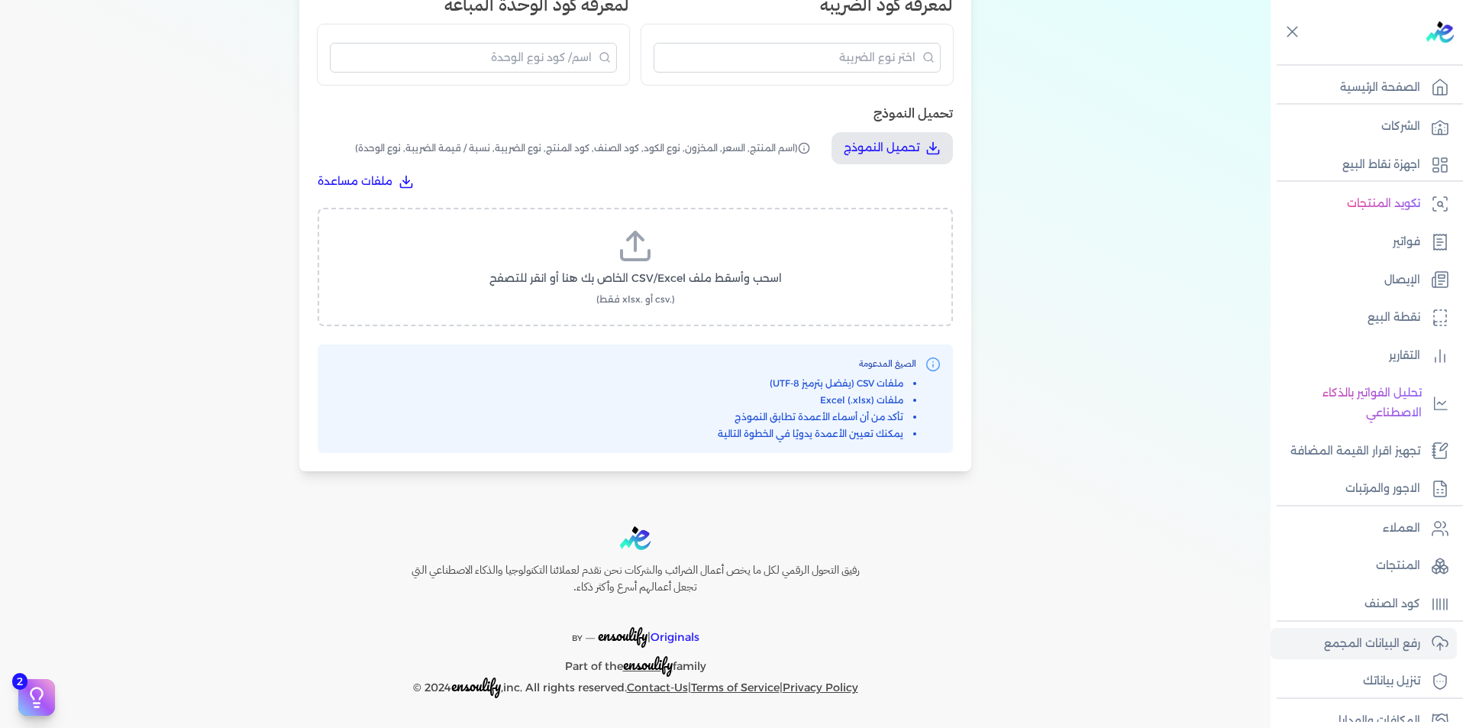
click at [626, 269] on label "اسحب وأسقط ملف CSV/Excel الخاص بك هنا أو انقر للتصفح (.csv أو .xlsx فقط)" at bounding box center [636, 267] width 596 height 79
click at [0, 0] on input "اسحب وأسقط ملف CSV/Excel الخاص بك هنا أو انقر للتصفح (.csv أو .xlsx فقط)" at bounding box center [0, 0] width 0 height 0
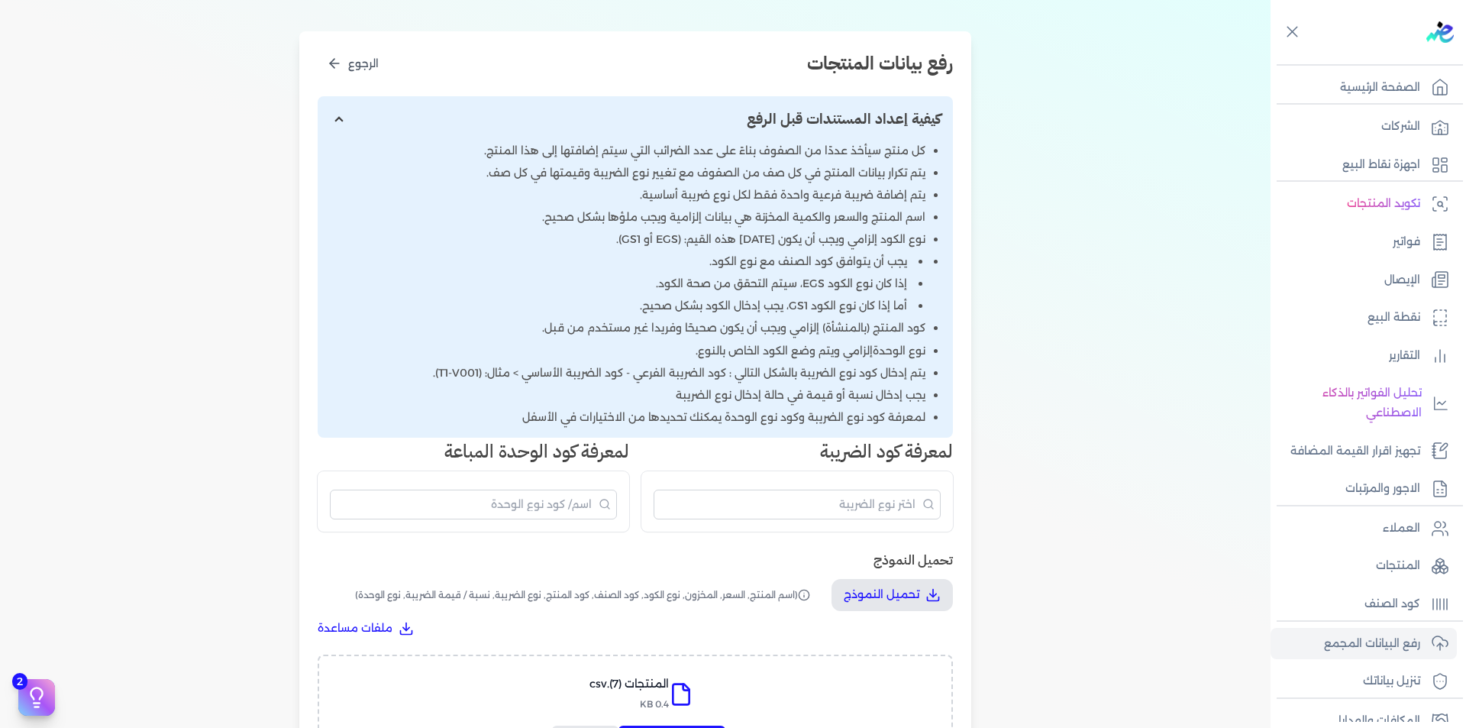
scroll to position [0, 0]
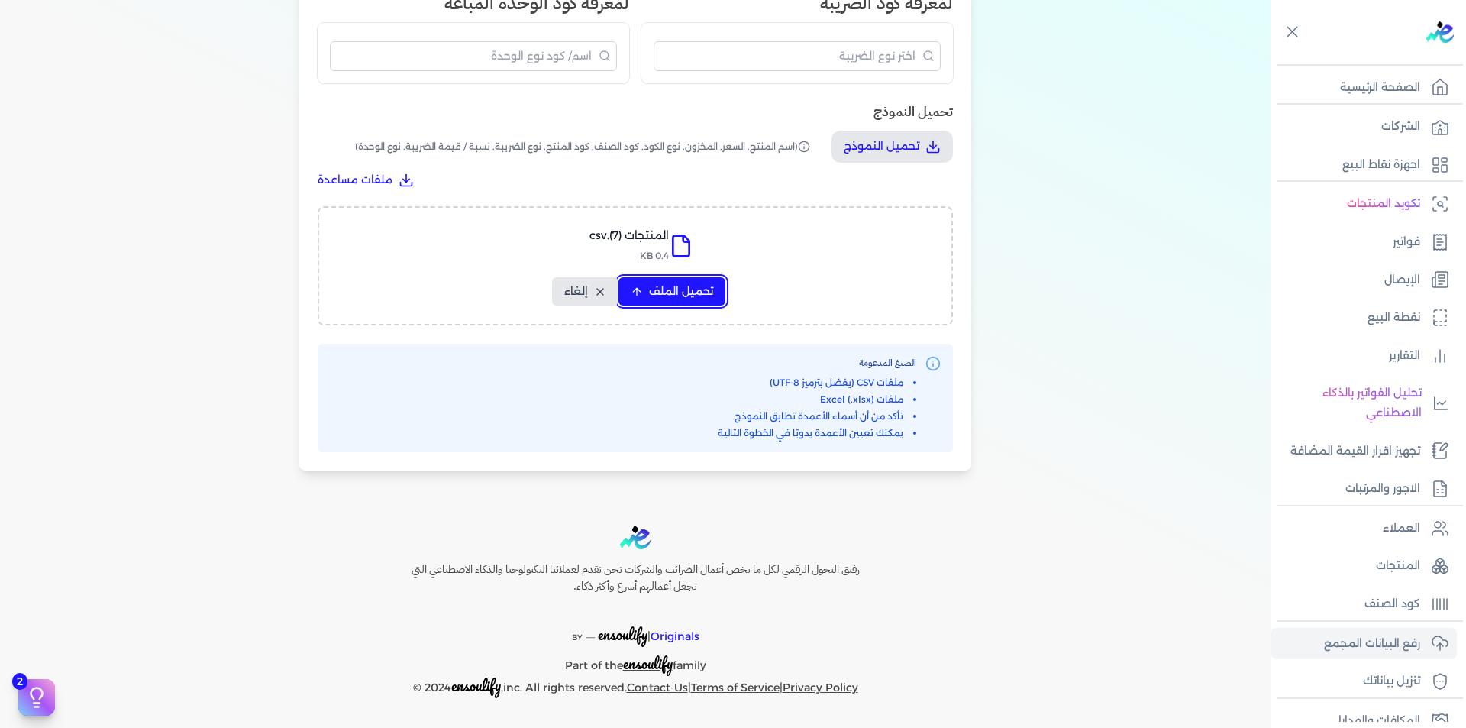
click at [674, 291] on span "تحميل الملف" at bounding box center [681, 291] width 64 height 16
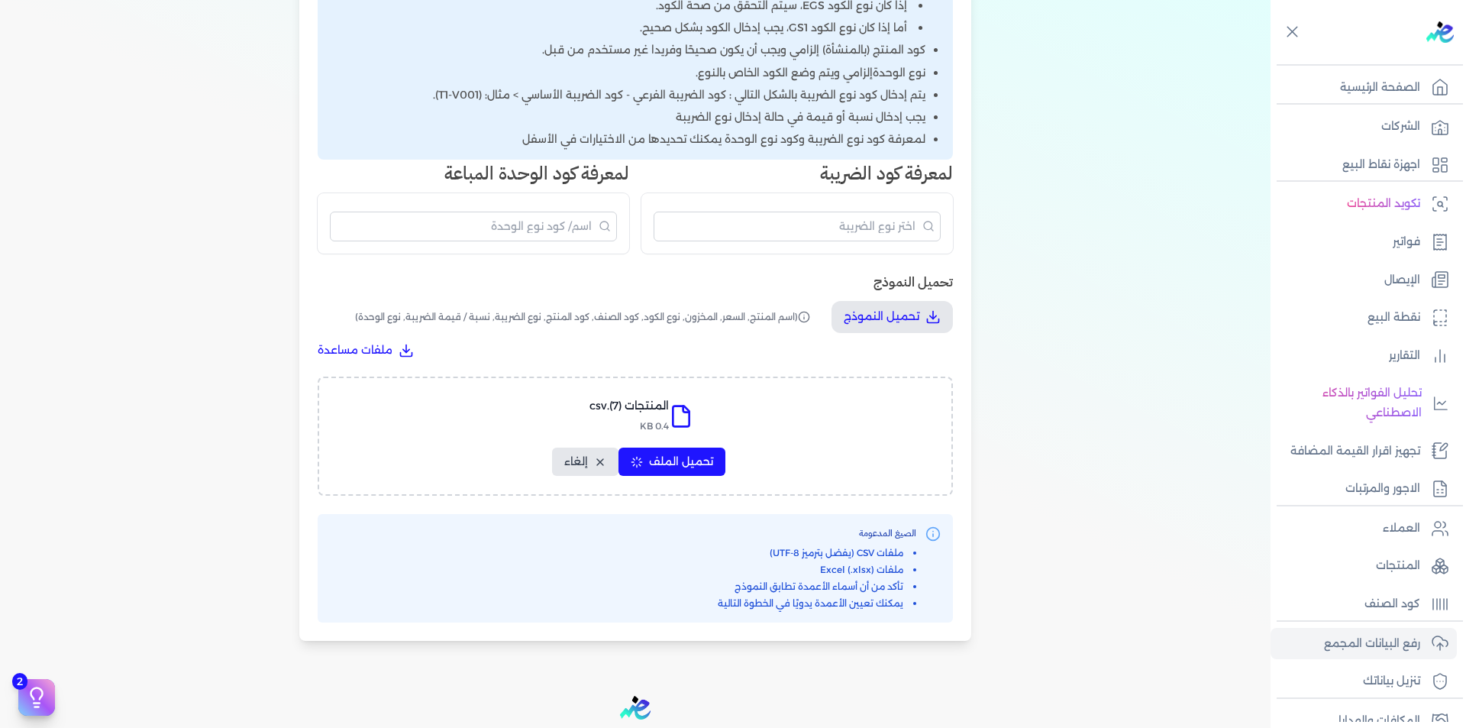
select select "اسم المنتج"
select select "السعر"
select select "المخزون"
select select "نوع الكود"
select select "كود الصنف"
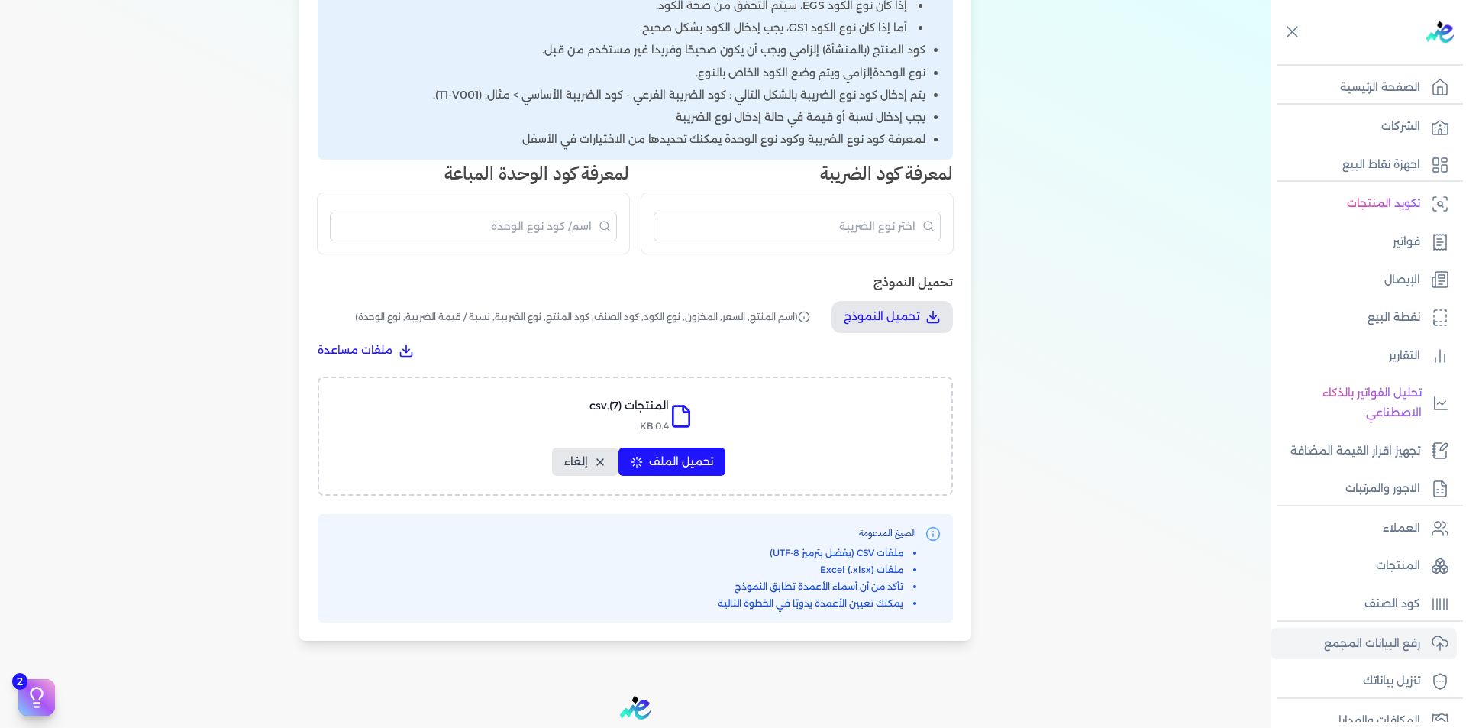
select select "سيريال المنتج"
select select "نوع الضريبة"
select select "نسبة / قيمة الضريبة"
select select "نوع الوحدة"
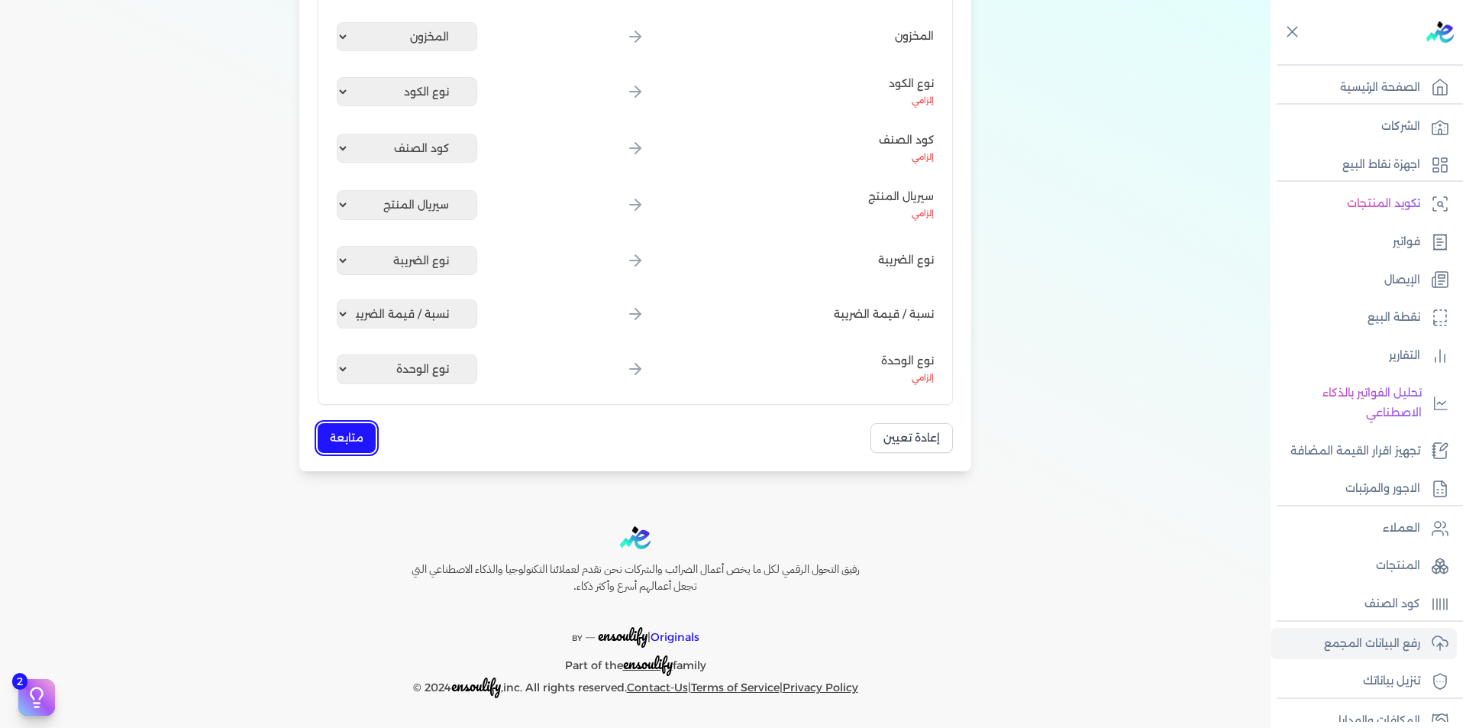
click at [338, 429] on button "متابعة" at bounding box center [347, 438] width 58 height 30
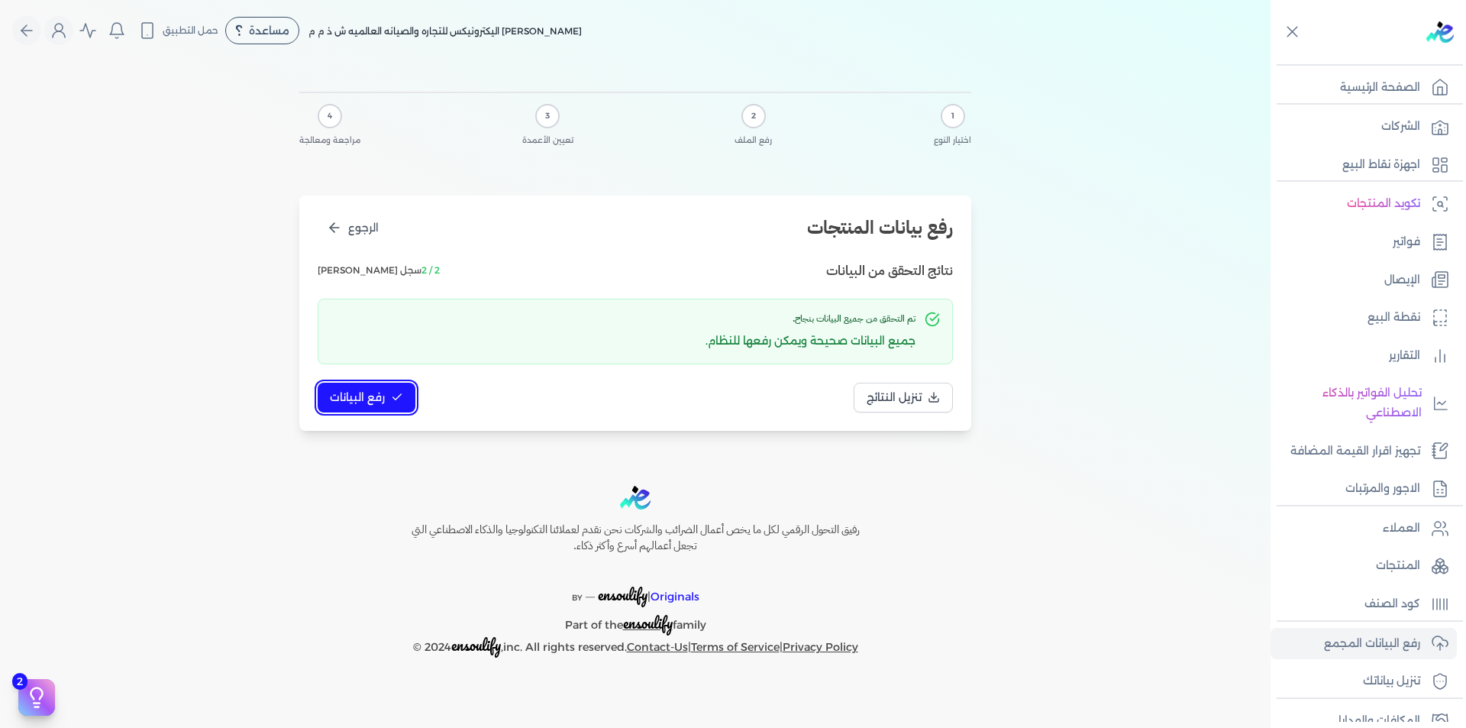
click at [383, 399] on span "رفع البيانات" at bounding box center [357, 398] width 55 height 16
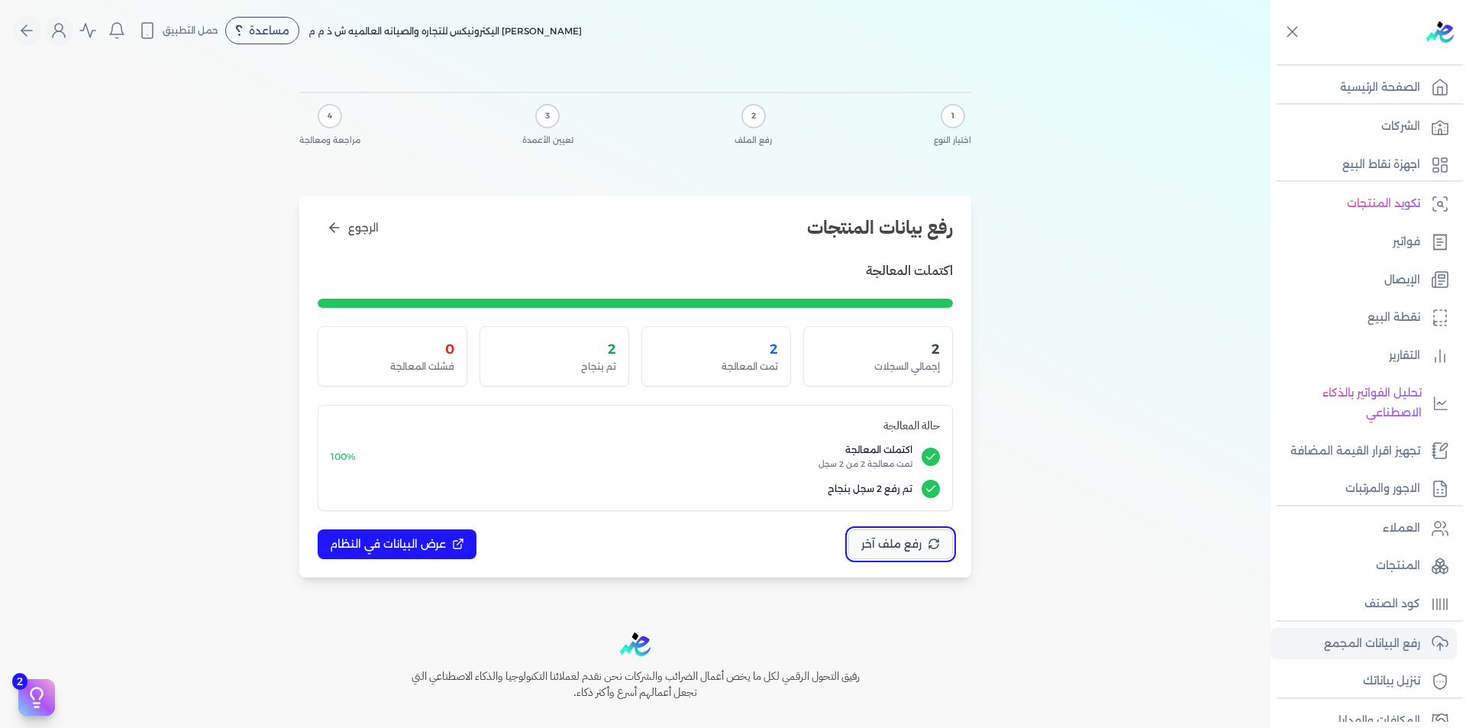
click at [878, 549] on span "رفع ملف آخر" at bounding box center [891, 544] width 60 height 16
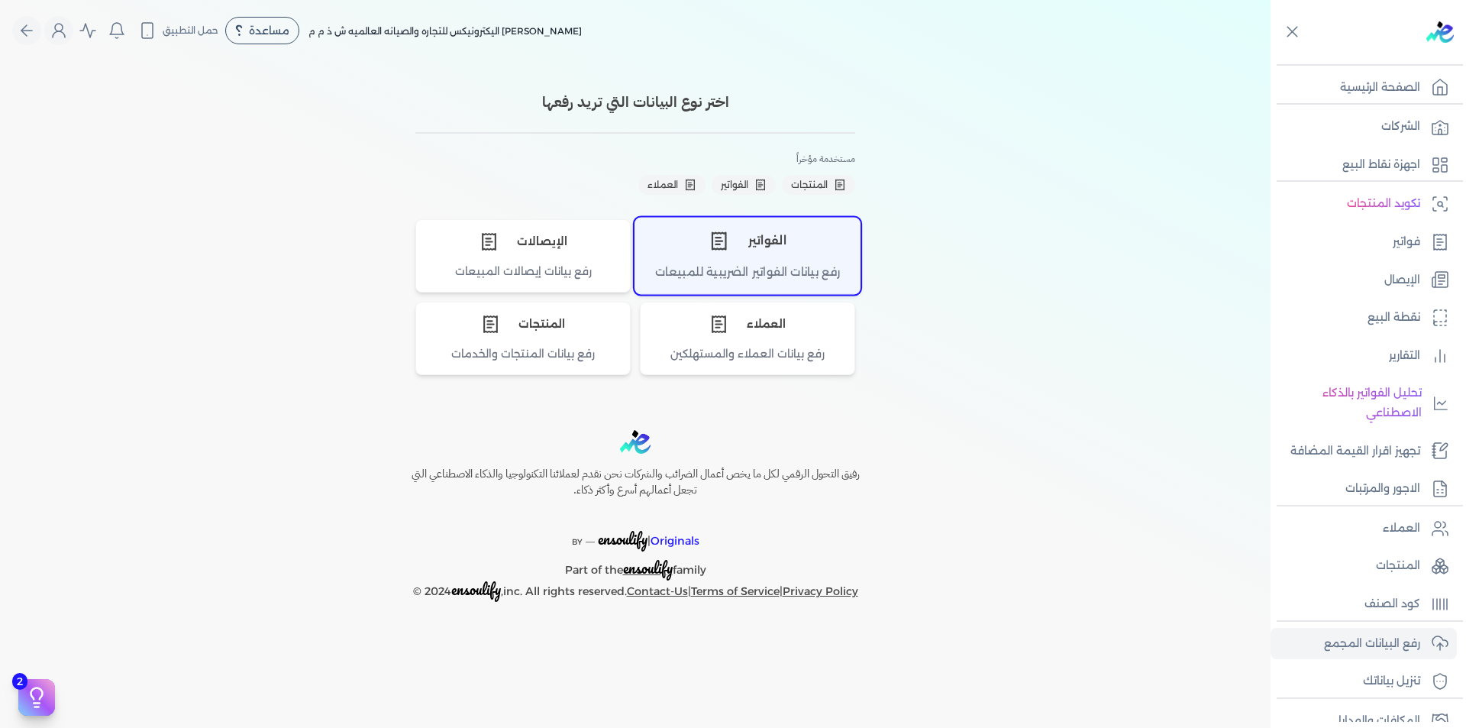
click at [759, 271] on div "رفع بيانات الفواتير الضريبية للمبيعات" at bounding box center [747, 278] width 225 height 30
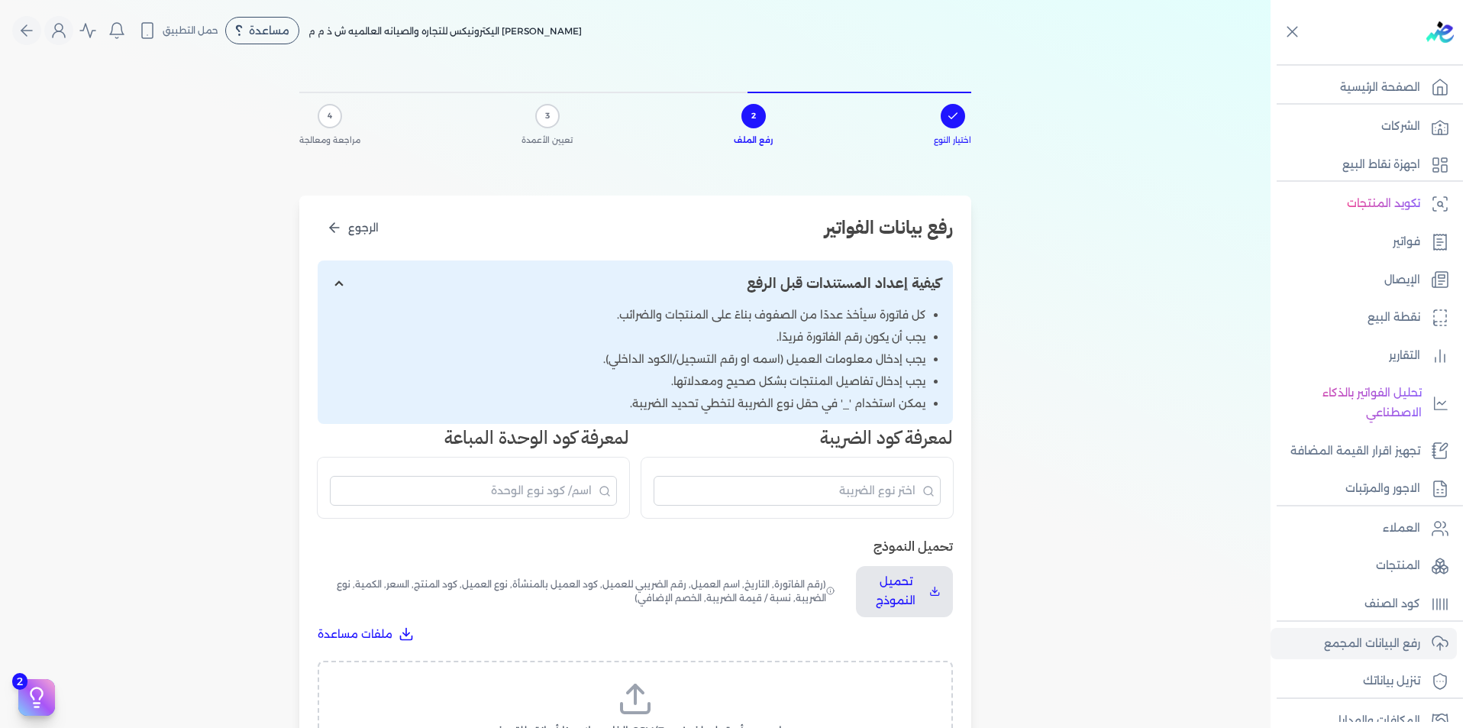
click at [642, 713] on icon at bounding box center [635, 707] width 27 height 9
click at [0, 0] on input "اسحب وأسقط ملف CSV/Excel الخاص بك هنا أو انقر للتصفح (.csv أو .xlsx فقط)" at bounding box center [0, 0] width 0 height 0
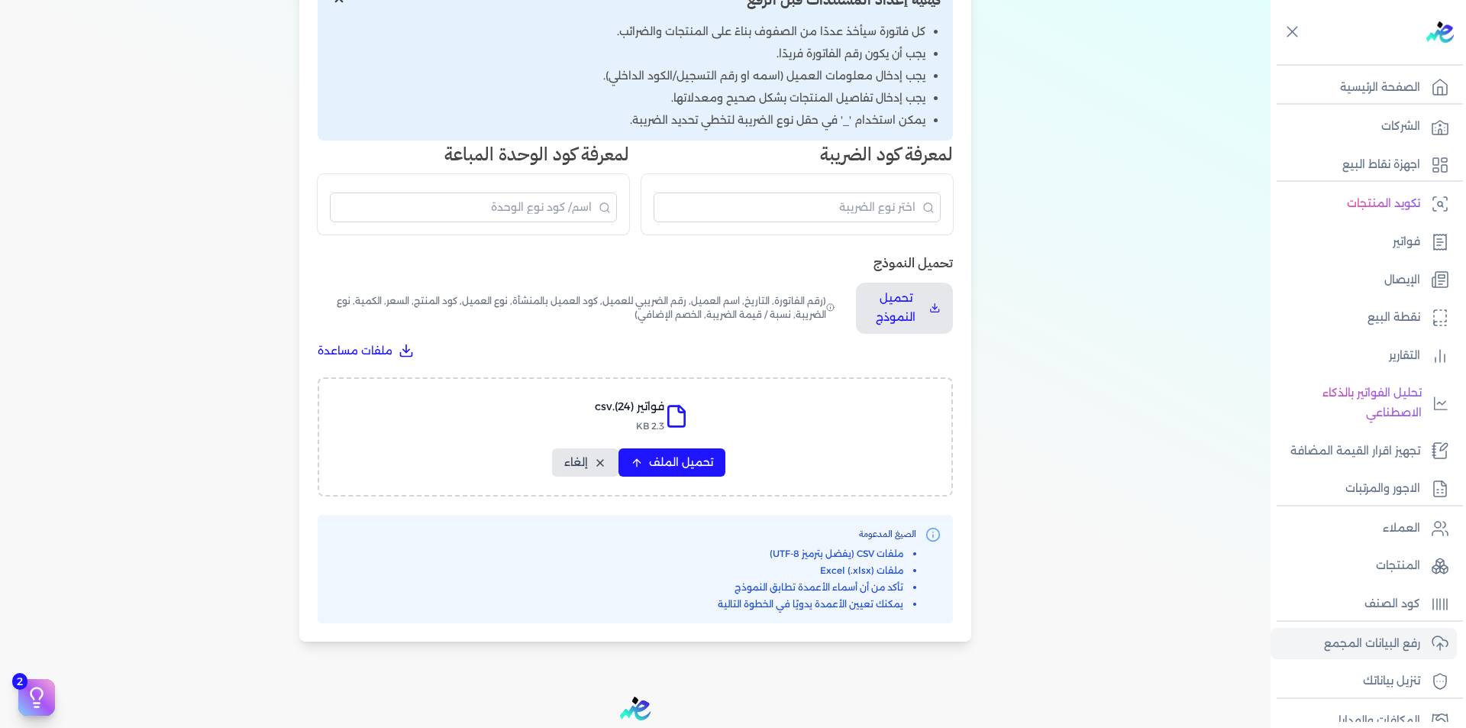
scroll to position [454, 0]
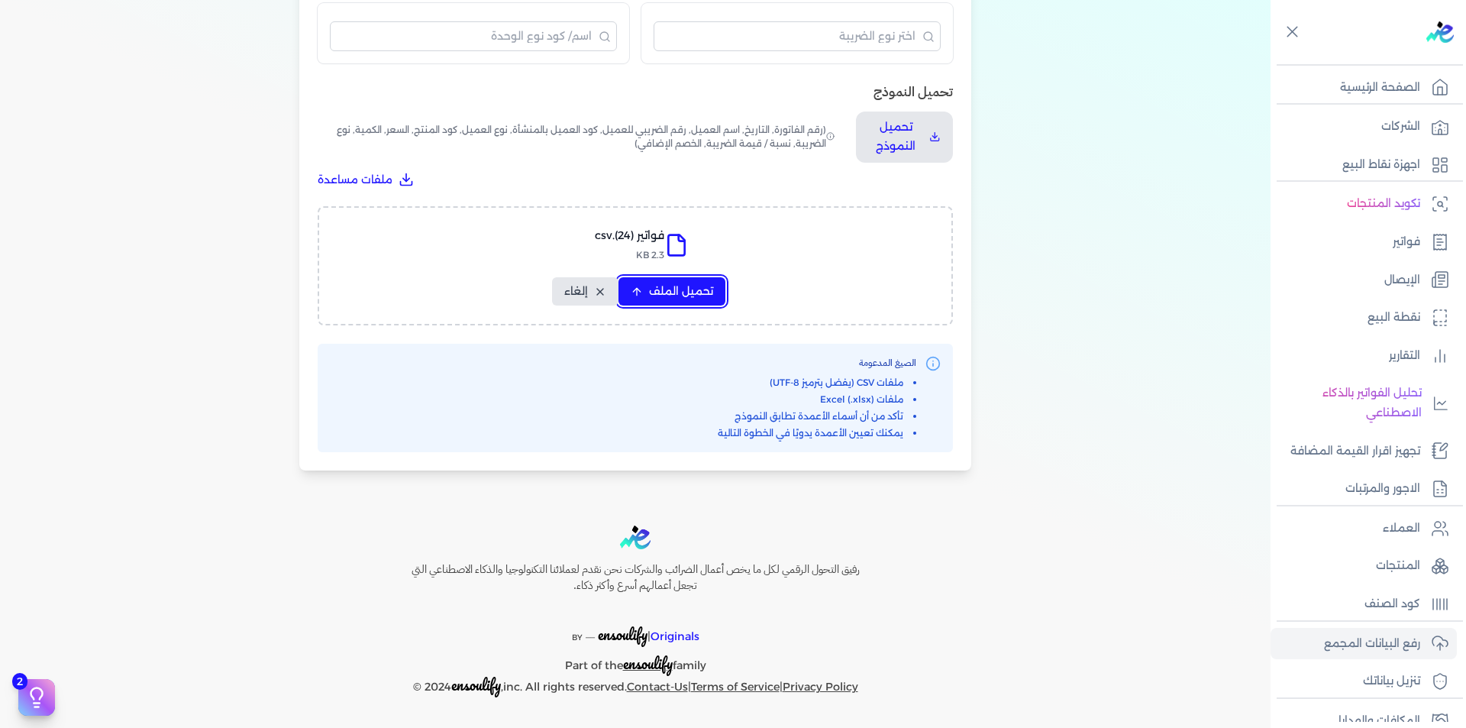
click at [690, 287] on span "تحميل الملف" at bounding box center [681, 291] width 64 height 16
select select "رقم الفاتورة"
select select "التاريخ"
select select "أسم العميل"
select select "الرقم الضريبي"
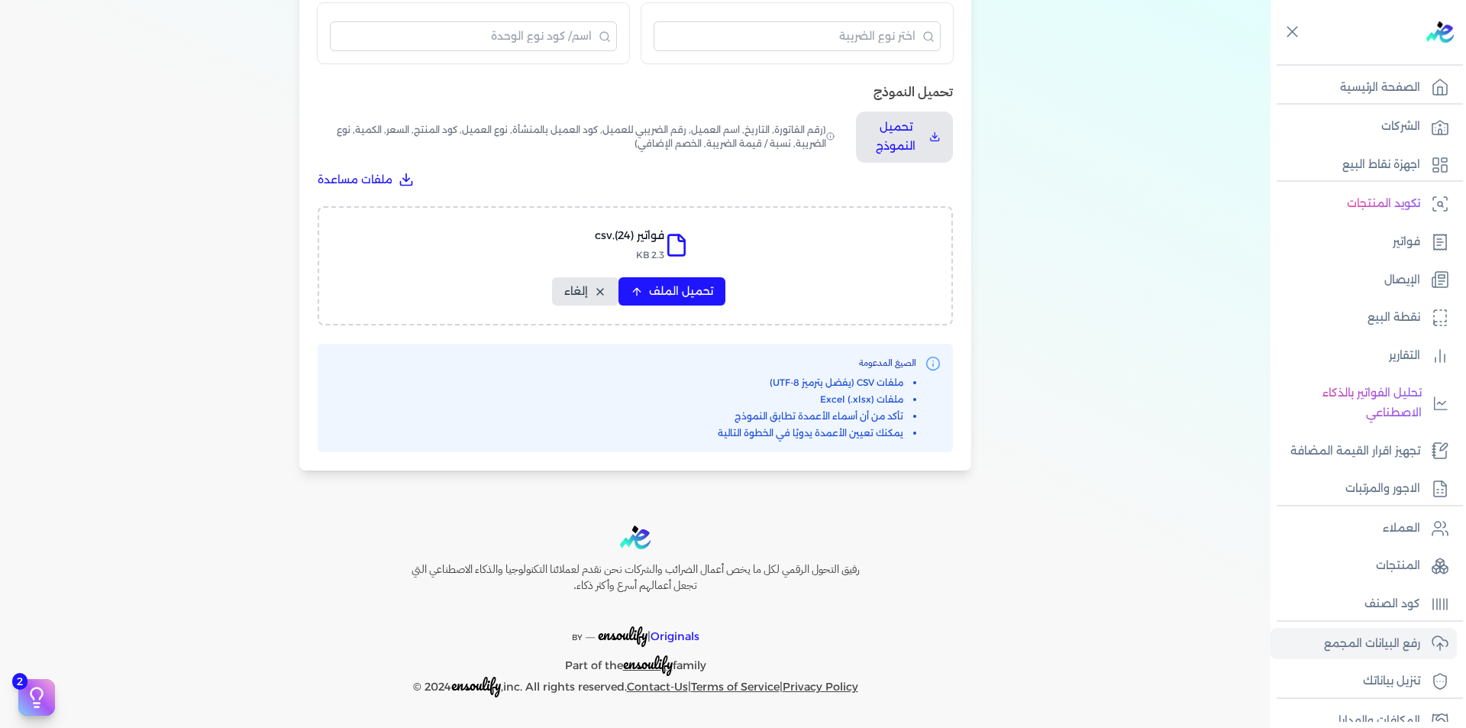
select select "نوع العميل"
select select "الرقم التسلسلي الداخلي"
select select "وصف البند"
select select "سيريال المنتج"
select select "السعر"
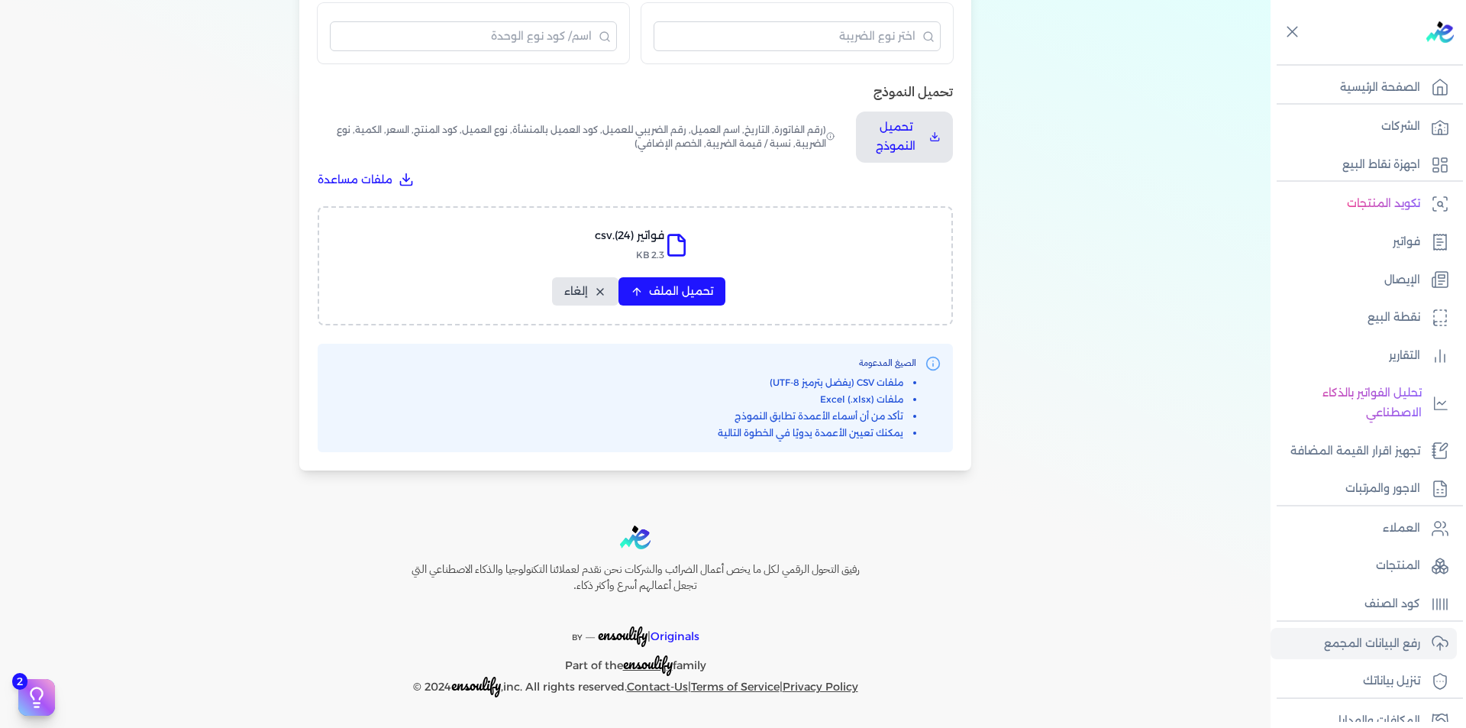
select select "الكمية"
select select "نوع الضريبة"
select select "نسبة / قيمة الضريبة"
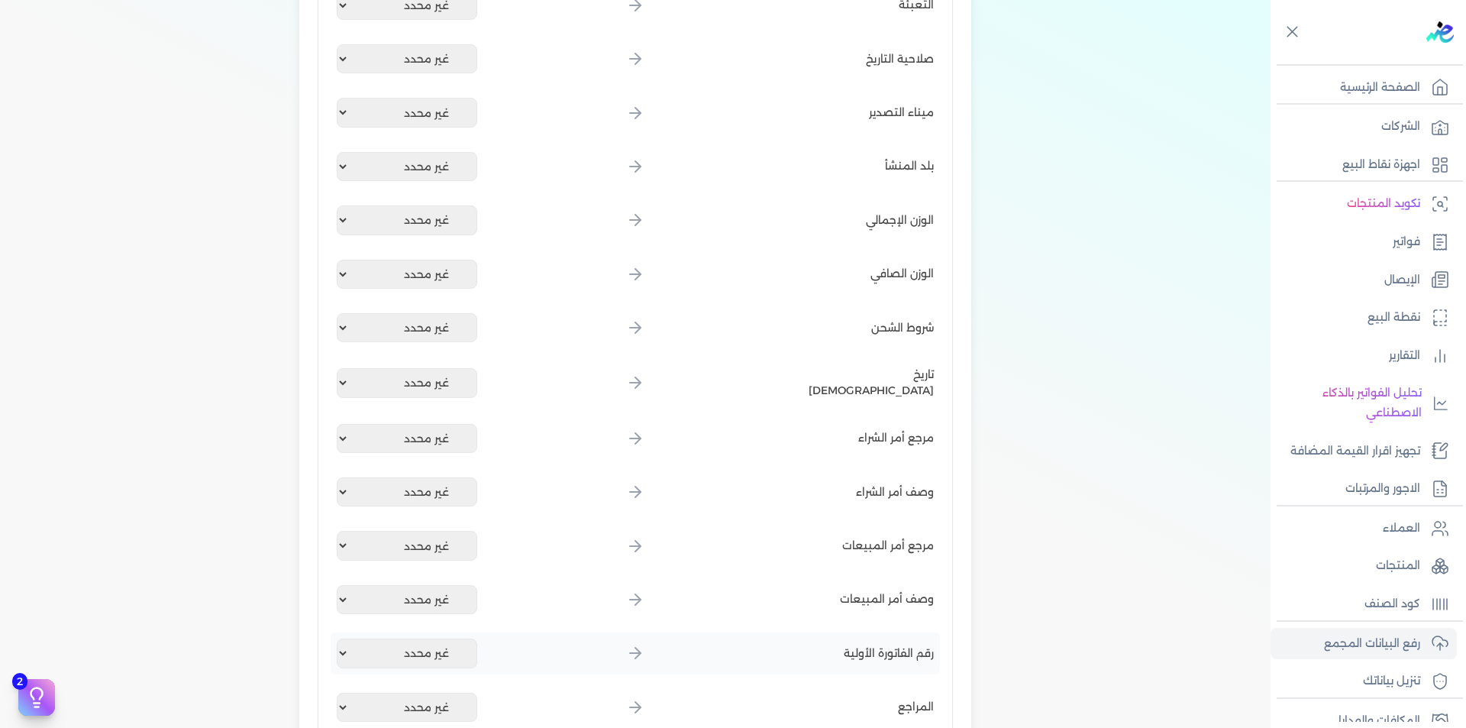
scroll to position [1600, 0]
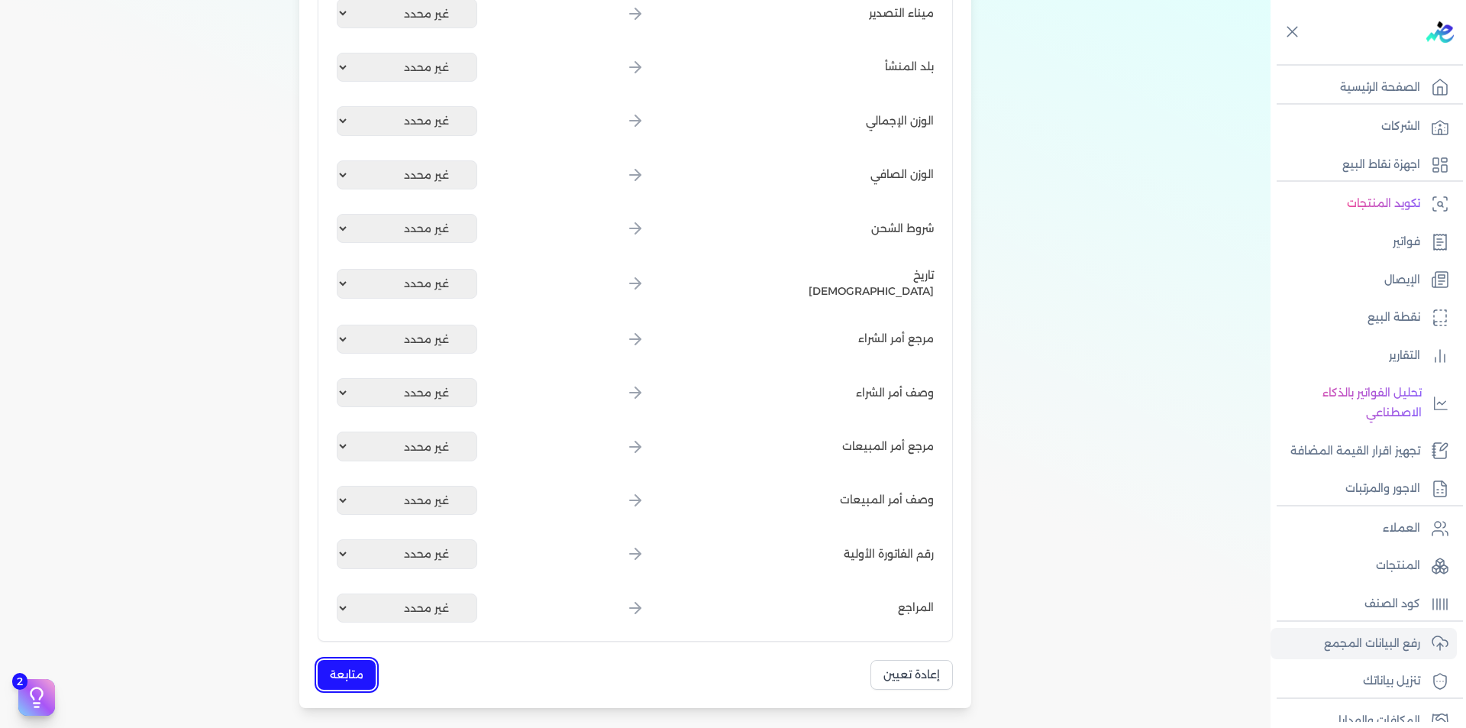
click at [341, 676] on button "متابعة" at bounding box center [347, 675] width 58 height 30
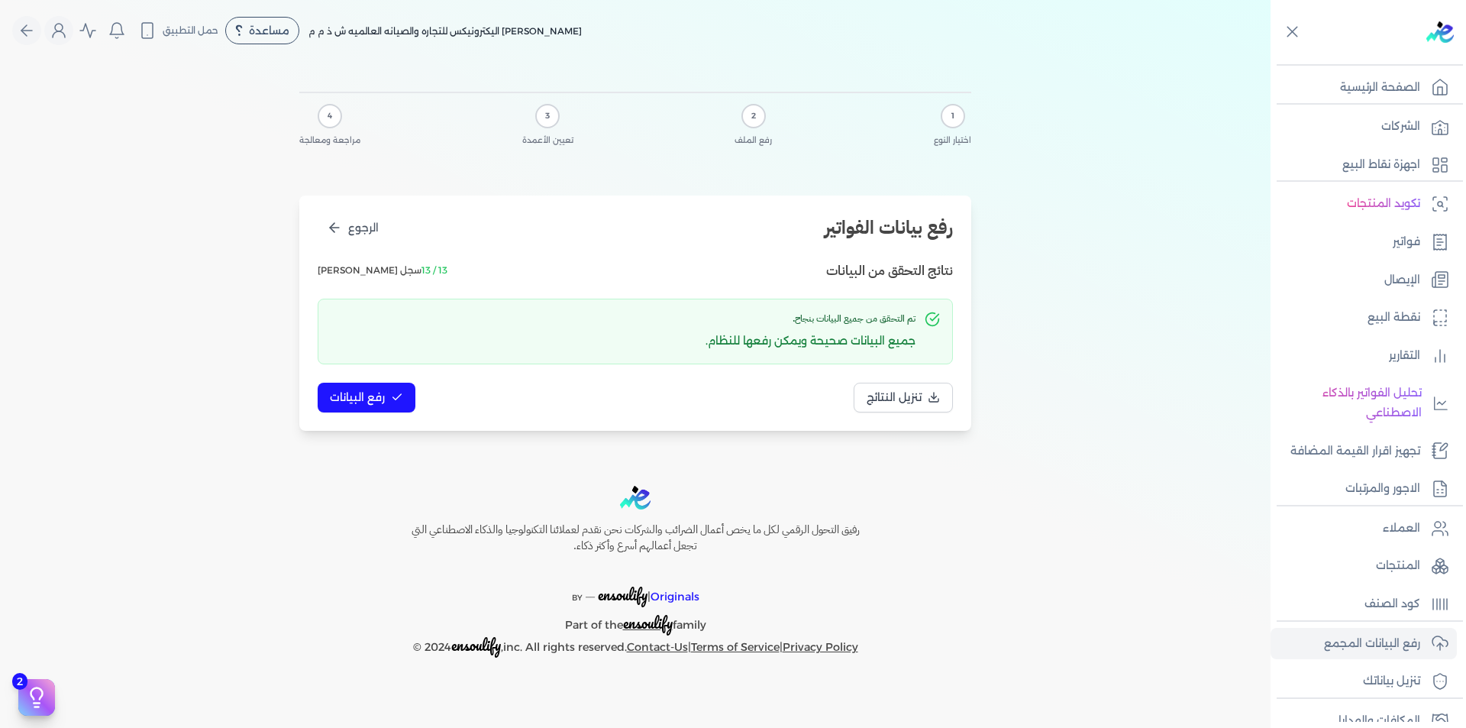
scroll to position [0, 0]
click at [376, 396] on span "رفع البيانات" at bounding box center [357, 398] width 55 height 16
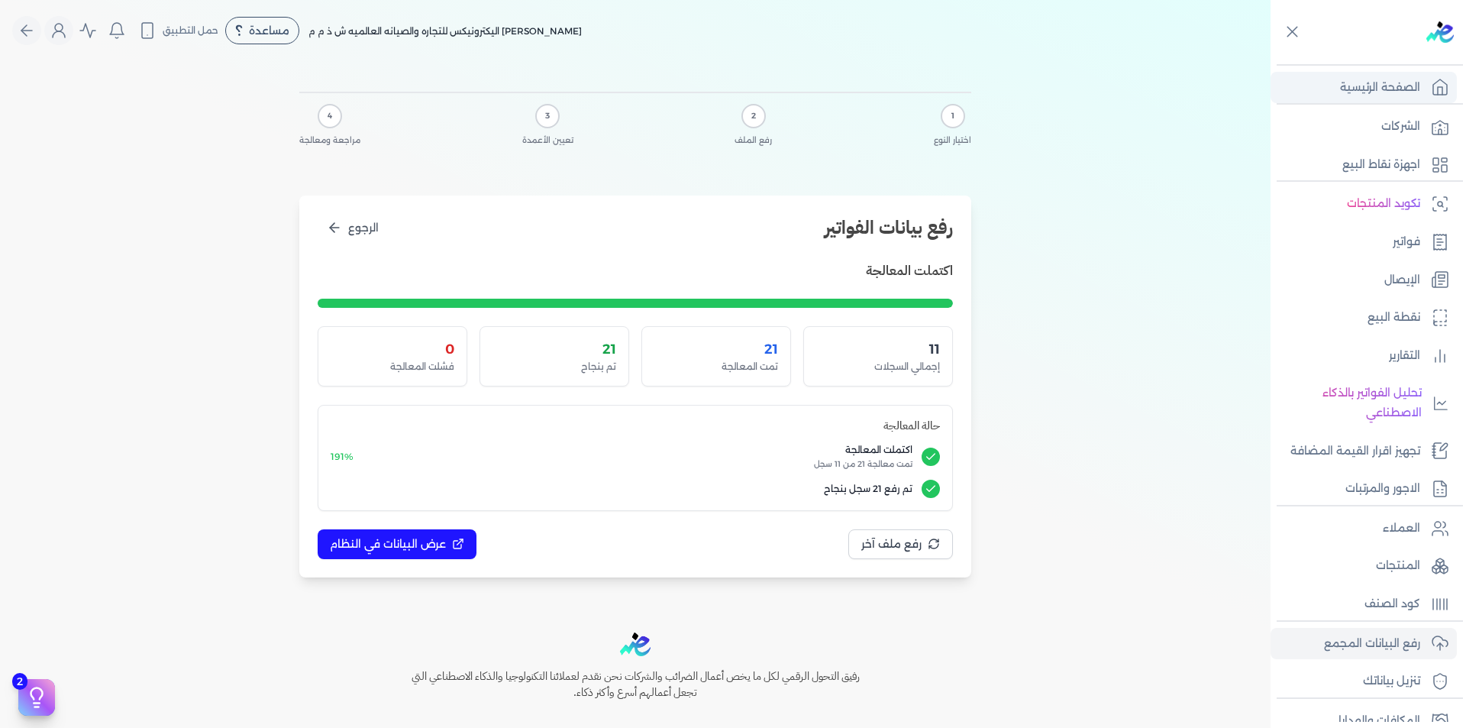
click at [1419, 91] on p "الصفحة الرئيسية" at bounding box center [1380, 88] width 80 height 20
